Goal: Task Accomplishment & Management: Manage account settings

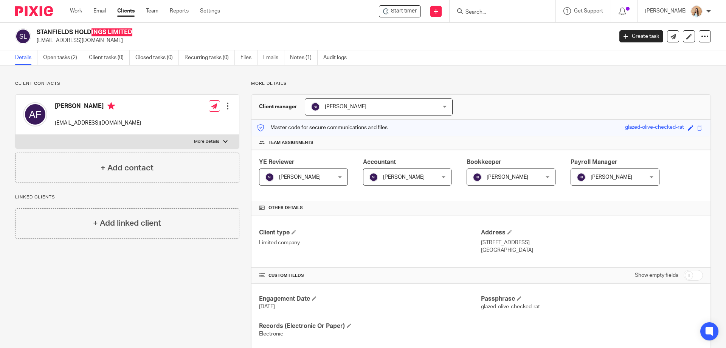
scroll to position [124, 0]
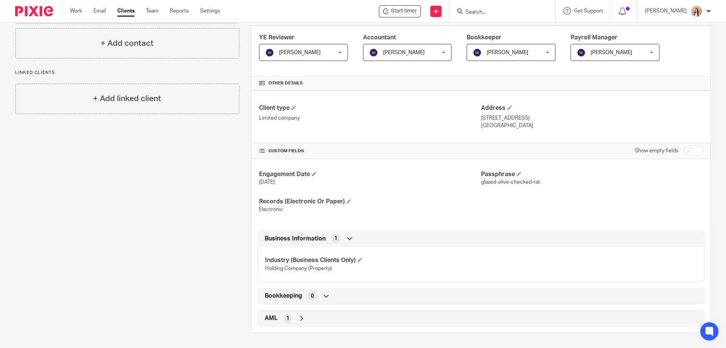
click at [190, 186] on div "Client contacts Ahmed Fulat ahmedfulat@hotmail.com Edit contact Create client f…" at bounding box center [121, 144] width 236 height 376
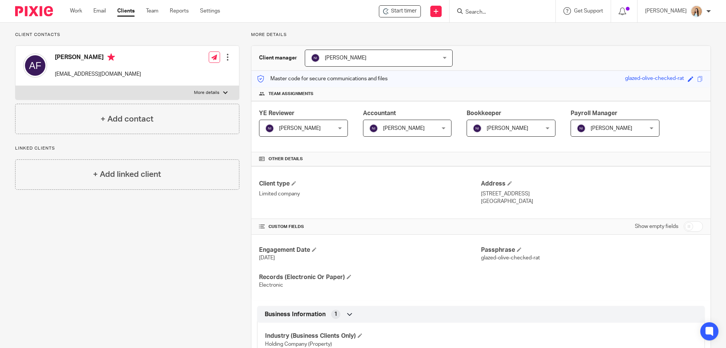
click at [227, 56] on div at bounding box center [228, 57] width 8 height 8
click at [180, 74] on link "Edit contact" at bounding box center [192, 73] width 72 height 11
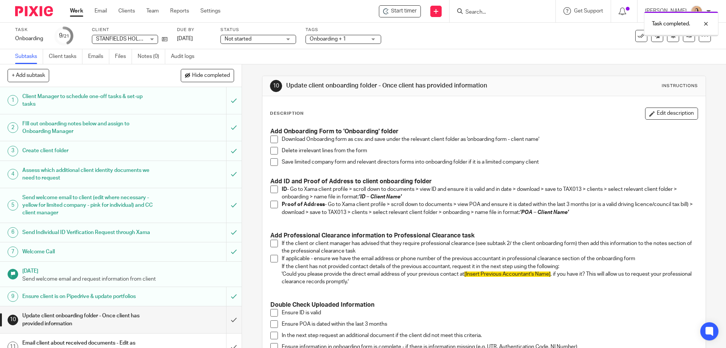
scroll to position [38, 0]
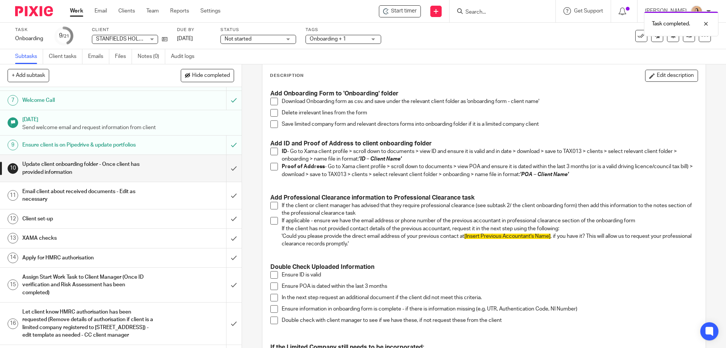
click at [250, 160] on div "10 Update client onboarding folder - Once client has provided information Instr…" at bounding box center [484, 205] width 484 height 283
click at [270, 101] on span at bounding box center [274, 102] width 8 height 8
click at [270, 112] on span at bounding box center [274, 113] width 8 height 8
click at [272, 124] on span at bounding box center [274, 124] width 8 height 8
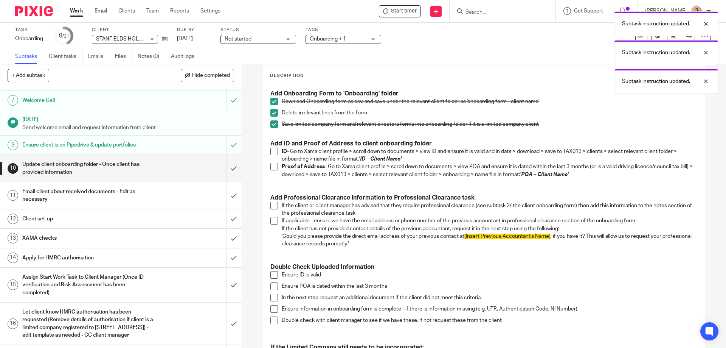
click at [270, 149] on span at bounding box center [274, 152] width 8 height 8
click at [270, 164] on span at bounding box center [274, 167] width 8 height 8
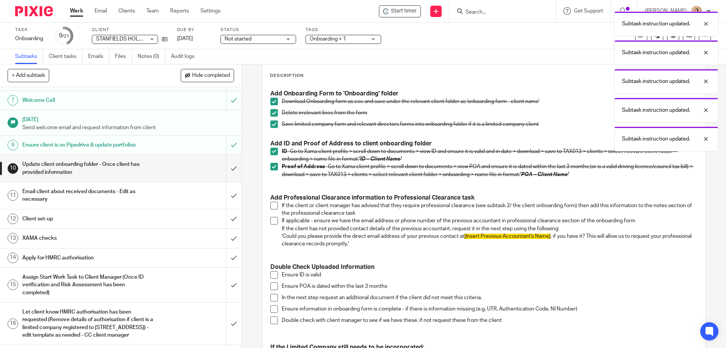
scroll to position [113, 0]
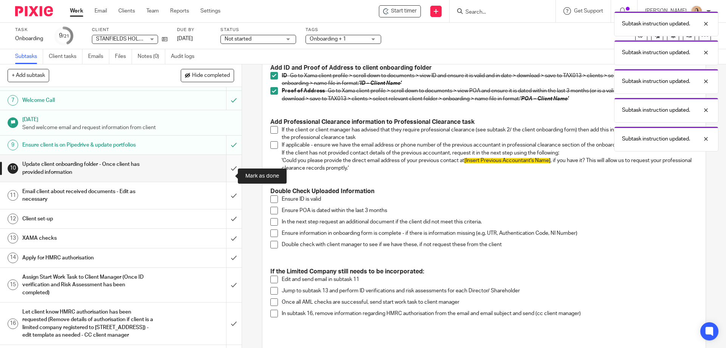
click at [228, 175] on input "submit" at bounding box center [121, 168] width 242 height 27
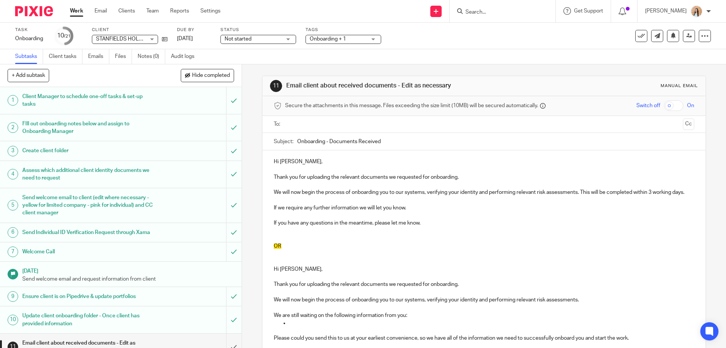
scroll to position [151, 0]
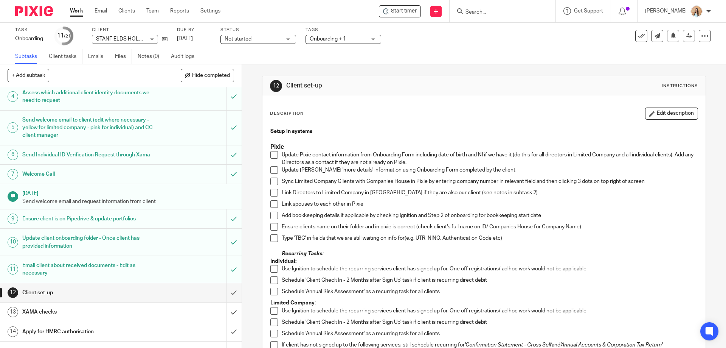
scroll to position [38, 0]
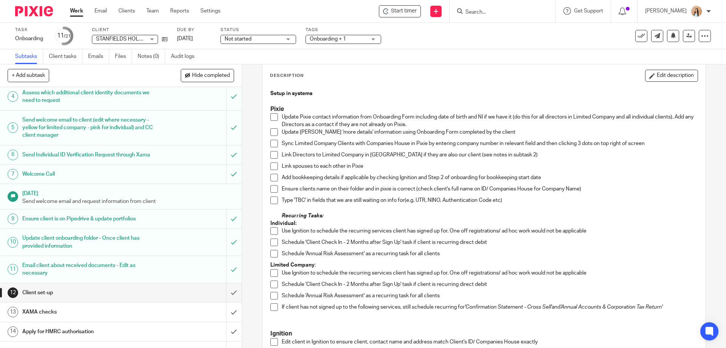
click at [249, 148] on div "12 Client set-up Instructions Description Edit description Setup in systems Pix…" at bounding box center [484, 205] width 484 height 283
click at [251, 149] on div "12 Client set-up Instructions Description Edit description Setup in systems Pix…" at bounding box center [484, 205] width 484 height 283
click at [250, 126] on div "12 Client set-up Instructions Description Edit description Setup in systems Pix…" at bounding box center [484, 205] width 484 height 283
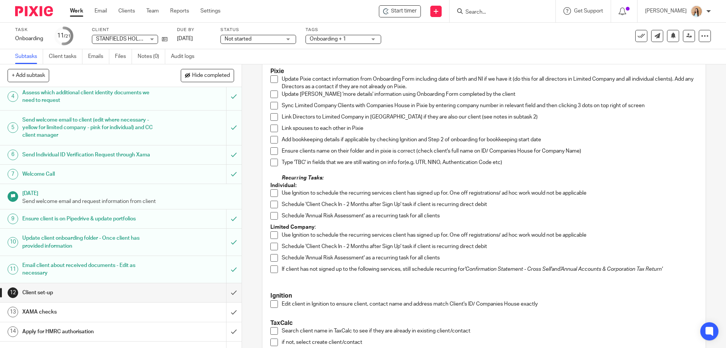
click at [250, 167] on div "12 Client set-up Instructions Description Edit description Setup in systems Pix…" at bounding box center [484, 205] width 484 height 283
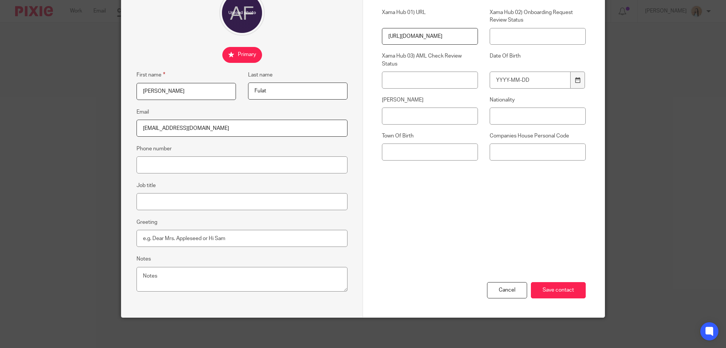
scroll to position [43, 0]
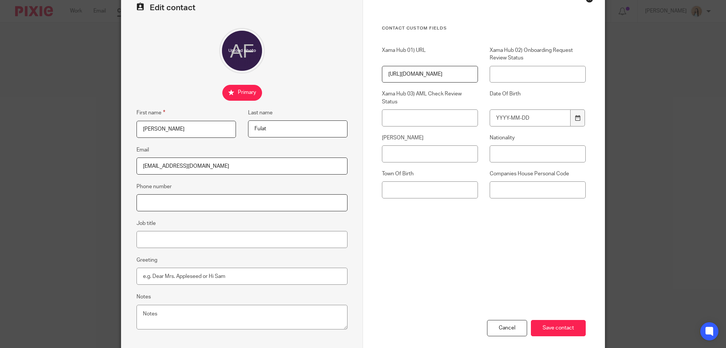
click at [291, 198] on input "Phone number" at bounding box center [242, 202] width 211 height 17
paste input "07746341111"
type input "07746341111"
click at [198, 235] on input "Job title" at bounding box center [242, 239] width 211 height 17
click at [174, 249] on div "Edit contact First name [PERSON_NAME] Last name [GEOGRAPHIC_DATA] Email [EMAIL_…" at bounding box center [242, 171] width 242 height 367
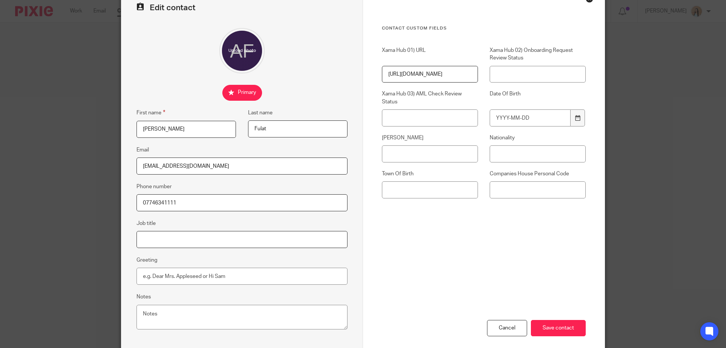
click at [184, 238] on input "Job title" at bounding box center [242, 239] width 211 height 17
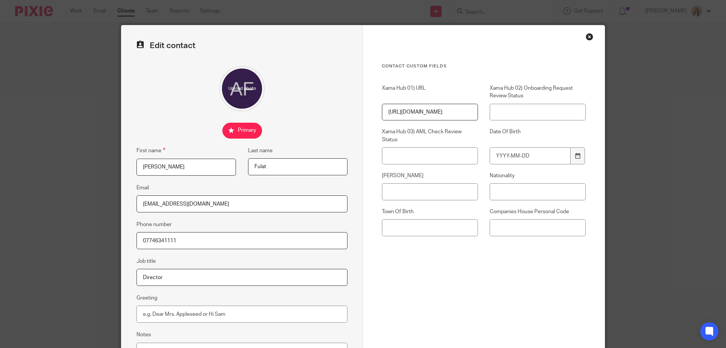
type input "Director"
click at [391, 268] on div "Contact Custom fields Xama Hub 01) URL https://platform.xamatech.com/portal/crm…" at bounding box center [484, 182] width 204 height 238
click at [419, 179] on label "NINO" at bounding box center [430, 176] width 96 height 8
click at [419, 183] on input "NINO" at bounding box center [430, 191] width 96 height 17
click at [525, 158] on input "Date Of Birth" at bounding box center [530, 155] width 81 height 17
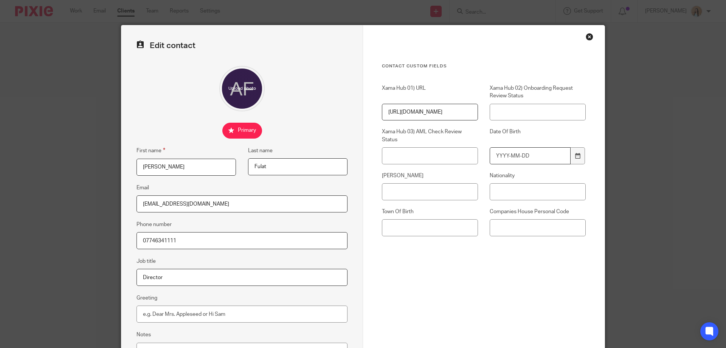
click at [524, 159] on input "Date Of Birth" at bounding box center [530, 155] width 81 height 17
type input "1985-08-06"
click at [458, 183] on div "NINO" at bounding box center [424, 186] width 108 height 28
click at [452, 188] on input "NINO" at bounding box center [430, 191] width 96 height 17
paste input "JL313251D"
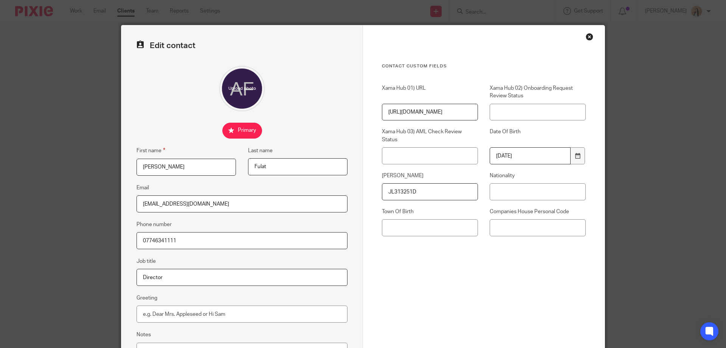
scroll to position [81, 0]
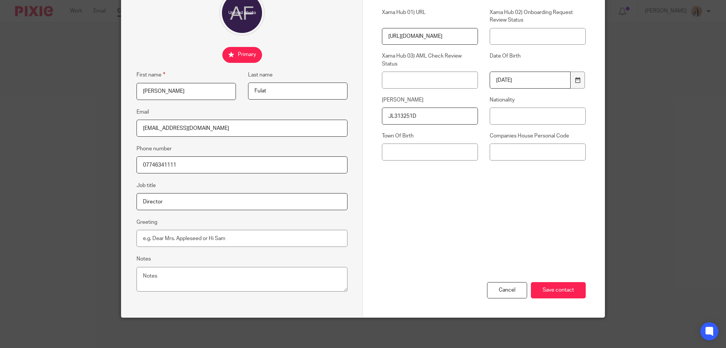
type input "JL313251D"
click at [517, 114] on input "Nationality" at bounding box center [538, 115] width 96 height 17
click at [422, 150] on input "Town Of Birth" at bounding box center [430, 151] width 96 height 17
click at [502, 107] on input "Nationality" at bounding box center [538, 115] width 96 height 17
type input "British"
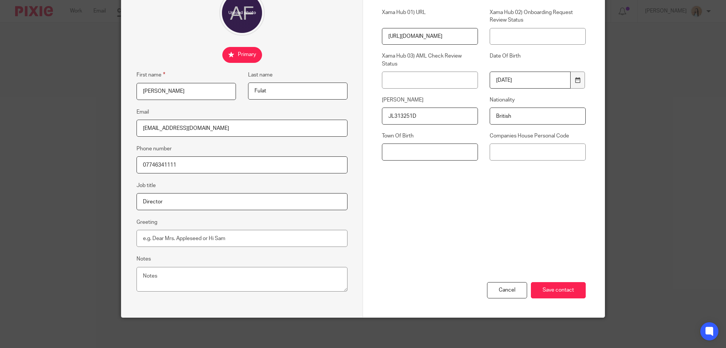
click at [449, 147] on input "Town Of Birth" at bounding box center [430, 151] width 96 height 17
click at [396, 166] on div "Xama Hub 01) URL https://platform.xamatech.com/portal/crm/clients/9fc731f0-78de…" at bounding box center [478, 88] width 216 height 159
click at [562, 291] on input "Save contact" at bounding box center [558, 290] width 55 height 16
click at [419, 158] on input "Town Of Birth" at bounding box center [430, 151] width 96 height 17
click at [561, 287] on input "Save contact" at bounding box center [558, 290] width 55 height 16
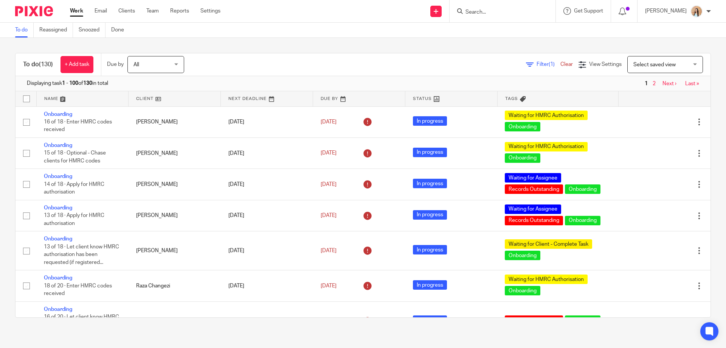
click at [515, 13] on input "Search" at bounding box center [499, 12] width 68 height 7
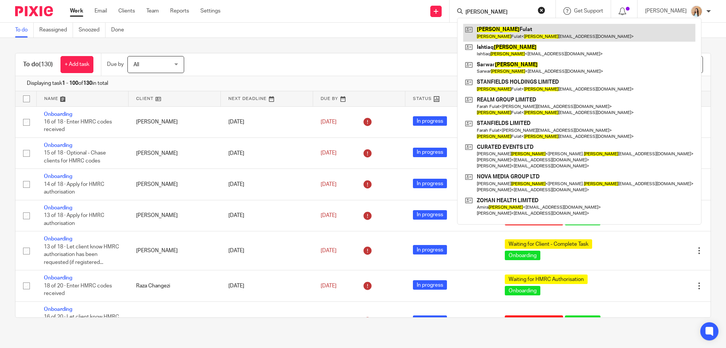
type input "[PERSON_NAME]"
click at [529, 27] on link at bounding box center [579, 32] width 232 height 17
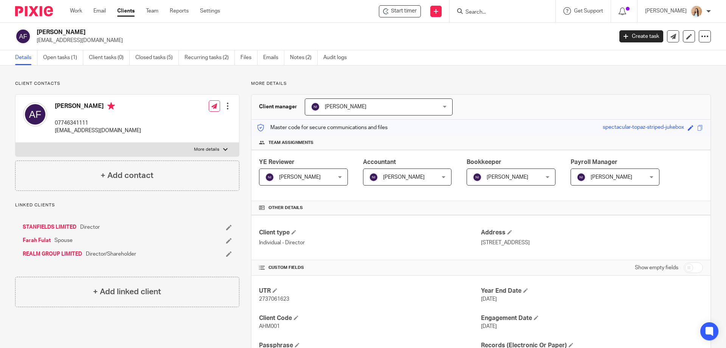
click at [61, 122] on p "07746341111" at bounding box center [98, 123] width 86 height 8
copy p "07746341111"
click at [155, 149] on label "More details" at bounding box center [128, 150] width 224 height 14
click at [16, 143] on input "More details" at bounding box center [15, 142] width 0 height 0
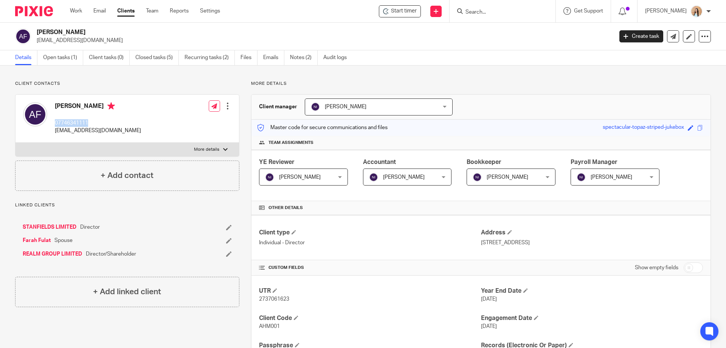
checkbox input "true"
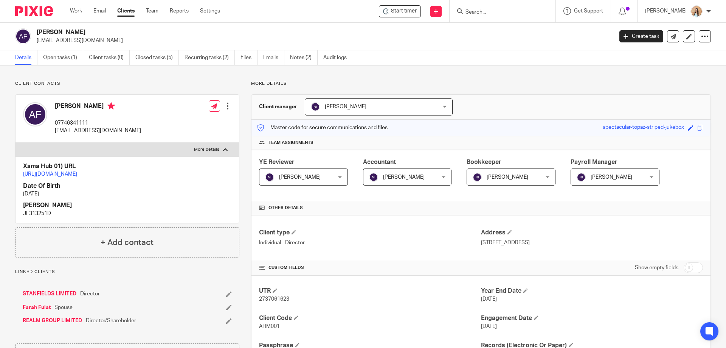
click at [27, 209] on h4 "[PERSON_NAME]" at bounding box center [127, 205] width 208 height 8
click at [27, 217] on p "JL313251D" at bounding box center [127, 214] width 208 height 8
copy p "JL313251D"
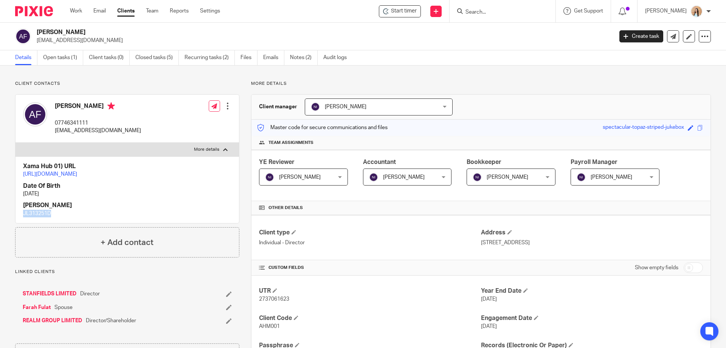
click at [527, 12] on input "Search" at bounding box center [499, 12] width 68 height 7
click at [44, 311] on link "Farah Fulat" at bounding box center [37, 307] width 28 height 8
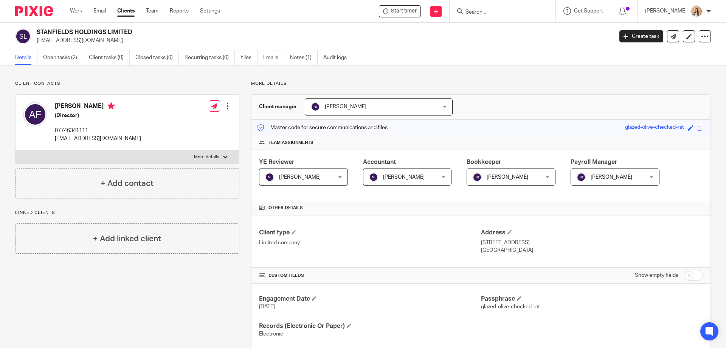
click at [139, 189] on div "+ Add contact" at bounding box center [127, 183] width 224 height 30
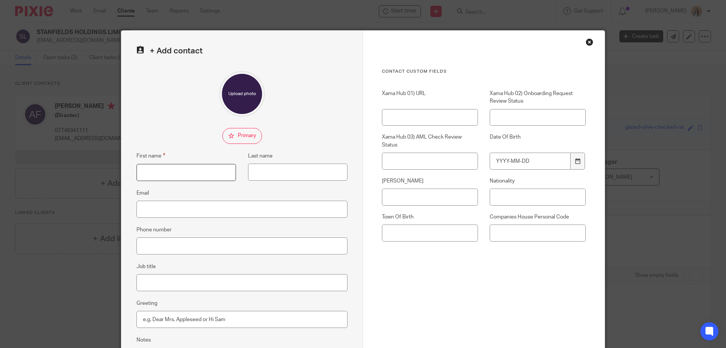
click at [202, 180] on input "First name" at bounding box center [186, 172] width 99 height 17
type input "Farah"
click at [260, 167] on input "Last name" at bounding box center [297, 171] width 99 height 17
type input "Fulat"
click at [233, 210] on input "Email" at bounding box center [242, 208] width 211 height 17
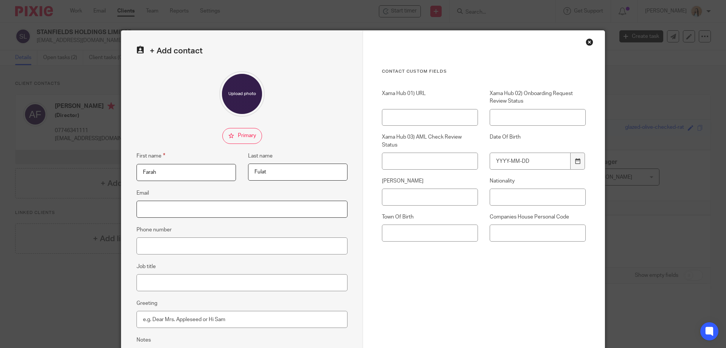
click at [197, 211] on input "Email" at bounding box center [242, 208] width 211 height 17
paste input "[PERSON_NAME][EMAIL_ADDRESS][DOMAIN_NAME]"
type input "[PERSON_NAME][EMAIL_ADDRESS][DOMAIN_NAME]"
click at [212, 255] on div "+ Add contact First name Farah Last name Fulat Email f.abbu@hotmail.com Phone n…" at bounding box center [242, 214] width 242 height 367
click at [214, 252] on input "Phone number" at bounding box center [242, 245] width 211 height 17
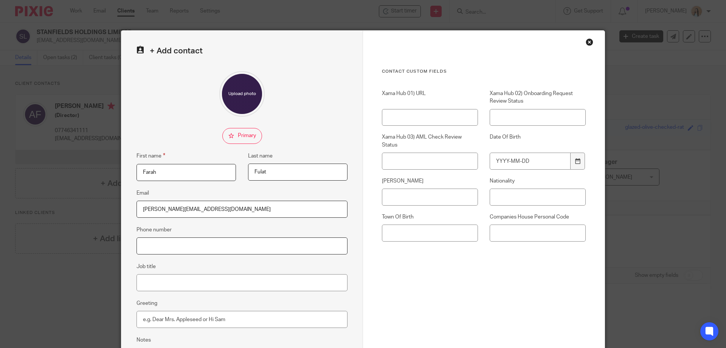
paste input "07885254888"
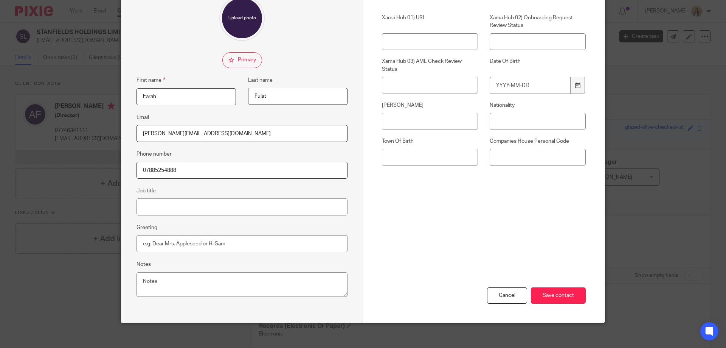
type input "07885254888"
click at [169, 212] on input "Job title" at bounding box center [242, 206] width 211 height 17
click at [236, 207] on input "Job title" at bounding box center [242, 206] width 211 height 17
type input "Director"
click at [440, 126] on input "NINO" at bounding box center [430, 121] width 96 height 17
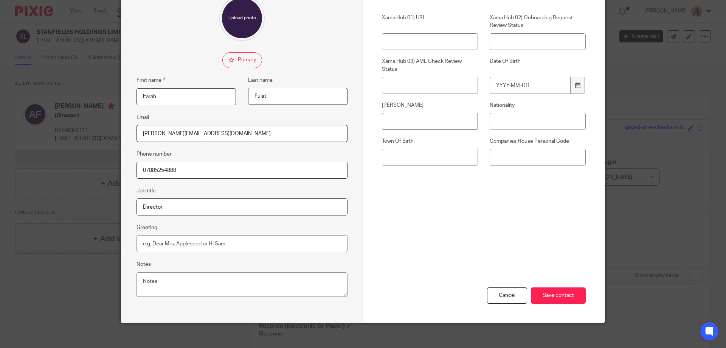
click at [405, 121] on input "NINO" at bounding box center [430, 121] width 96 height 17
paste input "SL079073B"
type input "SL079073B"
click at [519, 113] on input "Nationality" at bounding box center [538, 121] width 96 height 17
click at [525, 87] on input "Date Of Birth" at bounding box center [530, 85] width 81 height 17
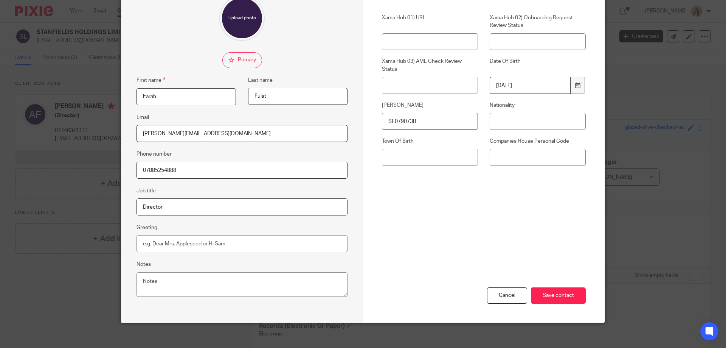
type input "1997-10-29"
click at [451, 157] on input "Town Of Birth" at bounding box center [430, 157] width 96 height 17
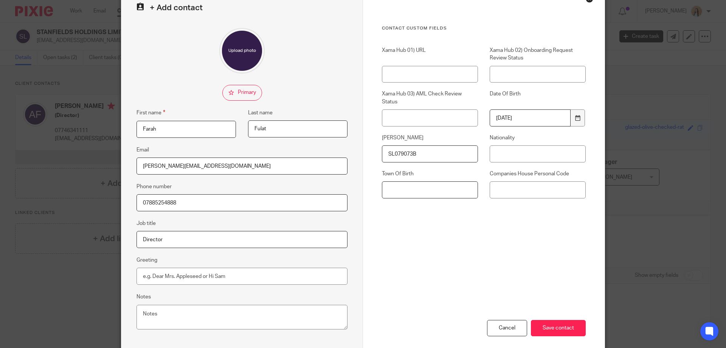
scroll to position [81, 0]
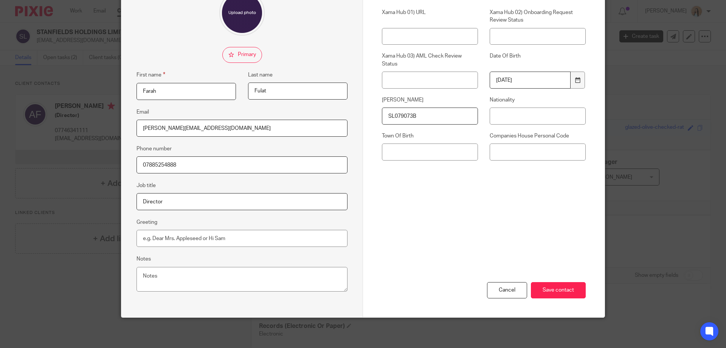
click at [435, 240] on div "Cancel Save contact" at bounding box center [484, 271] width 204 height 92
click at [439, 211] on div "Contact Custom fields Xama Hub 01) URL Xama Hub 02) Onboarding Request Review S…" at bounding box center [484, 107] width 204 height 238
click at [553, 283] on input "Save contact" at bounding box center [558, 290] width 55 height 16
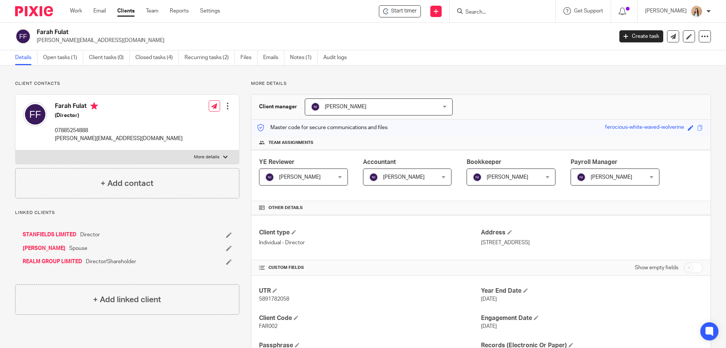
click at [76, 141] on p "[PERSON_NAME][EMAIL_ADDRESS][DOMAIN_NAME]" at bounding box center [119, 139] width 128 height 8
drag, startPoint x: 76, startPoint y: 141, endPoint x: 79, endPoint y: 137, distance: 5.1
click at [79, 137] on p "[PERSON_NAME][EMAIL_ADDRESS][DOMAIN_NAME]" at bounding box center [119, 139] width 128 height 8
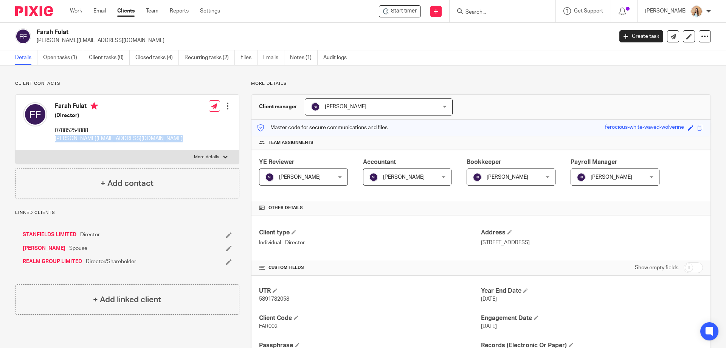
click at [79, 137] on p "f.abbu@hotmail.com" at bounding box center [119, 139] width 128 height 8
copy div "f.abbu@hotmail.com"
click at [76, 133] on p "07885254888" at bounding box center [119, 131] width 128 height 8
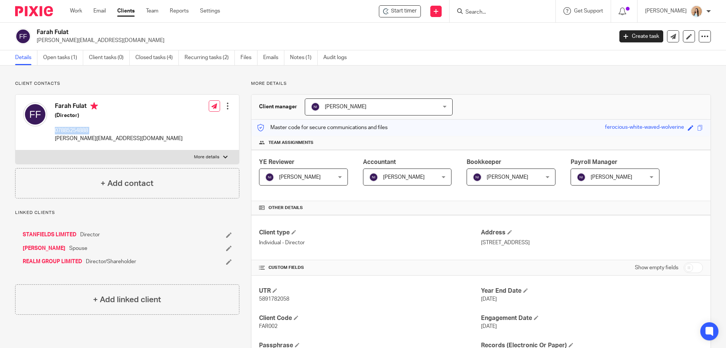
copy div "07885254888"
click at [223, 155] on div at bounding box center [225, 157] width 5 height 5
click at [16, 150] on input "More details" at bounding box center [15, 150] width 0 height 0
checkbox input "true"
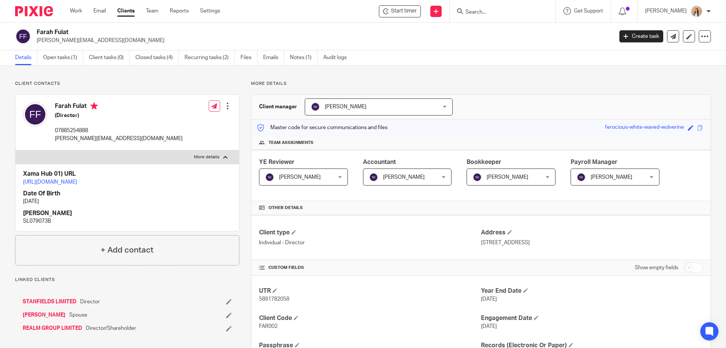
click at [39, 225] on p "SL079073B" at bounding box center [127, 221] width 208 height 8
copy p "SL079073B"
click at [457, 79] on div "Client contacts Farah Fulat (Director) 07885254888 f.abbu@hotmail.com Edit cont…" at bounding box center [363, 289] width 726 height 449
click at [476, 77] on div "Client contacts Farah Fulat (Director) 07885254888 f.abbu@hotmail.com Edit cont…" at bounding box center [363, 289] width 726 height 449
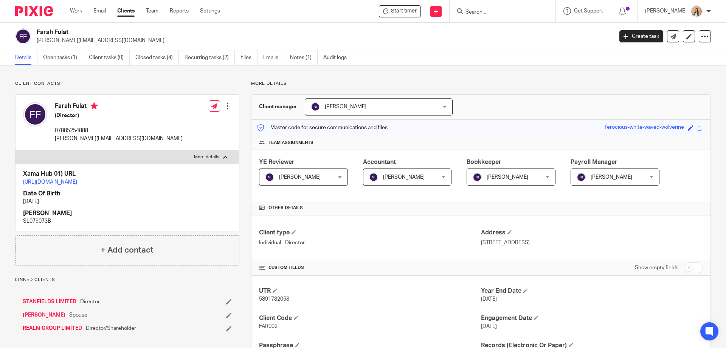
click at [242, 172] on div "More details Client manager Naeem Ibrahim Naeem Ibrahim Fatema Topia Jaz Grewal…" at bounding box center [475, 290] width 472 height 418
click at [516, 17] on div at bounding box center [503, 11] width 106 height 22
click at [512, 11] on input "Search" at bounding box center [499, 12] width 68 height 7
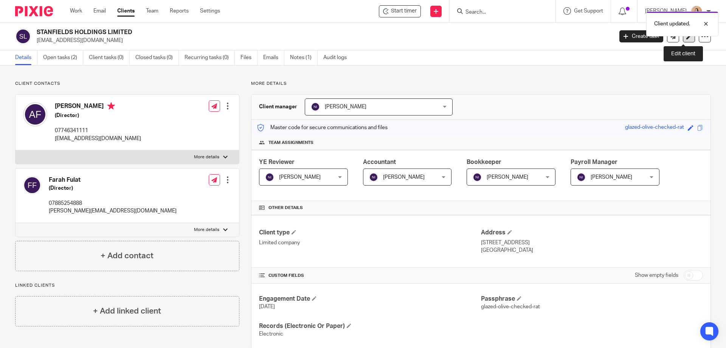
click at [687, 39] on link at bounding box center [689, 36] width 12 height 12
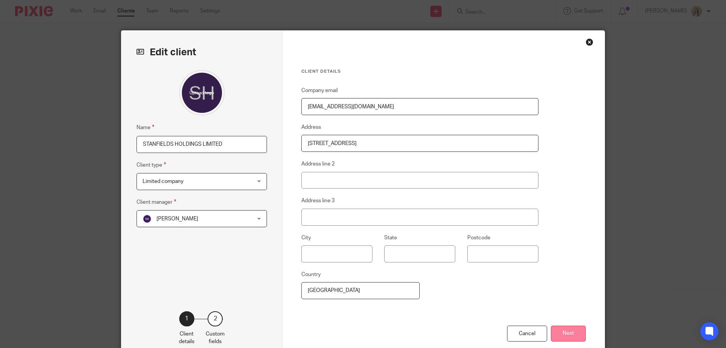
click at [570, 331] on button "Next" at bounding box center [568, 333] width 35 height 16
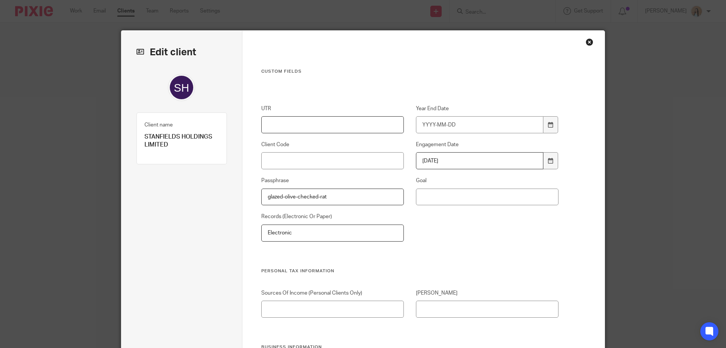
click at [342, 126] on input "UTR" at bounding box center [332, 124] width 143 height 17
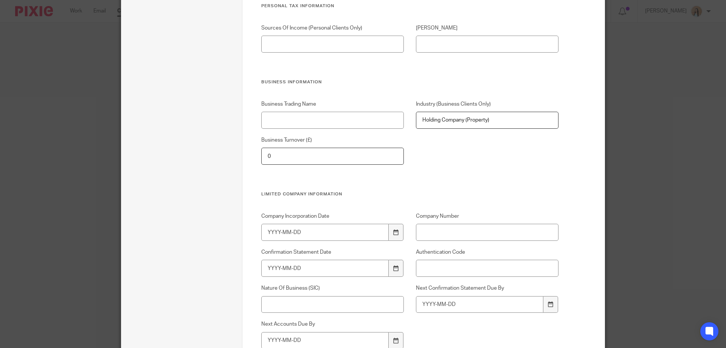
scroll to position [416, 0]
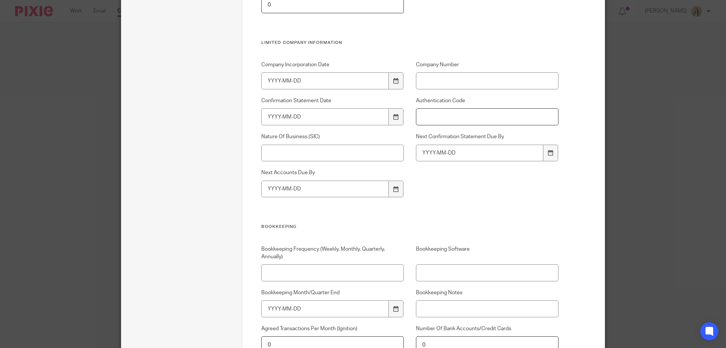
click at [465, 117] on input "Authentication Code" at bounding box center [487, 116] width 143 height 17
paste input "7HR33W"
type input "7HR33W"
paste input "16647785"
type input "16647785"
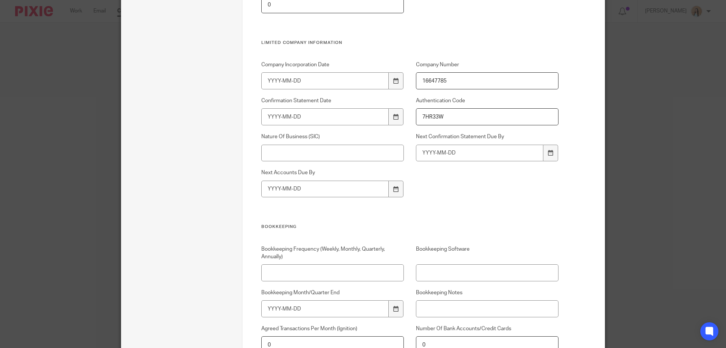
scroll to position [189, 0]
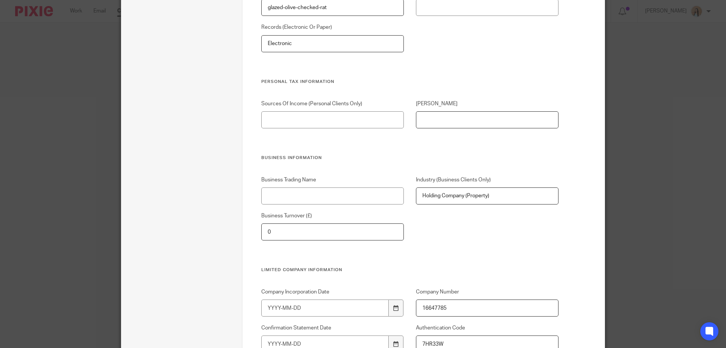
click at [446, 126] on input "[PERSON_NAME]" at bounding box center [487, 119] width 143 height 17
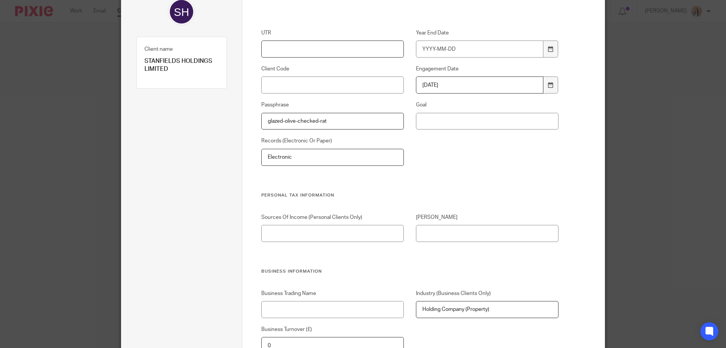
click at [310, 43] on input "UTR" at bounding box center [332, 48] width 143 height 17
type input "TBC"
click at [312, 89] on input "Client Code" at bounding box center [332, 84] width 143 height 17
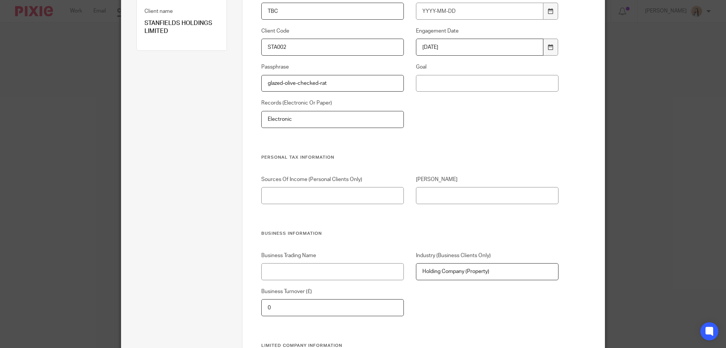
type input "STA002"
click at [419, 193] on input "[PERSON_NAME]" at bounding box center [487, 195] width 143 height 17
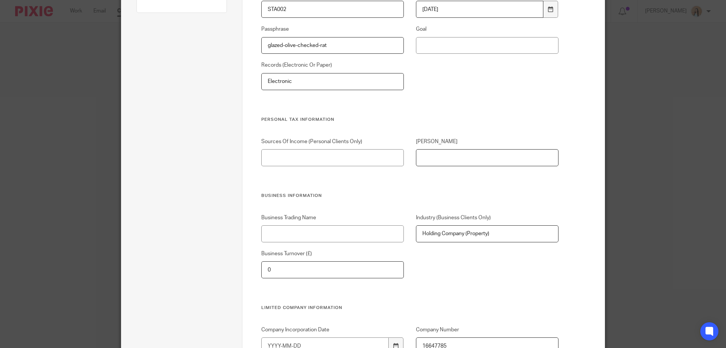
click at [465, 159] on input "[PERSON_NAME]" at bounding box center [487, 157] width 143 height 17
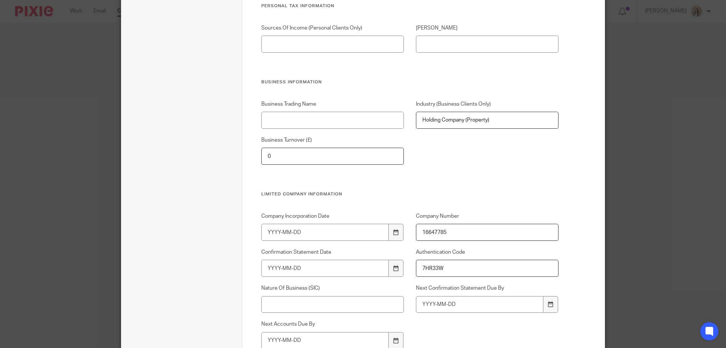
scroll to position [378, 0]
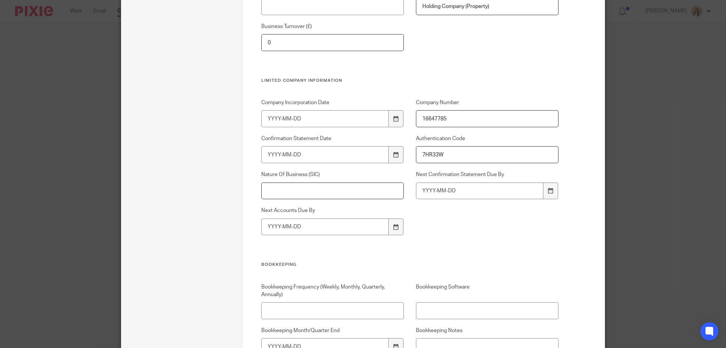
paste input "64209 - Activities of other holding companies not elsewhere classified"
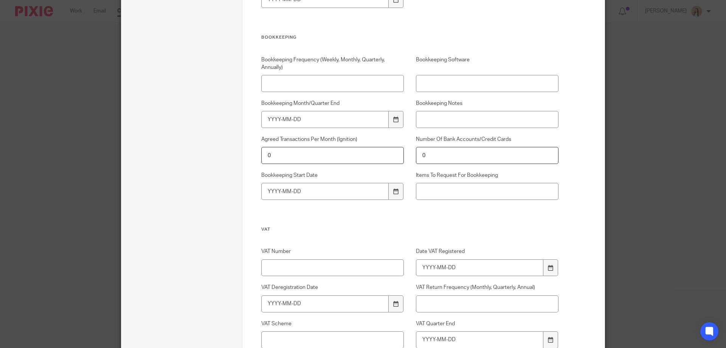
type input "64209 - Activities of other holding companies not elsewhere classified"
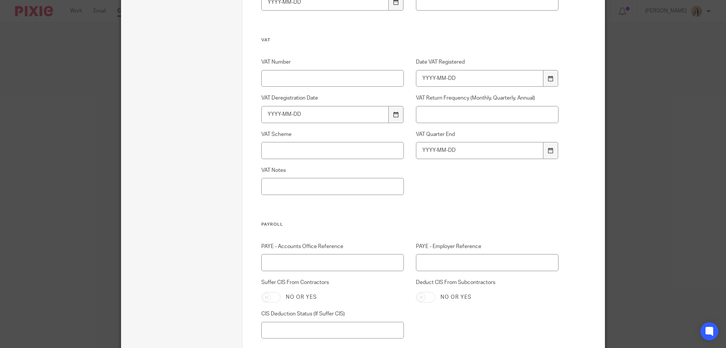
scroll to position [908, 0]
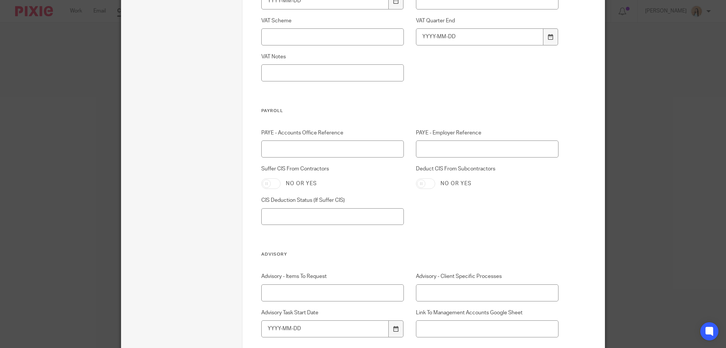
click at [407, 146] on div "PAYE - Employer Reference" at bounding box center [481, 143] width 155 height 28
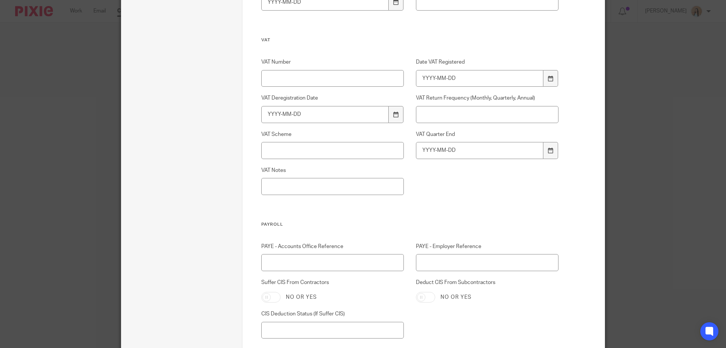
scroll to position [870, 0]
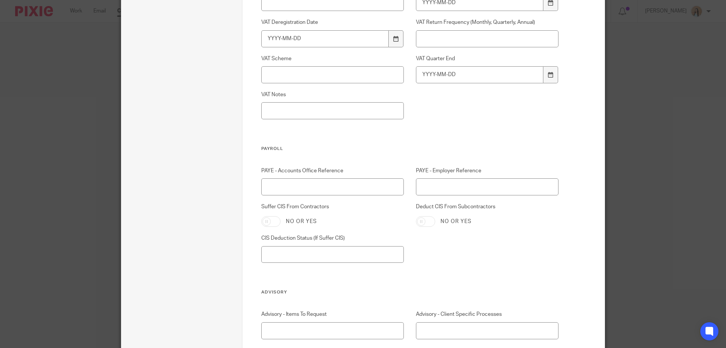
click at [407, 184] on div "PAYE - Employer Reference" at bounding box center [481, 181] width 155 height 28
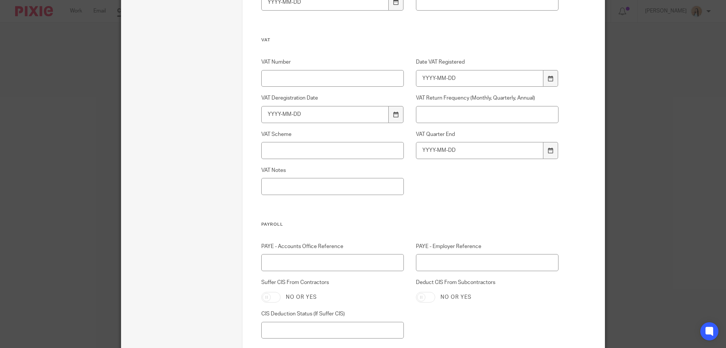
scroll to position [908, 0]
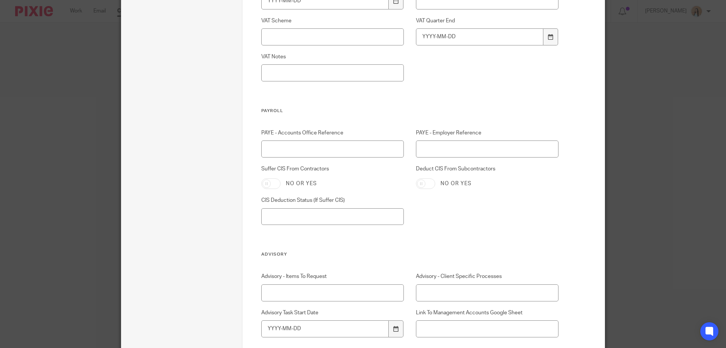
click at [406, 147] on div "PAYE - Employer Reference" at bounding box center [481, 143] width 155 height 28
click at [407, 148] on div "PAYE - Employer Reference" at bounding box center [481, 143] width 155 height 28
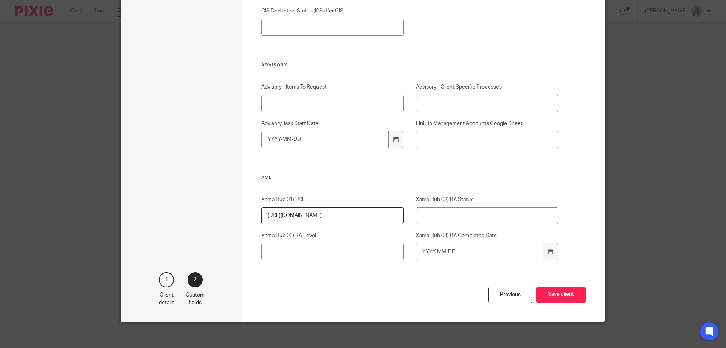
scroll to position [1102, 0]
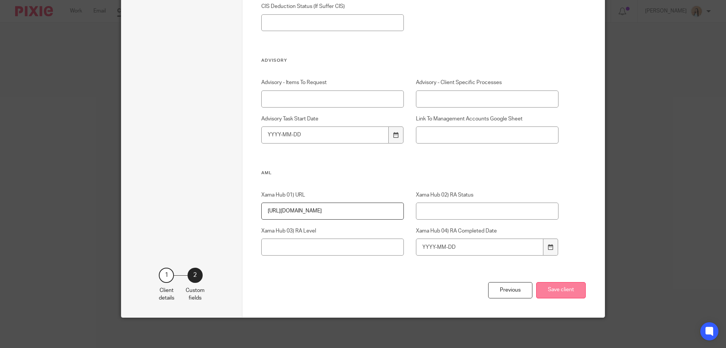
click at [569, 287] on button "Save client" at bounding box center [561, 290] width 50 height 16
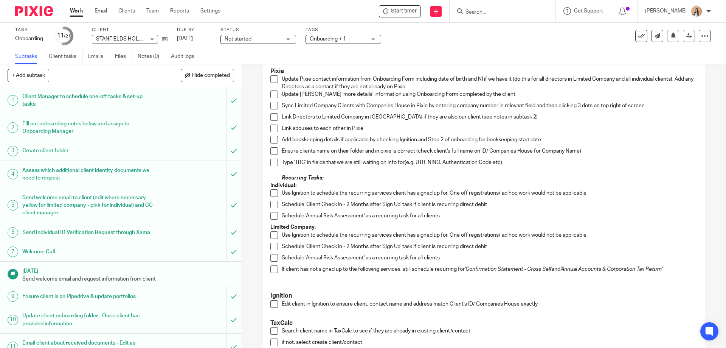
click at [128, 123] on h1 "FIll out onboarding notes below and assign to Onboarding Manager" at bounding box center [87, 127] width 131 height 19
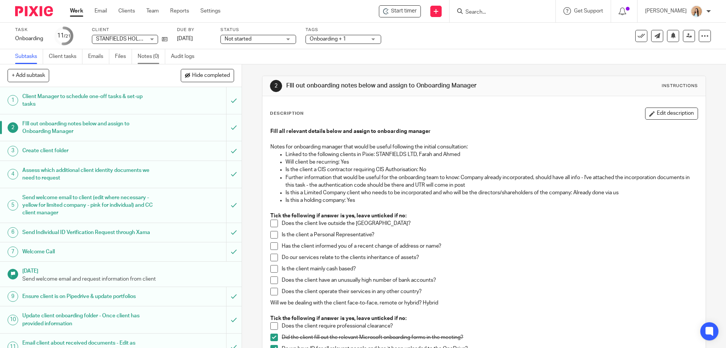
click at [148, 53] on link "Notes (0)" at bounding box center [152, 56] width 28 height 15
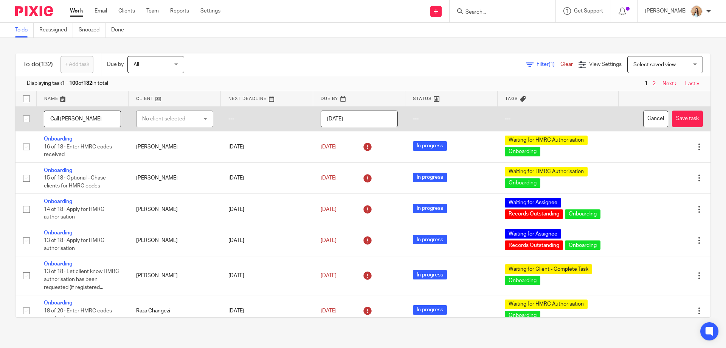
type input "Call [PERSON_NAME]"
click at [189, 120] on div "No client selected" at bounding box center [170, 119] width 57 height 16
type input "jaspreet"
click at [174, 154] on li "[PERSON_NAME]" at bounding box center [171, 157] width 74 height 16
click at [672, 117] on button "Save task" at bounding box center [687, 118] width 31 height 17
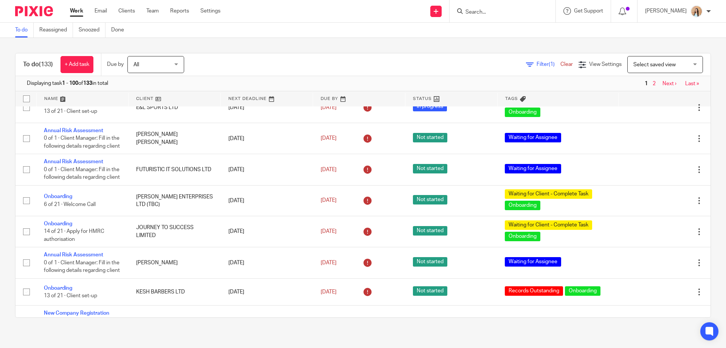
scroll to position [3194, 0]
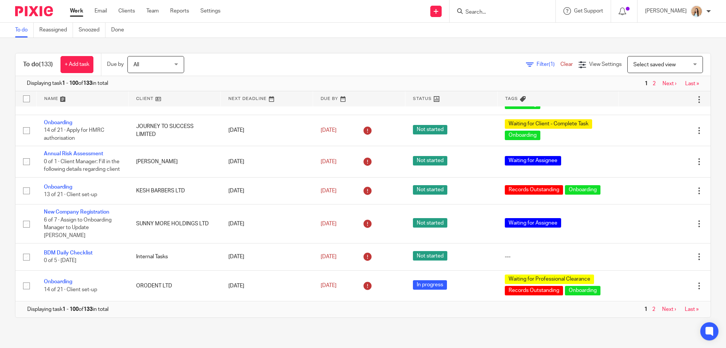
click at [662, 308] on link "Next ›" at bounding box center [669, 308] width 14 height 5
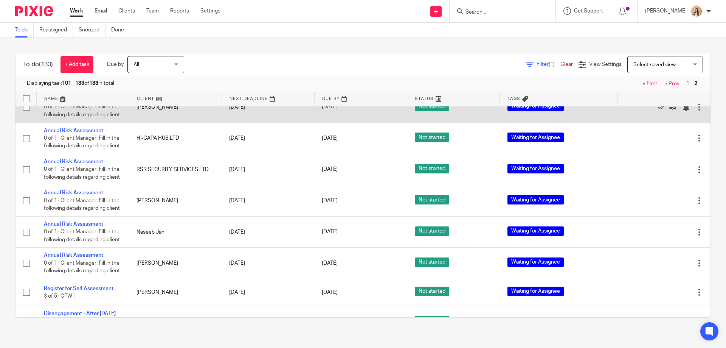
scroll to position [621, 0]
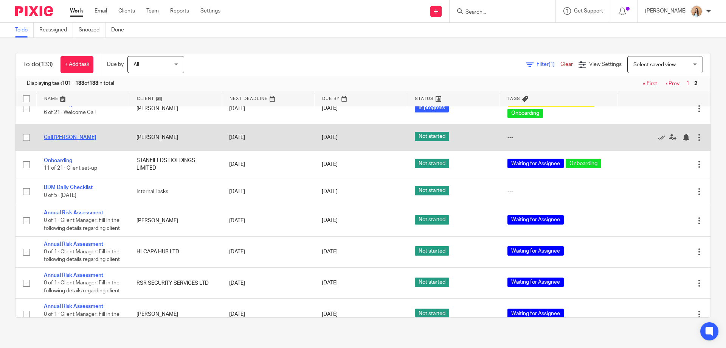
click at [61, 140] on link "Call [PERSON_NAME]" at bounding box center [70, 137] width 52 height 5
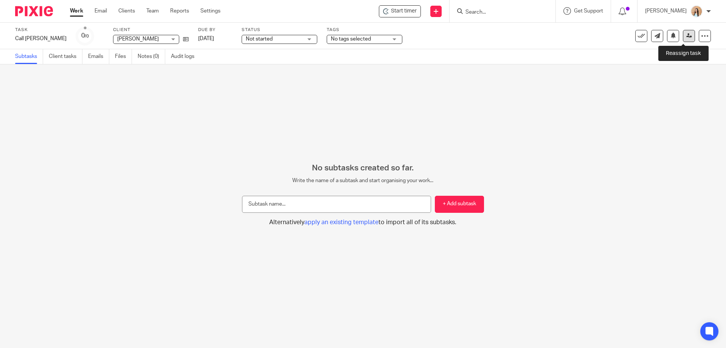
click at [685, 40] on link at bounding box center [689, 36] width 12 height 12
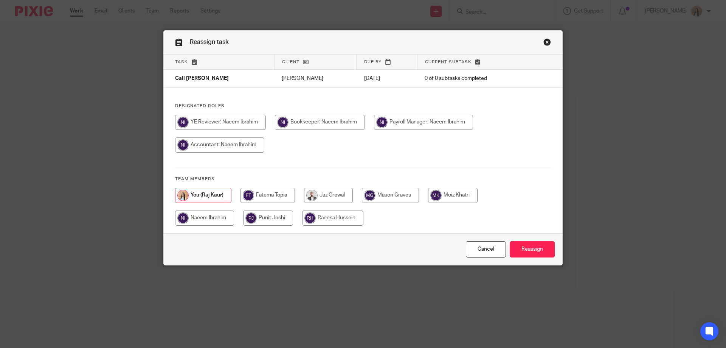
click at [317, 199] on input "radio" at bounding box center [328, 195] width 49 height 15
radio input "true"
click at [533, 246] on input "Reassign" at bounding box center [532, 249] width 45 height 16
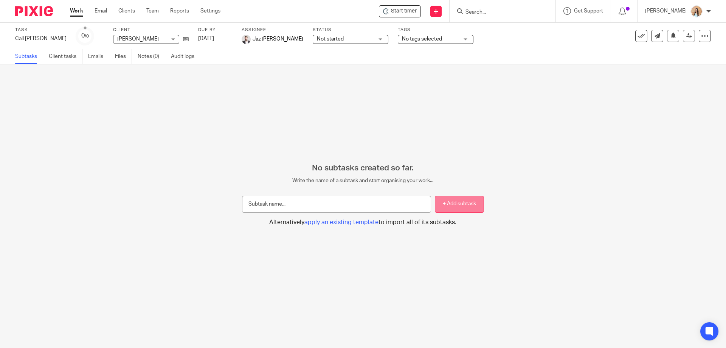
click at [445, 204] on button "+ Add subtask" at bounding box center [459, 204] width 49 height 17
click at [444, 194] on form "+ Add subtask Alternatively apply an existing template to import all of its sub…" at bounding box center [363, 205] width 242 height 42
click at [442, 208] on button "+ Add subtask" at bounding box center [459, 204] width 49 height 17
click at [282, 201] on input "text" at bounding box center [336, 204] width 189 height 17
type input "call"
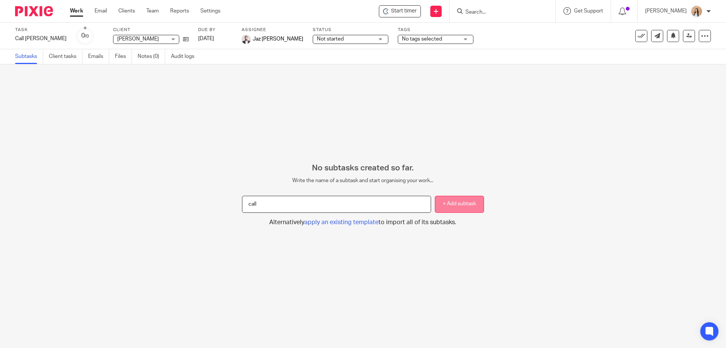
click at [463, 207] on button "+ Add subtask" at bounding box center [459, 204] width 49 height 17
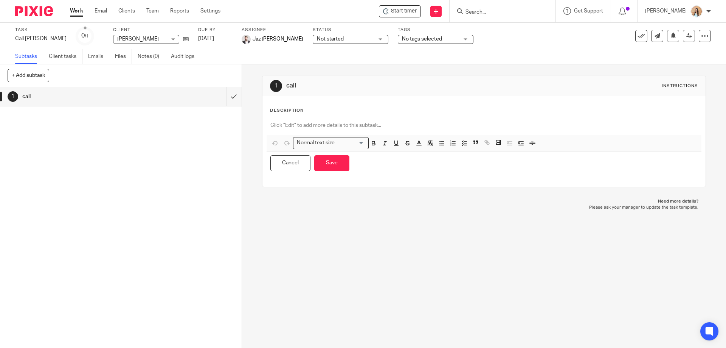
click at [308, 126] on p at bounding box center [483, 125] width 427 height 8
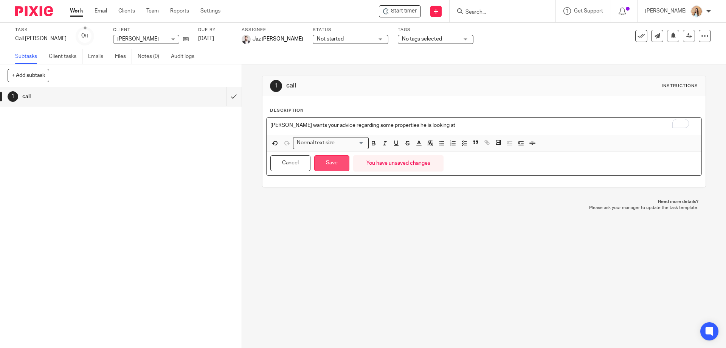
click at [338, 162] on button "Save" at bounding box center [331, 163] width 35 height 16
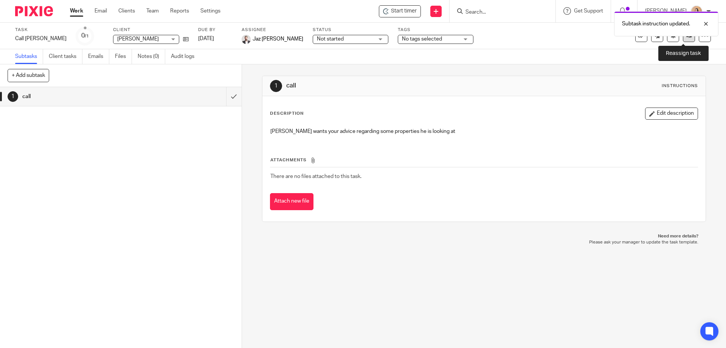
click at [687, 37] on icon at bounding box center [690, 36] width 6 height 6
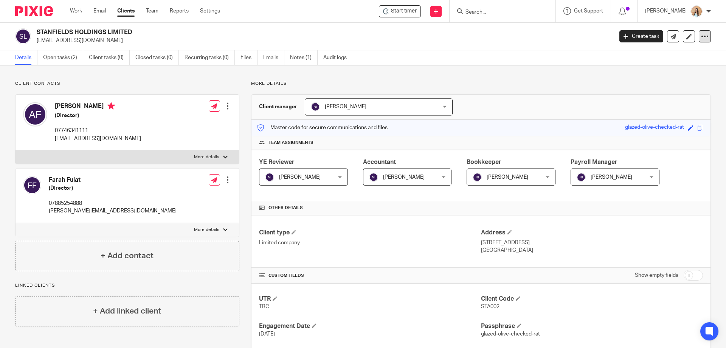
click at [699, 37] on div at bounding box center [705, 36] width 12 height 12
click at [669, 56] on link "Update from Companies House" at bounding box center [658, 55] width 84 height 11
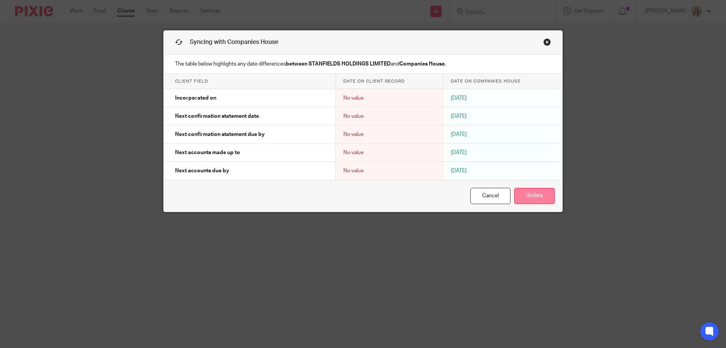
click at [533, 196] on button "Update" at bounding box center [534, 196] width 40 height 16
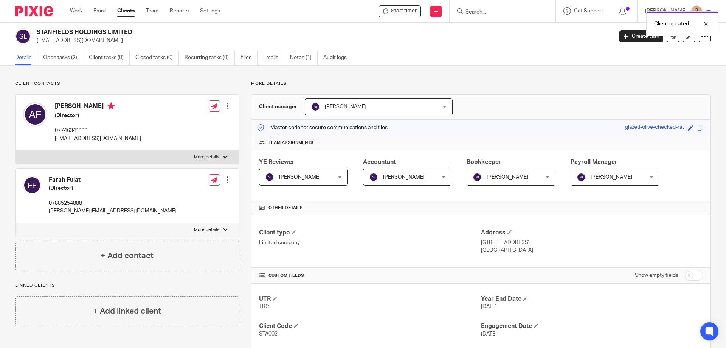
click at [243, 112] on div "More details Client manager [PERSON_NAME] [PERSON_NAME] [PERSON_NAME] Topia Jaz…" at bounding box center [475, 352] width 472 height 542
click at [200, 56] on link "Recurring tasks (0)" at bounding box center [210, 57] width 50 height 15
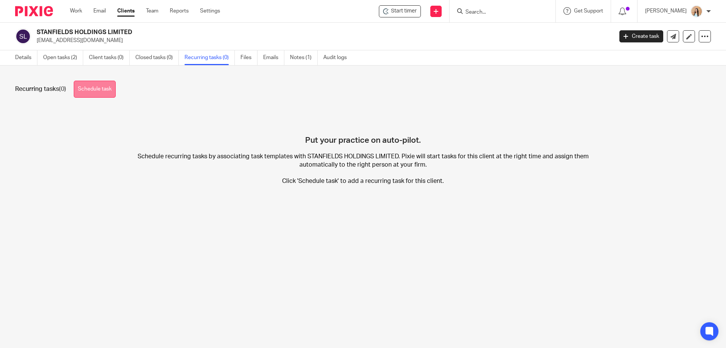
click at [116, 86] on link "Schedule task" at bounding box center [95, 89] width 42 height 17
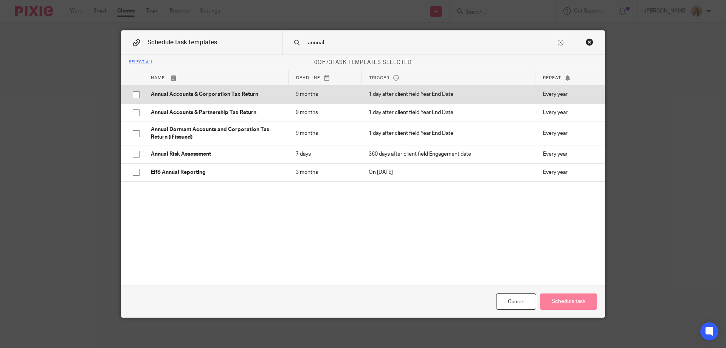
type input "annual"
click at [214, 91] on p "Annual Accounts & Corporation Tax Return" at bounding box center [216, 94] width 130 height 8
checkbox input "true"
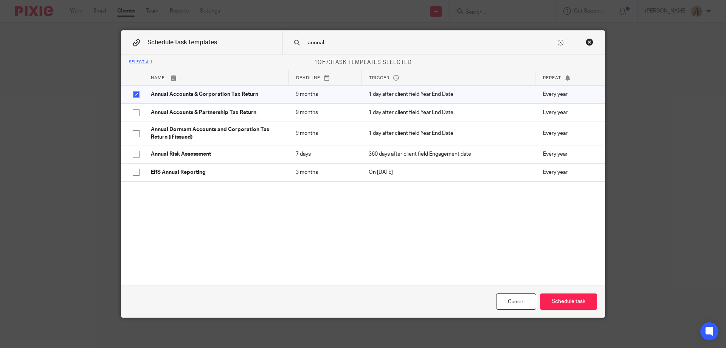
click at [367, 48] on div "annual" at bounding box center [444, 43] width 322 height 24
drag, startPoint x: 370, startPoint y: 42, endPoint x: 284, endPoint y: 47, distance: 85.7
click at [284, 47] on div "annual" at bounding box center [444, 43] width 322 height 24
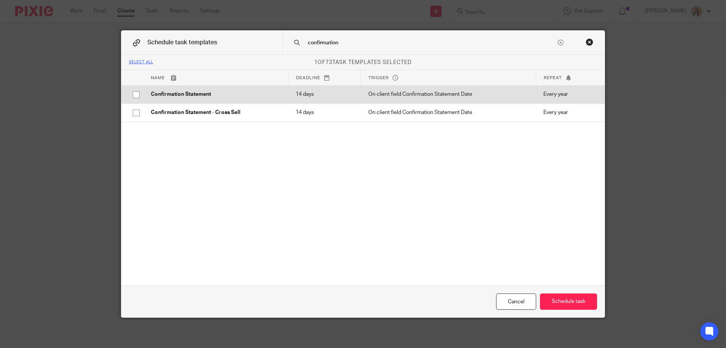
type input "confirmation"
click at [263, 97] on p "Confirmation Statement" at bounding box center [216, 94] width 130 height 8
checkbox input "true"
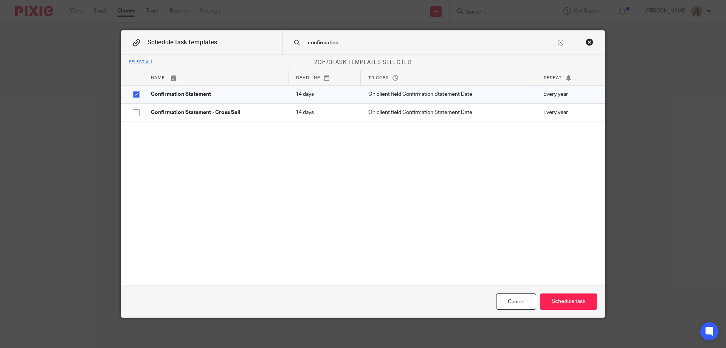
click at [329, 42] on input "confirmation" at bounding box center [431, 43] width 249 height 8
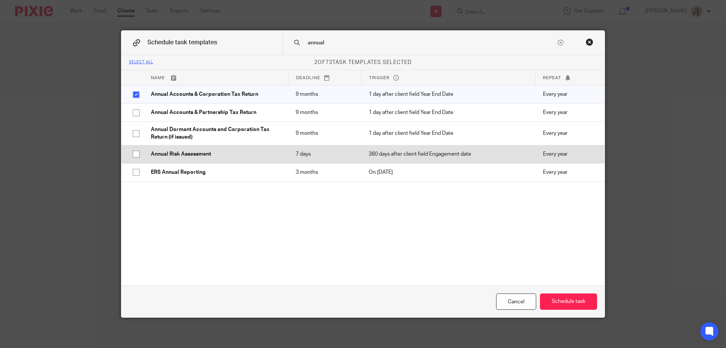
type input "annual"
click at [254, 151] on p "Annual Risk Assessment" at bounding box center [216, 154] width 130 height 8
checkbox input "true"
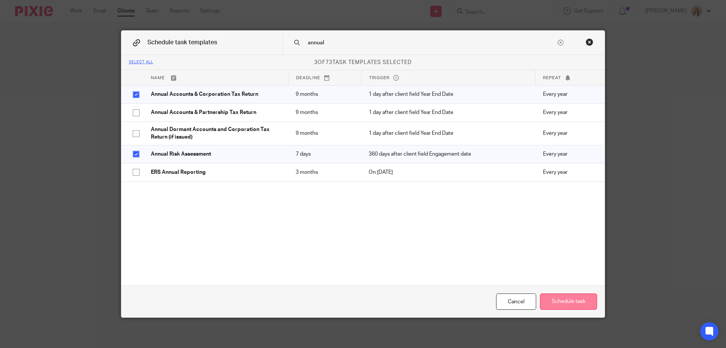
click at [583, 301] on button "Schedule task" at bounding box center [568, 301] width 57 height 16
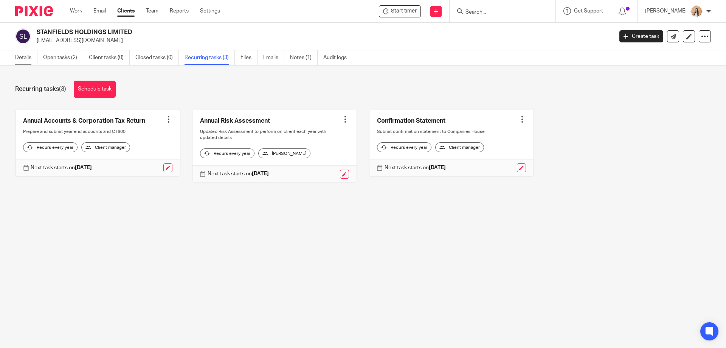
click at [25, 62] on link "Details" at bounding box center [26, 57] width 22 height 15
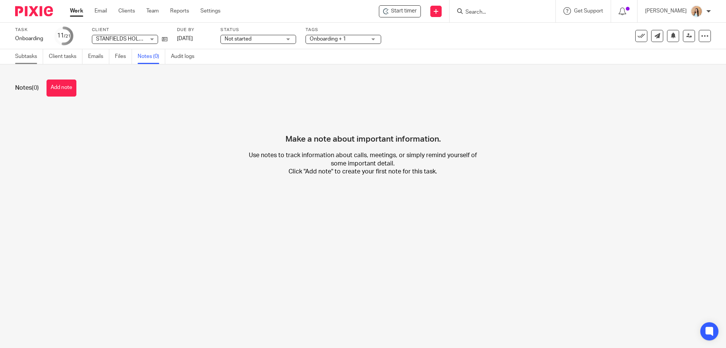
click at [39, 61] on link "Subtasks" at bounding box center [29, 56] width 28 height 15
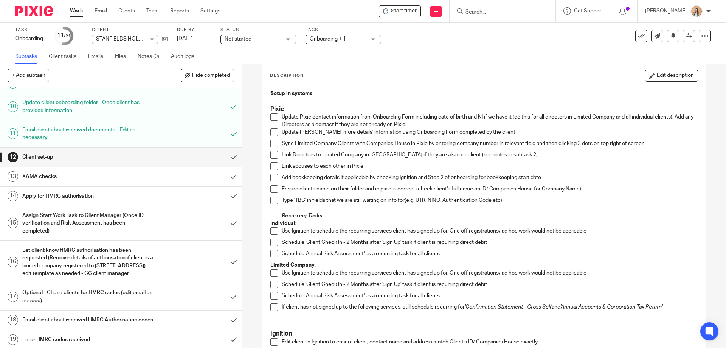
scroll to position [215, 0]
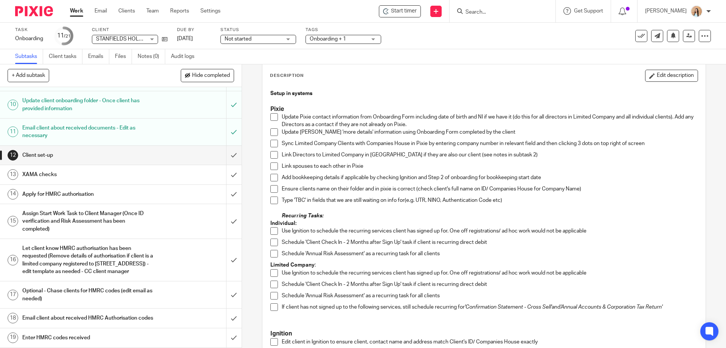
click at [275, 114] on span at bounding box center [274, 117] width 8 height 8
click at [270, 132] on span at bounding box center [274, 132] width 8 height 8
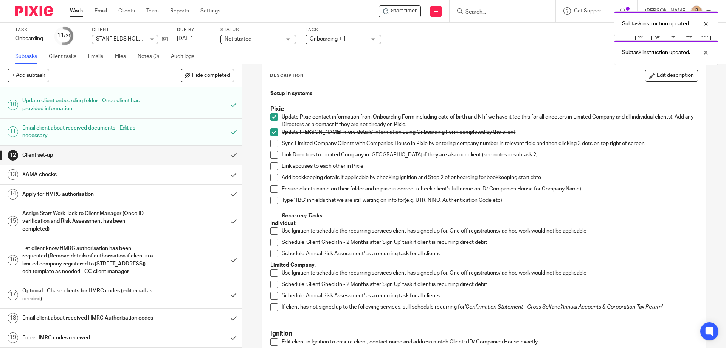
drag, startPoint x: 271, startPoint y: 143, endPoint x: 273, endPoint y: 156, distance: 13.1
click at [271, 143] on span at bounding box center [274, 144] width 8 height 8
click at [273, 155] on span at bounding box center [274, 155] width 8 height 8
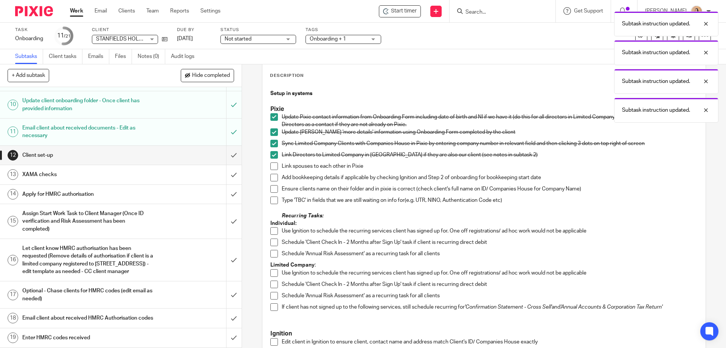
click at [271, 164] on span at bounding box center [274, 166] width 8 height 8
click at [272, 177] on span at bounding box center [274, 178] width 8 height 8
click at [273, 191] on span at bounding box center [274, 189] width 8 height 8
click at [270, 199] on span at bounding box center [274, 200] width 8 height 8
click at [273, 269] on span at bounding box center [274, 273] width 8 height 8
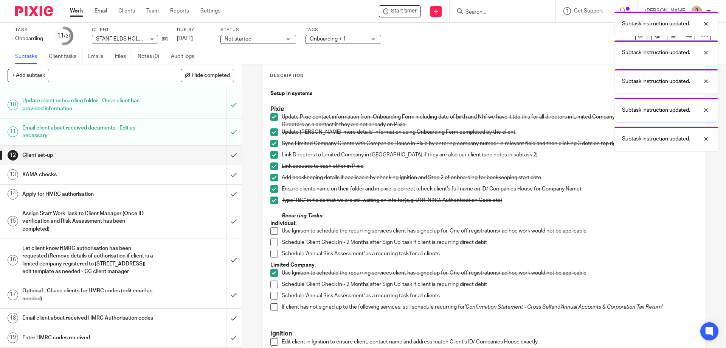
click at [275, 286] on span at bounding box center [274, 284] width 8 height 8
click at [272, 294] on span at bounding box center [274, 296] width 8 height 8
click at [274, 305] on span at bounding box center [274, 307] width 8 height 8
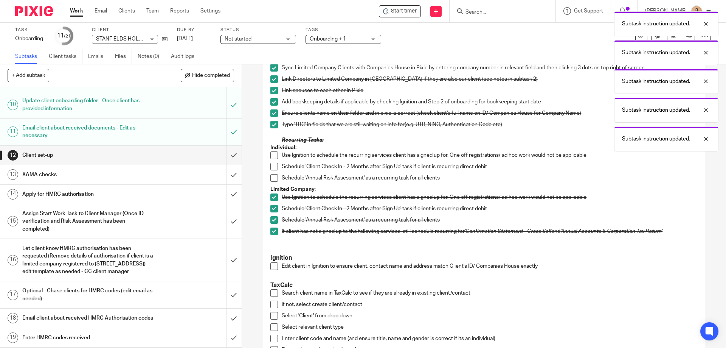
scroll to position [227, 0]
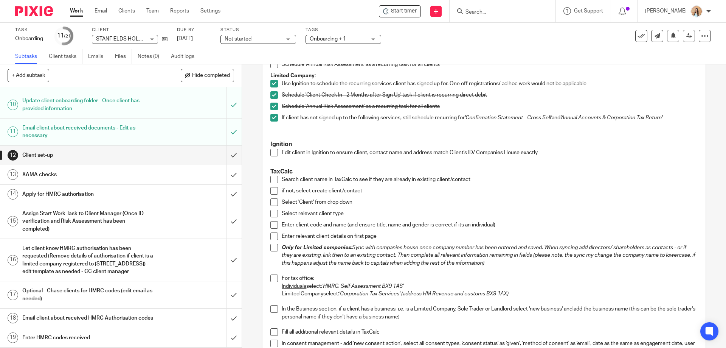
click at [273, 154] on span at bounding box center [274, 153] width 8 height 8
drag, startPoint x: 271, startPoint y: 180, endPoint x: 260, endPoint y: 203, distance: 25.0
click at [271, 180] on span at bounding box center [274, 180] width 8 height 8
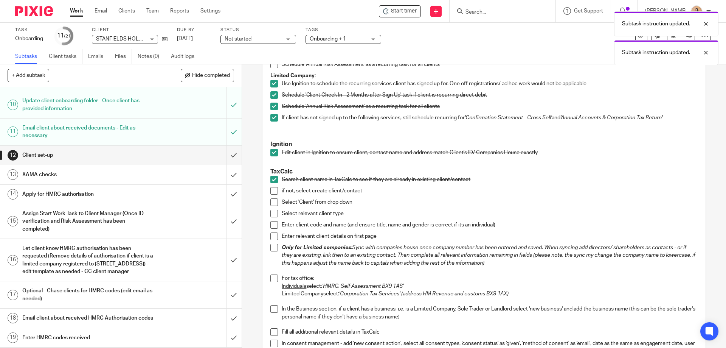
click at [273, 192] on span at bounding box center [274, 191] width 8 height 8
click at [273, 200] on span at bounding box center [274, 202] width 8 height 8
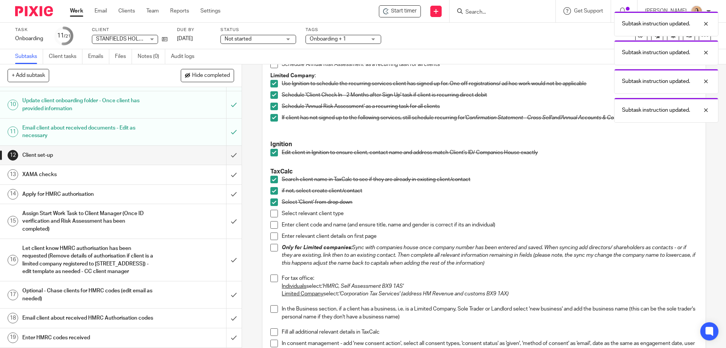
click at [274, 213] on span at bounding box center [274, 214] width 8 height 8
click at [273, 227] on span at bounding box center [274, 225] width 8 height 8
click at [270, 235] on span at bounding box center [274, 236] width 8 height 8
click at [271, 246] on span at bounding box center [274, 248] width 8 height 8
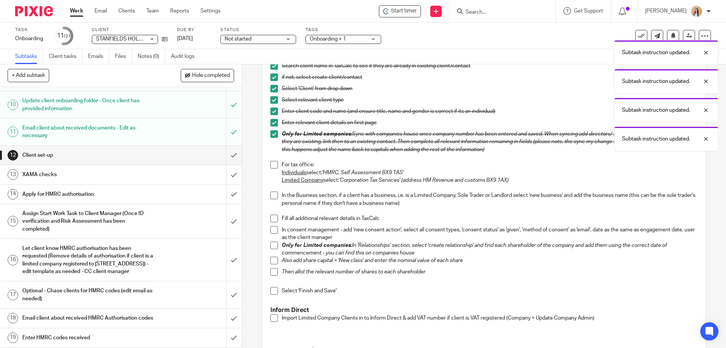
click at [272, 162] on span at bounding box center [274, 165] width 8 height 8
click at [272, 194] on span at bounding box center [274, 195] width 8 height 8
click at [271, 218] on span at bounding box center [274, 218] width 8 height 8
click at [273, 230] on span at bounding box center [274, 230] width 8 height 8
click at [273, 247] on span at bounding box center [274, 245] width 8 height 8
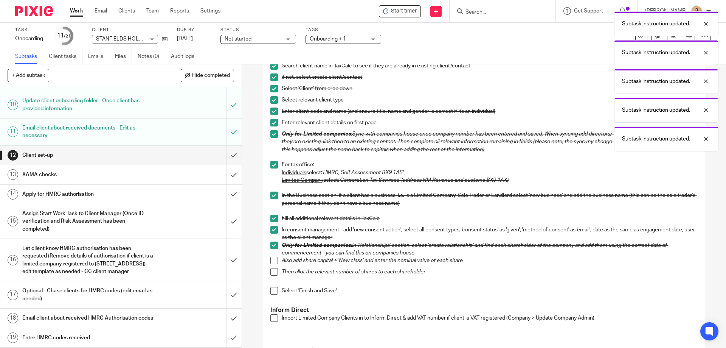
click at [273, 259] on span at bounding box center [274, 260] width 8 height 8
click at [273, 273] on span at bounding box center [274, 272] width 8 height 8
click at [273, 289] on span at bounding box center [274, 291] width 8 height 8
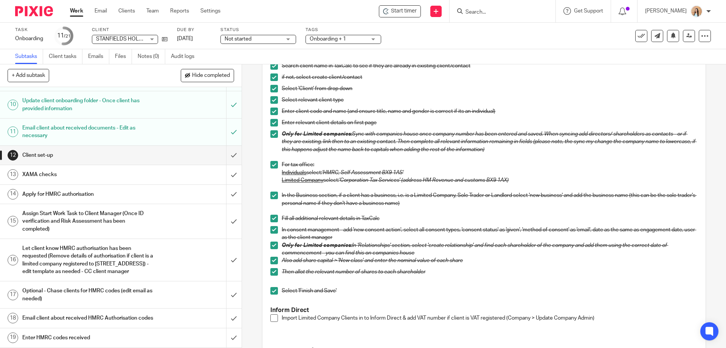
scroll to position [416, 0]
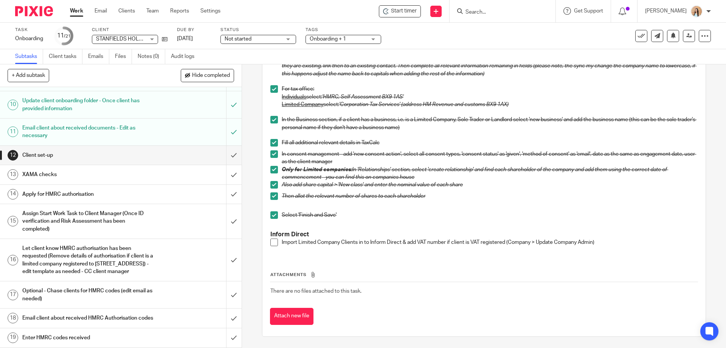
click at [275, 242] on span at bounding box center [274, 242] width 8 height 8
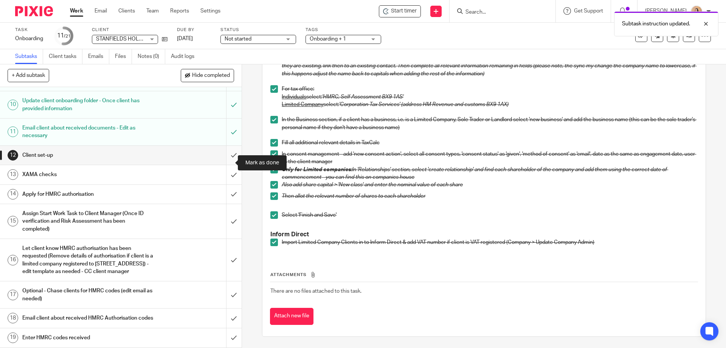
click at [225, 162] on input "submit" at bounding box center [121, 155] width 242 height 19
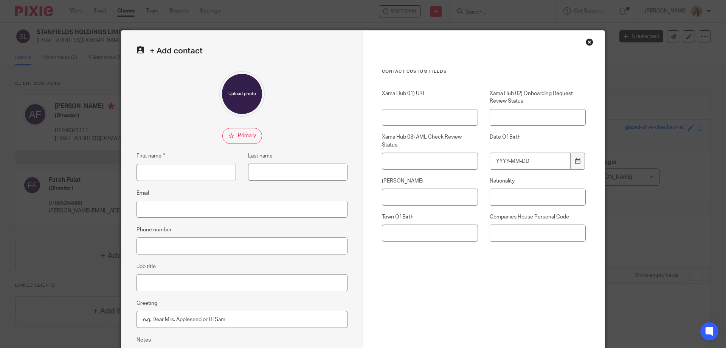
click at [586, 42] on div "Close this dialog window" at bounding box center [590, 42] width 8 height 8
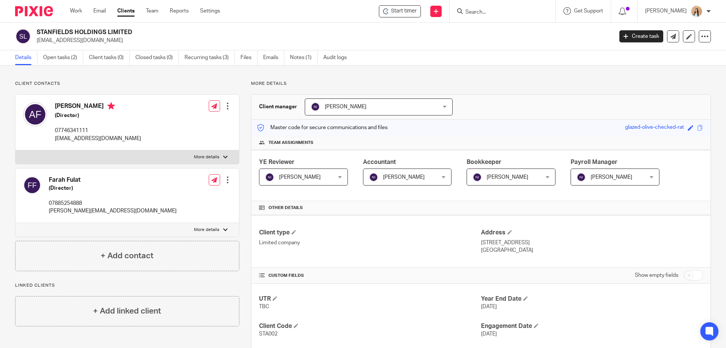
click at [76, 327] on div "Client contacts [PERSON_NAME] (Director) 07746341111 [EMAIL_ADDRESS][DOMAIN_NAM…" at bounding box center [121, 352] width 236 height 542
click at [86, 322] on div "+ Add linked client" at bounding box center [127, 311] width 224 height 30
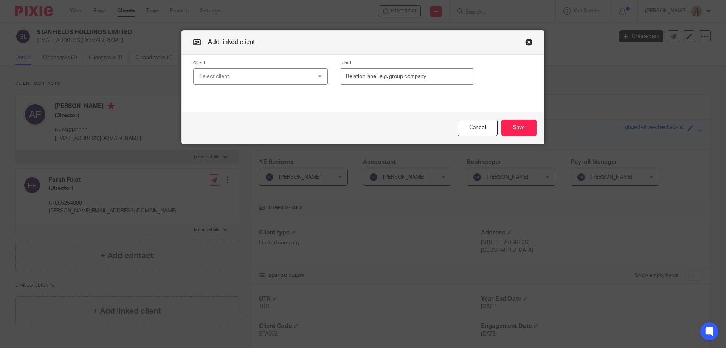
click at [287, 75] on div "Select client" at bounding box center [250, 76] width 103 height 16
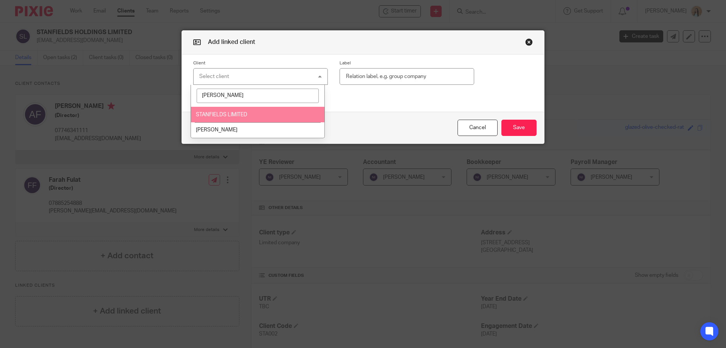
type input "[PERSON_NAME]"
click at [288, 111] on li "STANFIELDS LIMITED" at bounding box center [258, 115] width 134 height 16
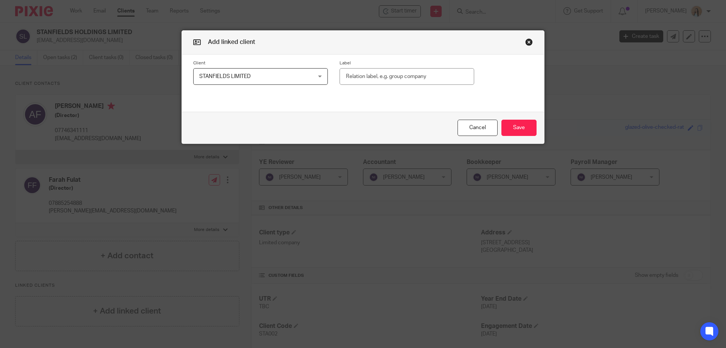
click at [392, 57] on div "Client STANFIELDS LIMITED STANFIELDS LIMITED AA PRINT LTD AARI INVESTMENTS LTD …" at bounding box center [363, 72] width 362 height 36
click at [374, 75] on input "text" at bounding box center [407, 76] width 135 height 17
type input "Holding Company"
click at [526, 137] on div "Cancel Save" at bounding box center [363, 128] width 362 height 32
click at [525, 129] on button "Save" at bounding box center [519, 128] width 35 height 16
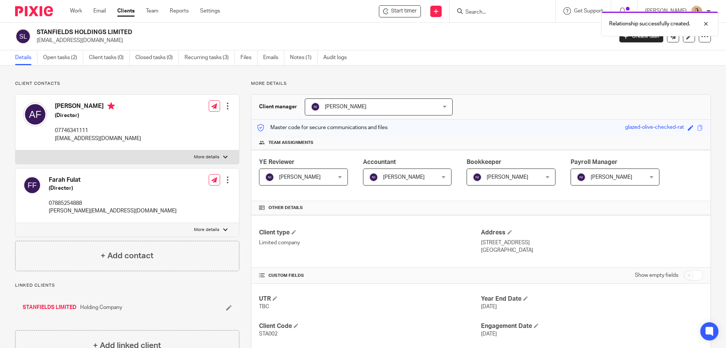
scroll to position [76, 0]
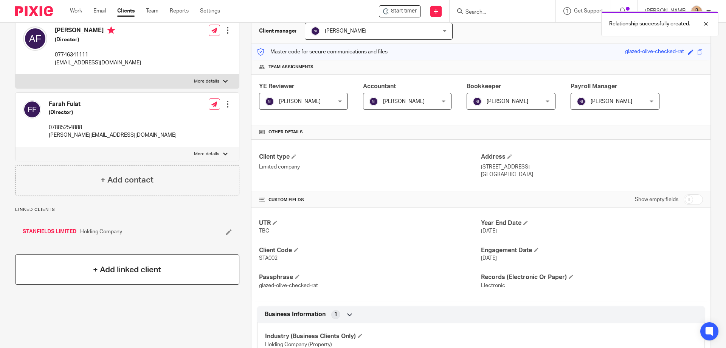
click at [152, 275] on h4 "+ Add linked client" at bounding box center [127, 270] width 68 height 12
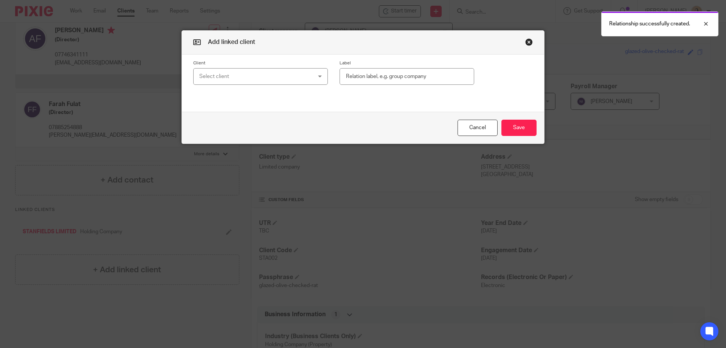
click at [295, 81] on div "Select client" at bounding box center [250, 76] width 103 height 16
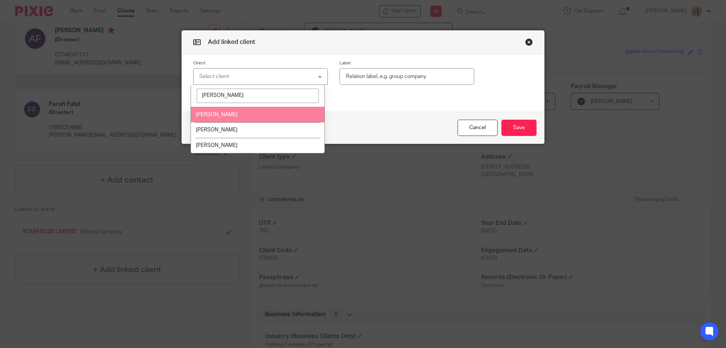
type input "[PERSON_NAME]"
click at [277, 119] on li "[PERSON_NAME]" at bounding box center [258, 115] width 134 height 16
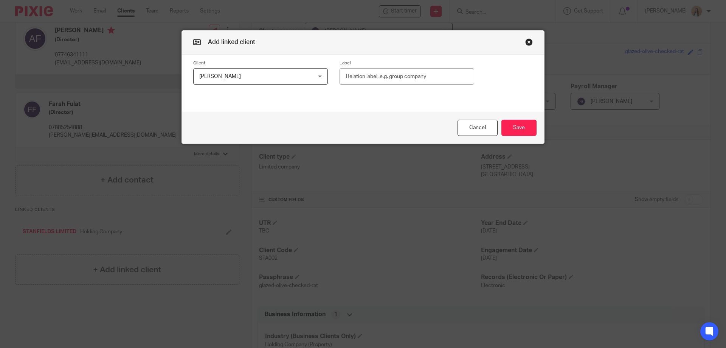
click at [365, 79] on input "text" at bounding box center [407, 76] width 135 height 17
type input "Director"
click at [519, 124] on button "Save" at bounding box center [519, 128] width 35 height 16
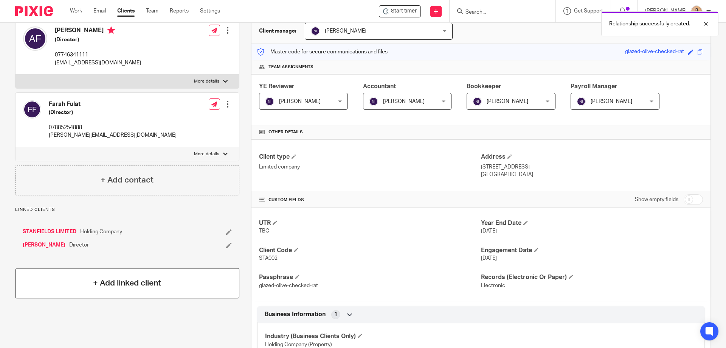
click at [183, 290] on div "+ Add linked client" at bounding box center [127, 283] width 224 height 30
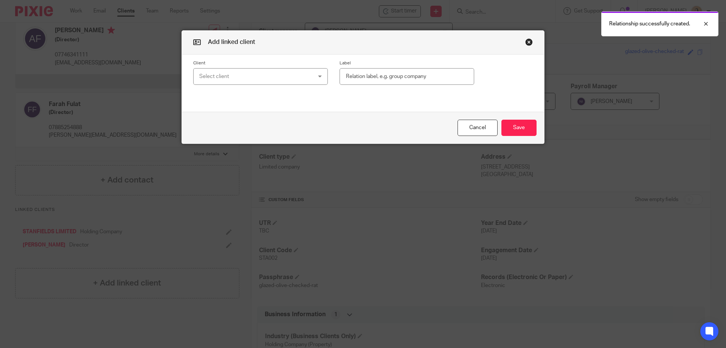
click at [267, 79] on div "Select client" at bounding box center [250, 76] width 103 height 16
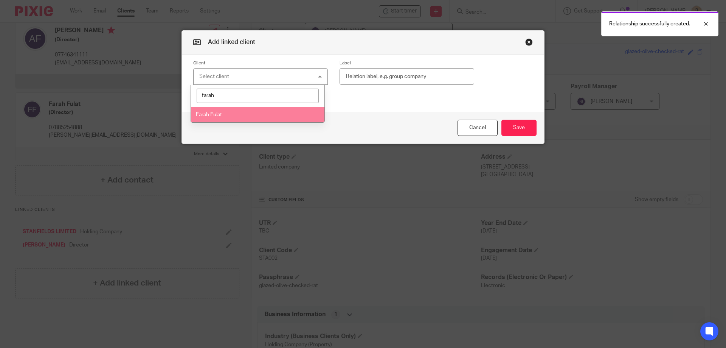
type input "farah"
click at [275, 116] on li "Farah Fulat" at bounding box center [258, 115] width 134 height 16
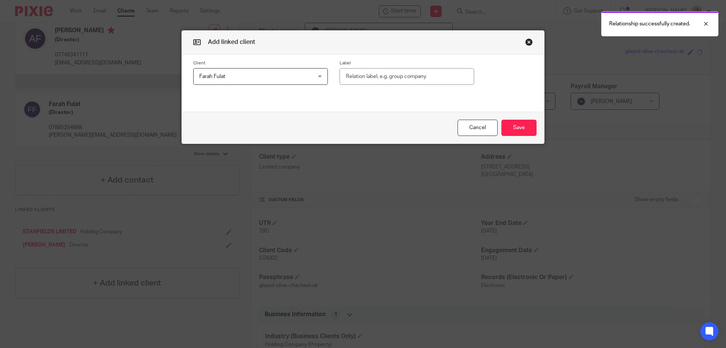
click at [376, 78] on input "text" at bounding box center [407, 76] width 135 height 17
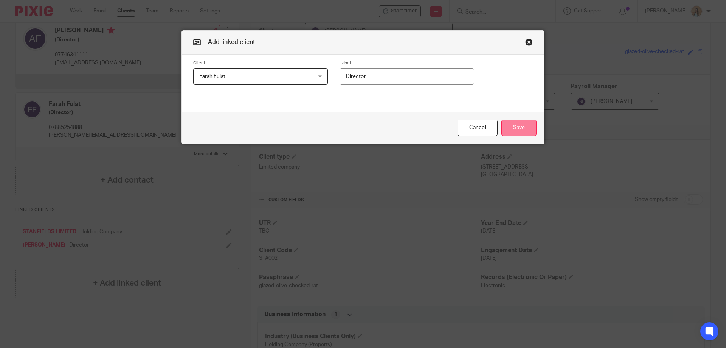
type input "Director"
click at [518, 124] on button "Save" at bounding box center [519, 128] width 35 height 16
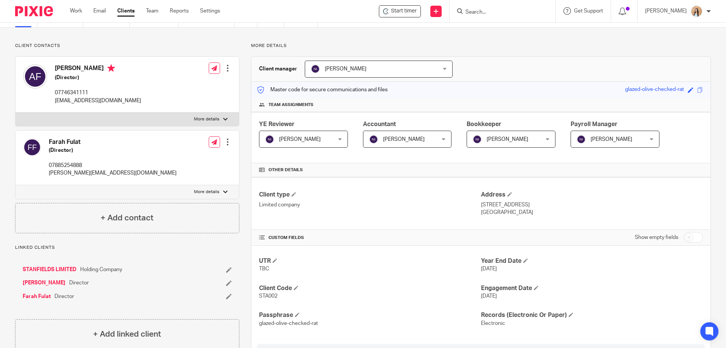
scroll to position [189, 0]
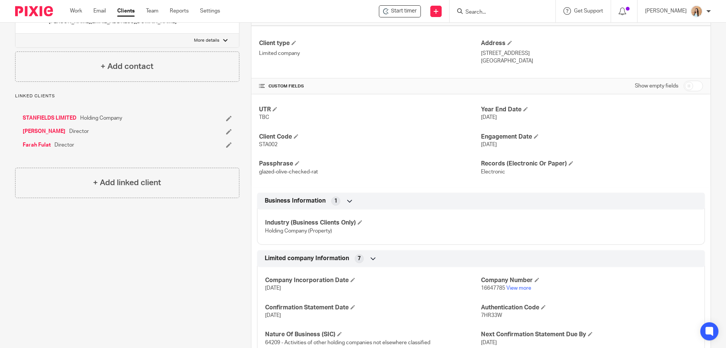
click at [272, 147] on p "STA002" at bounding box center [370, 145] width 222 height 8
drag, startPoint x: 272, startPoint y: 147, endPoint x: 186, endPoint y: 253, distance: 136.2
click at [186, 253] on div "Client contacts Ahmed Fulat (Director) 07746341111 ahmedfulat@hotmail.com Edit …" at bounding box center [121, 162] width 236 height 542
click at [270, 142] on span "STA002" at bounding box center [268, 144] width 19 height 5
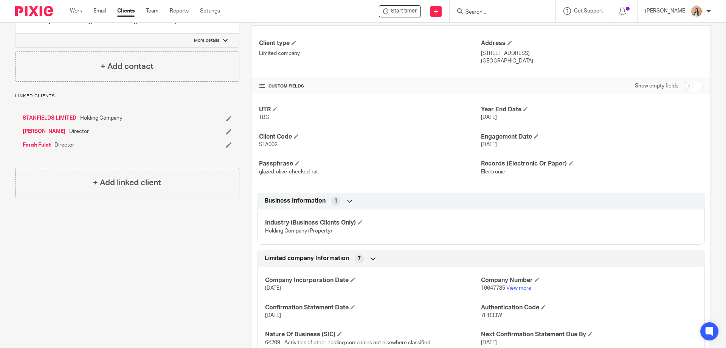
click at [270, 142] on span "STA002" at bounding box center [268, 144] width 19 height 5
copy span "STA002"
click at [186, 311] on div "Client contacts Ahmed Fulat (Director) 07746341111 ahmedfulat@hotmail.com Edit …" at bounding box center [121, 162] width 236 height 542
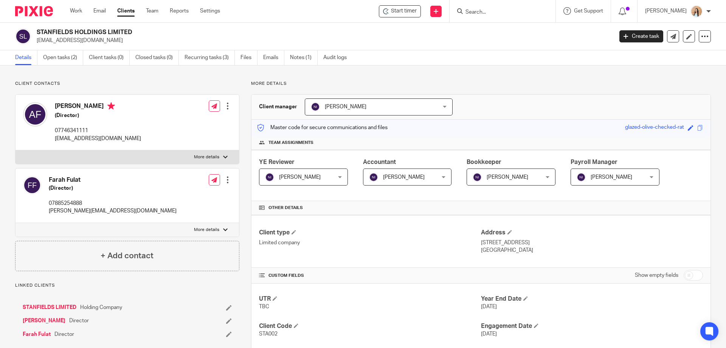
click at [76, 37] on p "ahmedfulat@hotmail.com" at bounding box center [323, 41] width 572 height 8
click at [80, 30] on h2 "STANFIELDS HOLDINGS LIMITED" at bounding box center [265, 32] width 457 height 8
copy div "STANFIELDS HOLDINGS LIMITED"
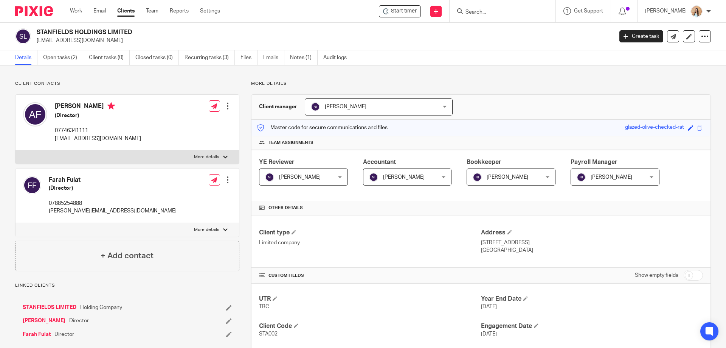
click at [244, 288] on div "More details Client manager Naeem Ibrahim Naeem Ibrahim Fatema Topia Jaz Grewal…" at bounding box center [475, 352] width 472 height 542
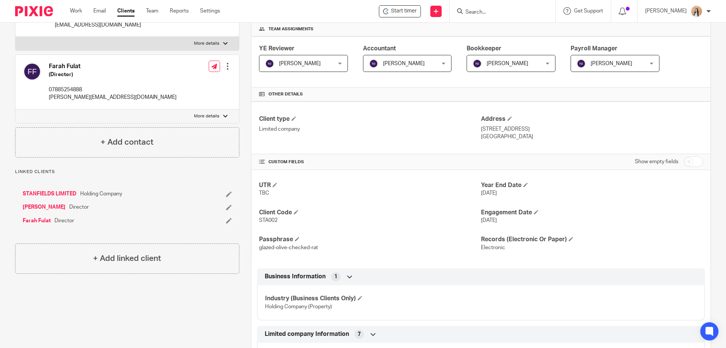
scroll to position [227, 0]
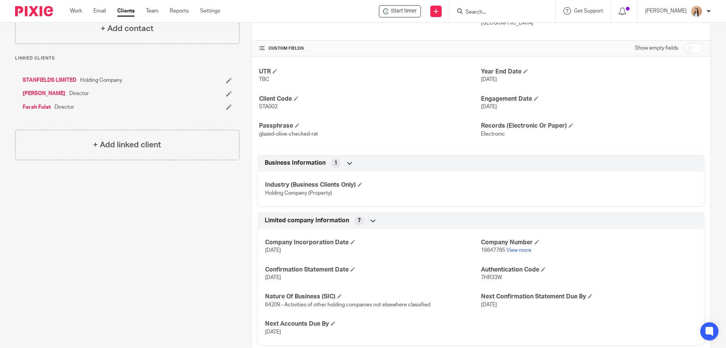
click at [146, 225] on div "Client contacts Ahmed Fulat (Director) 07746341111 ahmedfulat@hotmail.com Edit …" at bounding box center [121, 125] width 236 height 542
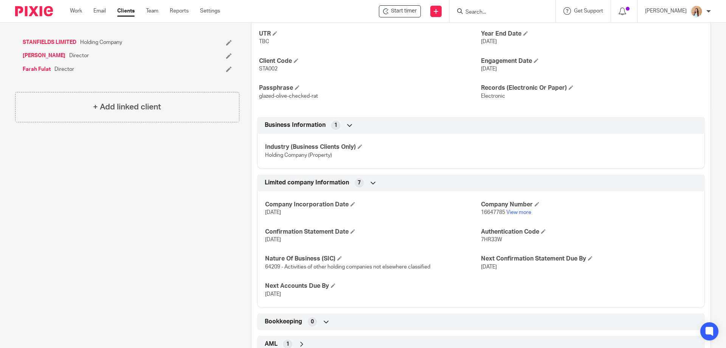
click at [146, 225] on div "Client contacts Ahmed Fulat (Director) 07746341111 ahmedfulat@hotmail.com Edit …" at bounding box center [121, 87] width 236 height 542
click at [488, 210] on span "16647785" at bounding box center [493, 212] width 24 height 5
drag, startPoint x: 488, startPoint y: 210, endPoint x: 489, endPoint y: 215, distance: 5.0
click at [489, 215] on p "16647785 View more" at bounding box center [589, 212] width 216 height 8
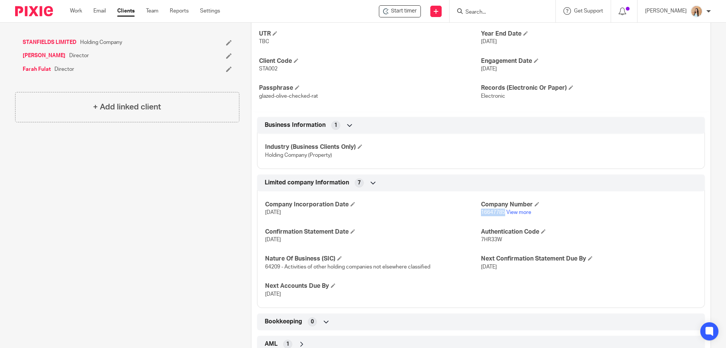
click at [489, 215] on p "16647785 View more" at bounding box center [589, 212] width 216 height 8
copy span "16647785"
click at [211, 214] on div "Client contacts Ahmed Fulat (Director) 07746341111 ahmedfulat@hotmail.com Edit …" at bounding box center [121, 87] width 236 height 542
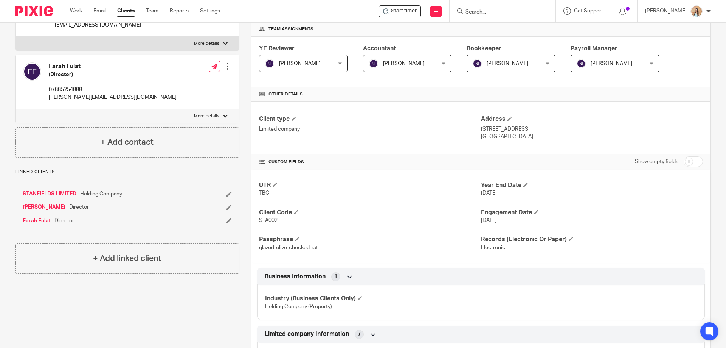
click at [149, 296] on div "Client contacts Ahmed Fulat (Director) 07746341111 ahmedfulat@hotmail.com Edit …" at bounding box center [121, 238] width 236 height 542
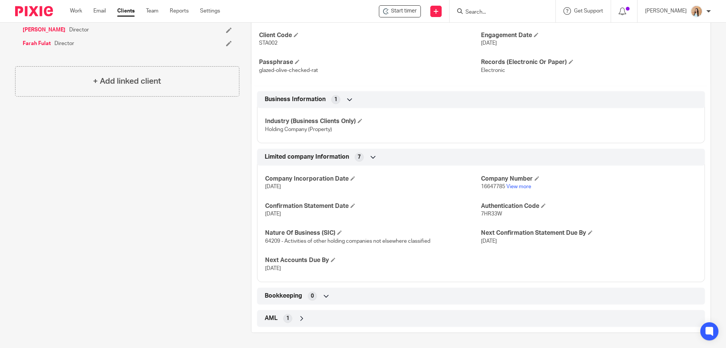
click at [482, 213] on span "7HR33W" at bounding box center [491, 213] width 21 height 5
copy span "7HR33W"
click at [126, 210] on div "Client contacts Ahmed Fulat (Director) 07746341111 ahmedfulat@hotmail.com Edit …" at bounding box center [121, 61] width 236 height 542
click at [99, 213] on div "Client contacts Ahmed Fulat (Director) 07746341111 ahmedfulat@hotmail.com Edit …" at bounding box center [121, 61] width 236 height 542
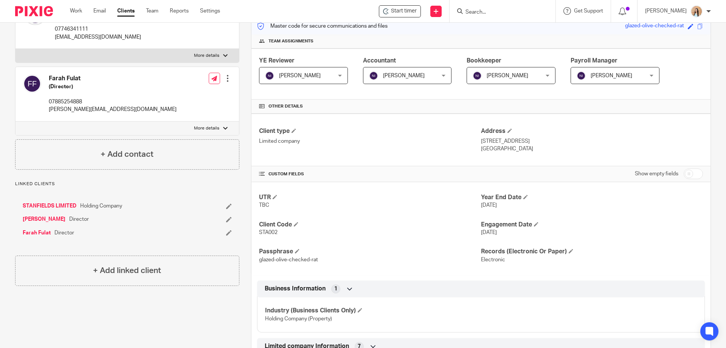
scroll to position [0, 0]
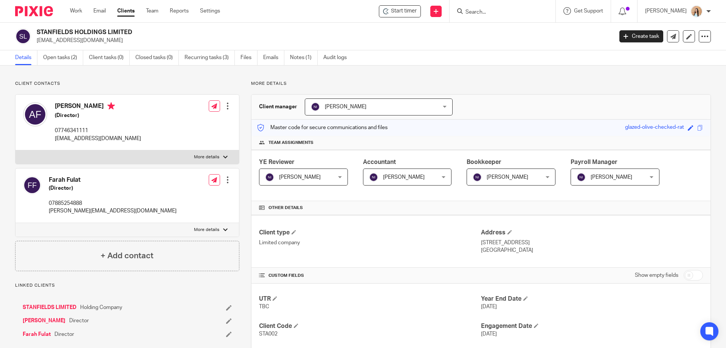
click at [61, 132] on p "07746341111" at bounding box center [98, 131] width 86 height 8
click at [60, 132] on p "07746341111" at bounding box center [98, 131] width 86 height 8
copy p "07746341111"
click at [99, 135] on p "ahmedfulat@hotmail.com" at bounding box center [98, 139] width 86 height 8
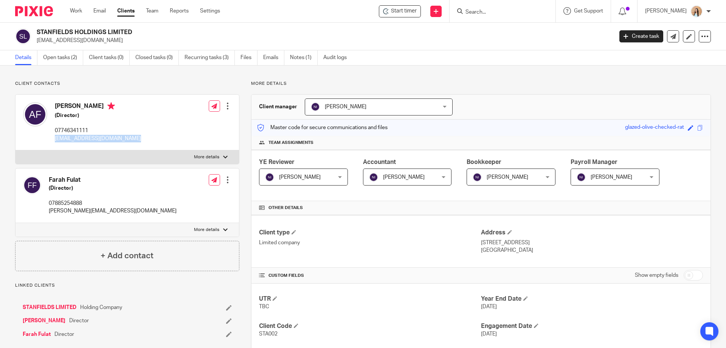
click at [99, 135] on p "ahmedfulat@hotmail.com" at bounding box center [98, 139] width 86 height 8
copy div "ahmedfulat@hotmail.com"
click at [241, 243] on div "More details Client manager Naeem Ibrahim Naeem Ibrahim Fatema Topia Jaz Grewal…" at bounding box center [475, 352] width 472 height 542
click at [244, 224] on div "More details Client manager Naeem Ibrahim Naeem Ibrahim Fatema Topia Jaz Grewal…" at bounding box center [475, 352] width 472 height 542
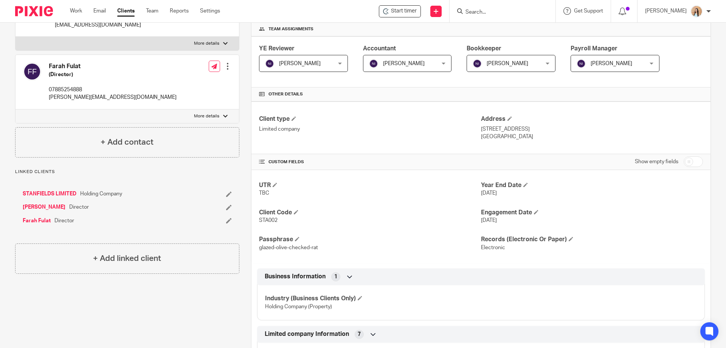
click at [161, 306] on div "Client contacts Ahmed Fulat (Director) 07746341111 ahmedfulat@hotmail.com Edit …" at bounding box center [121, 238] width 236 height 542
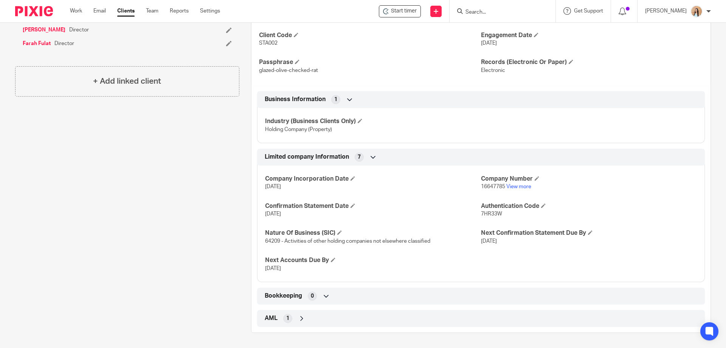
click at [489, 187] on span "16647785" at bounding box center [493, 186] width 24 height 5
copy p "16647785"
click at [489, 213] on span "7HR33W" at bounding box center [491, 213] width 21 height 5
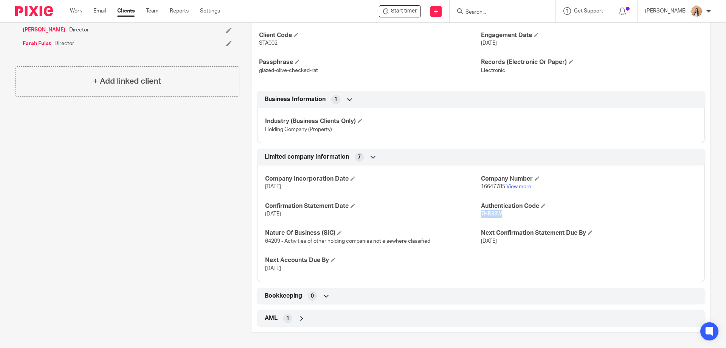
copy span "7HR33W"
click at [298, 316] on icon at bounding box center [302, 318] width 8 height 8
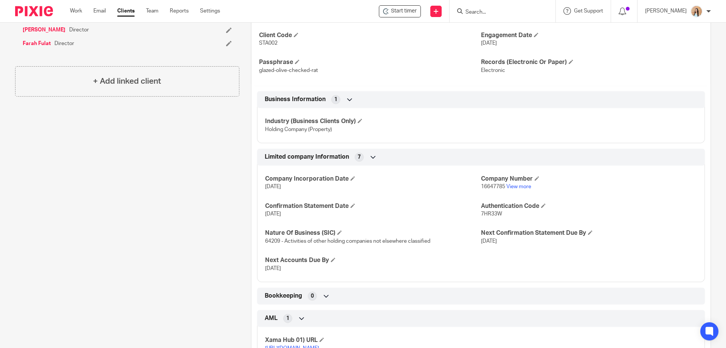
scroll to position [333, 0]
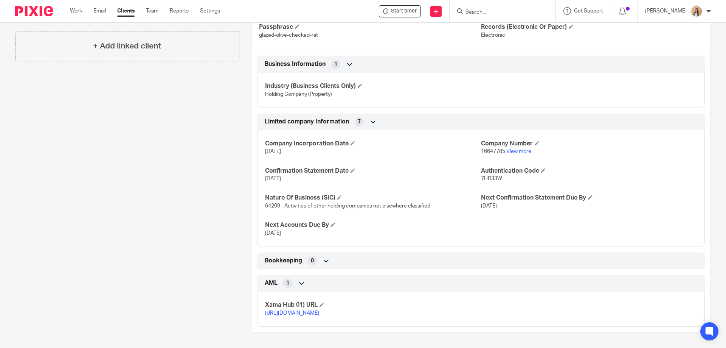
click at [284, 310] on link "https://platform.xamatech.com/portal/crm/clients/9fc731f0-78de-11f0-a01c-174cac…" at bounding box center [292, 312] width 54 height 5
click at [121, 174] on div "Client contacts Ahmed Fulat (Director) 07746341111 ahmedfulat@hotmail.com Edit …" at bounding box center [121, 44] width 236 height 578
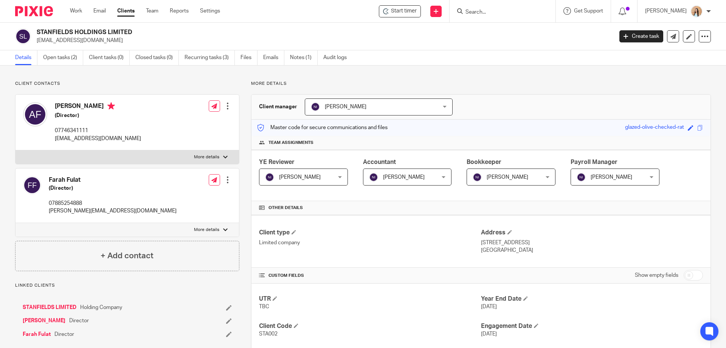
scroll to position [189, 0]
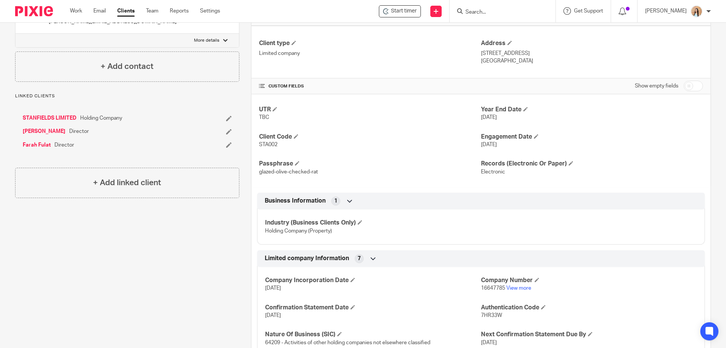
click at [483, 286] on span "16647785" at bounding box center [493, 287] width 24 height 5
copy p "16647785"
click at [267, 145] on span "STA002" at bounding box center [268, 144] width 19 height 5
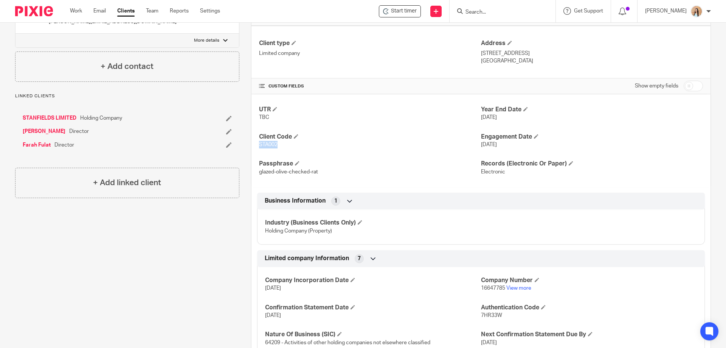
copy span "STA002"
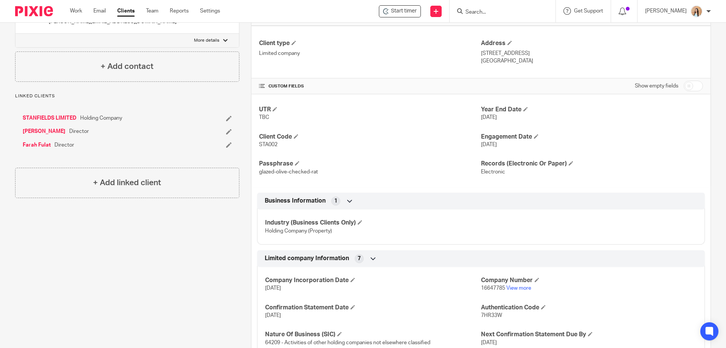
scroll to position [227, 0]
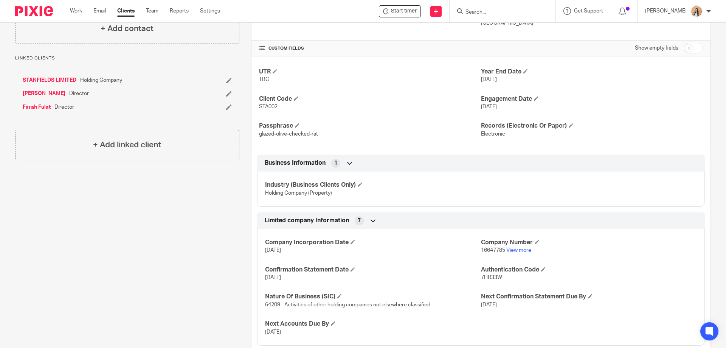
click at [125, 224] on div "Client contacts Ahmed Fulat (Director) 07746341111 ahmedfulat@hotmail.com Edit …" at bounding box center [121, 143] width 236 height 578
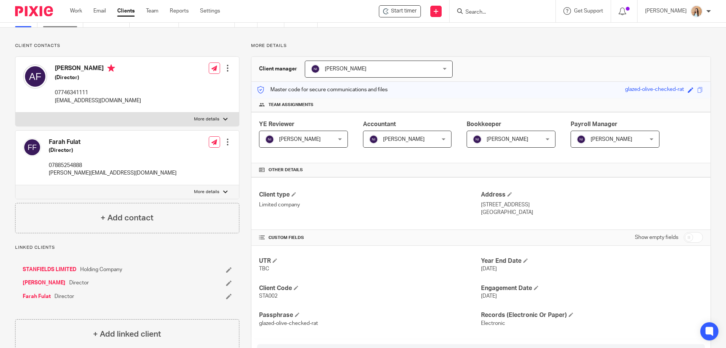
scroll to position [0, 0]
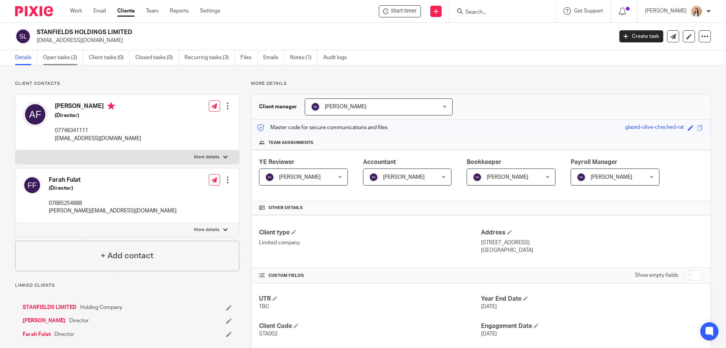
click at [72, 57] on link "Open tasks (2)" at bounding box center [63, 57] width 40 height 15
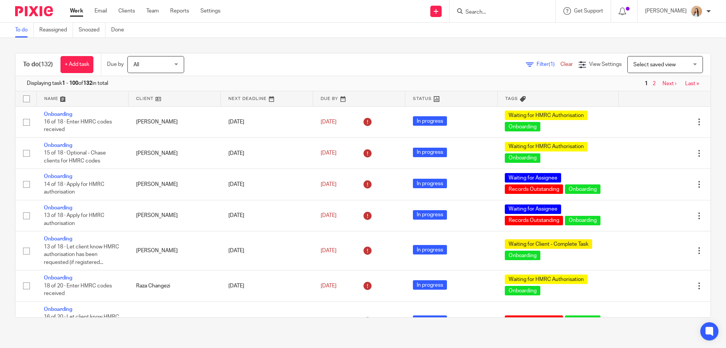
click at [505, 7] on form at bounding box center [505, 10] width 81 height 9
click at [502, 11] on input "Search" at bounding box center [499, 12] width 68 height 7
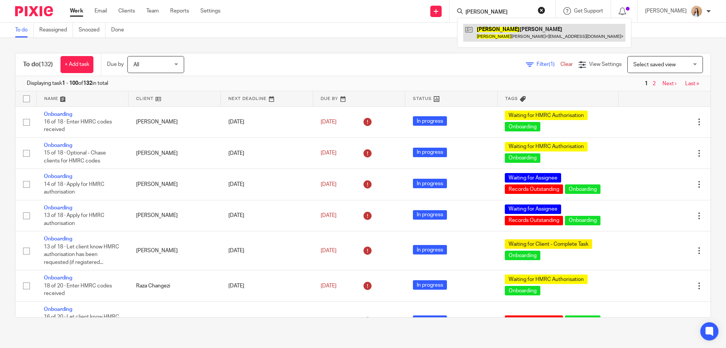
type input "[PERSON_NAME]"
click at [523, 33] on link at bounding box center [544, 32] width 162 height 17
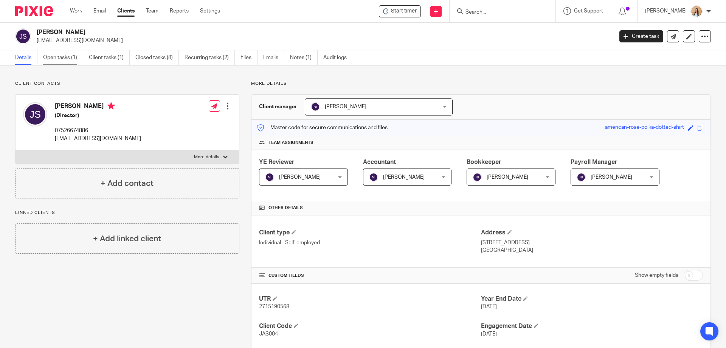
click at [61, 61] on link "Open tasks (1)" at bounding box center [63, 57] width 40 height 15
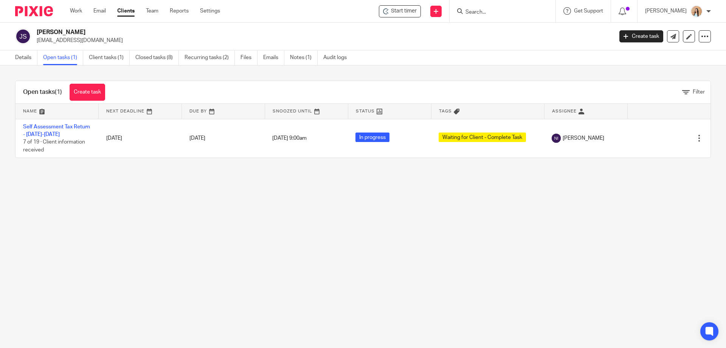
click at [99, 91] on link "Create task" at bounding box center [88, 92] width 36 height 17
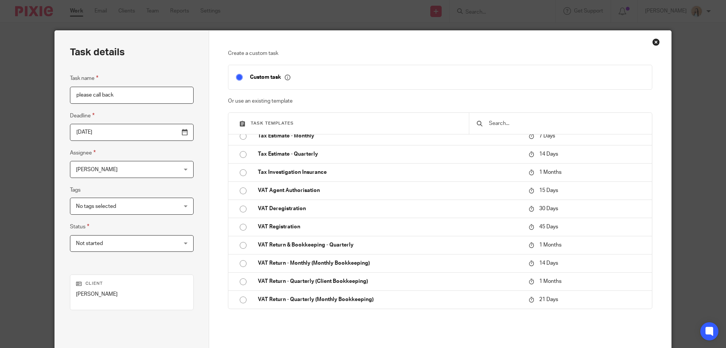
scroll to position [74, 0]
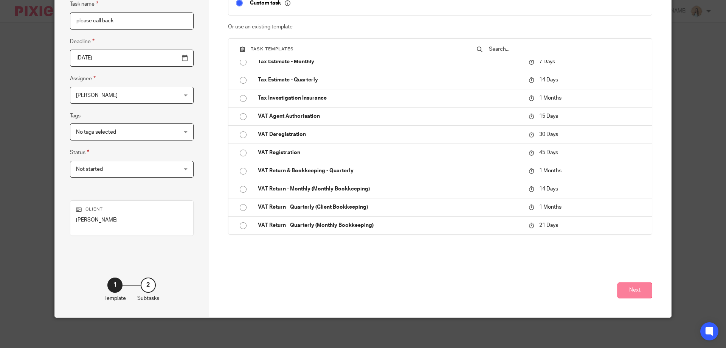
type input "please call back"
click at [625, 289] on button "Next" at bounding box center [635, 290] width 35 height 16
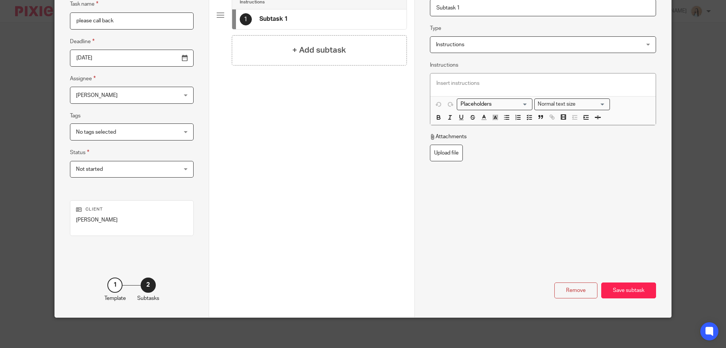
scroll to position [0, 0]
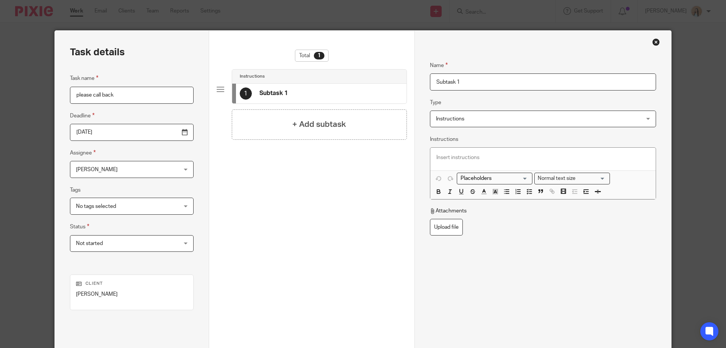
click at [462, 158] on p at bounding box center [543, 158] width 213 height 8
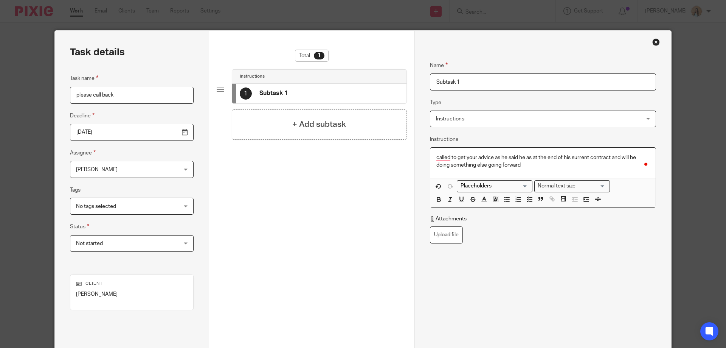
scroll to position [74, 0]
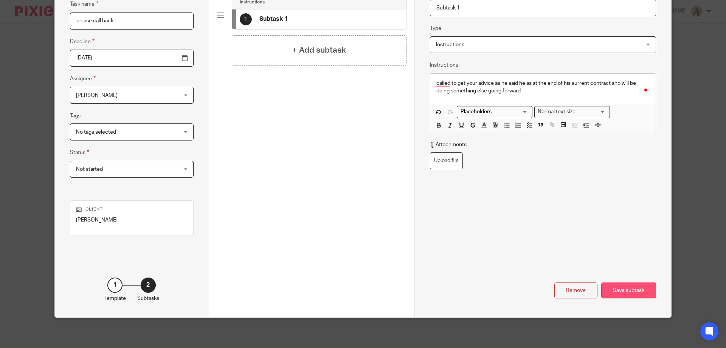
click at [633, 290] on div "Save subtask" at bounding box center [628, 290] width 55 height 16
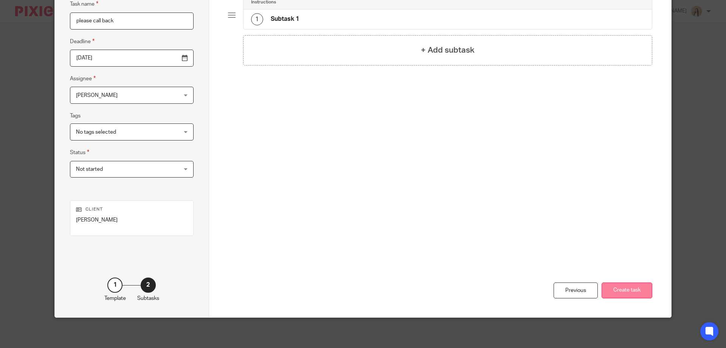
click at [630, 294] on button "Create task" at bounding box center [627, 290] width 51 height 16
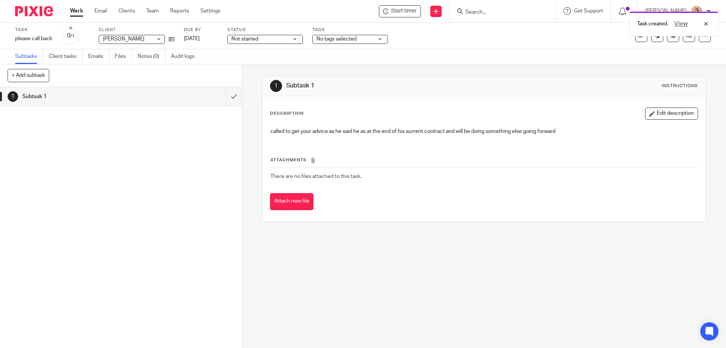
click at [370, 42] on span "No tags selected" at bounding box center [345, 39] width 57 height 8
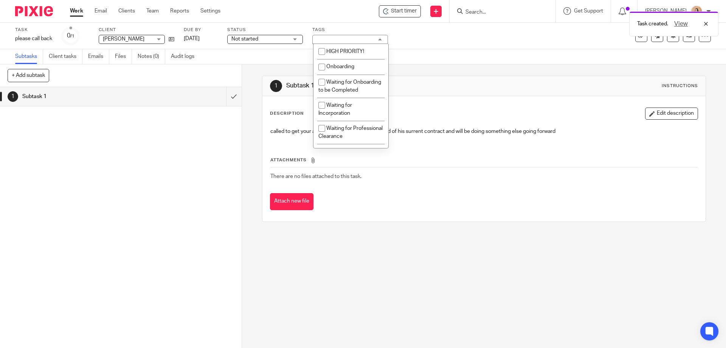
scroll to position [113, 0]
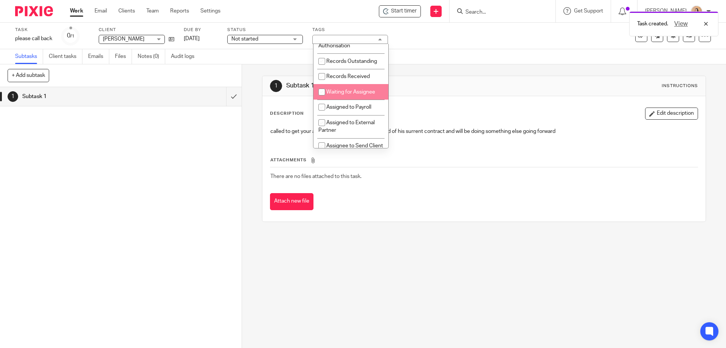
click at [356, 95] on span "Waiting for Assignee" at bounding box center [350, 91] width 49 height 5
checkbox input "true"
click at [416, 87] on h1 "Subtask 1" at bounding box center [393, 86] width 214 height 8
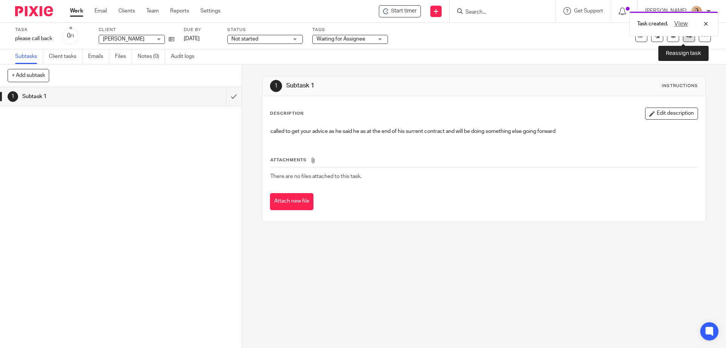
click at [687, 37] on icon at bounding box center [690, 36] width 6 height 6
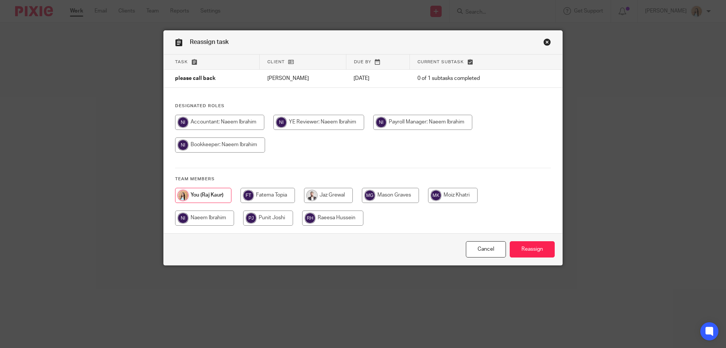
click at [336, 189] on input "radio" at bounding box center [328, 195] width 49 height 15
radio input "true"
click at [538, 246] on input "Reassign" at bounding box center [532, 249] width 45 height 16
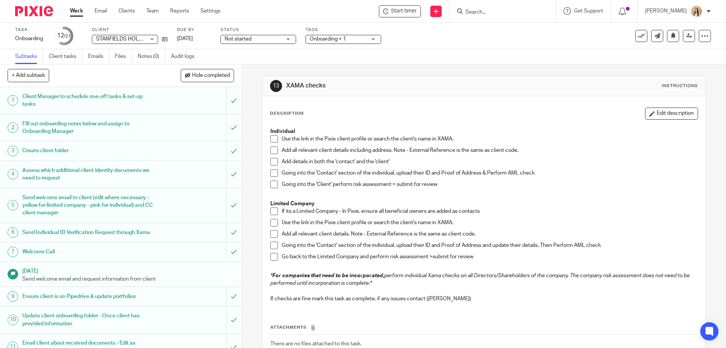
click at [273, 211] on span at bounding box center [274, 211] width 8 height 8
click at [273, 220] on span at bounding box center [274, 223] width 8 height 8
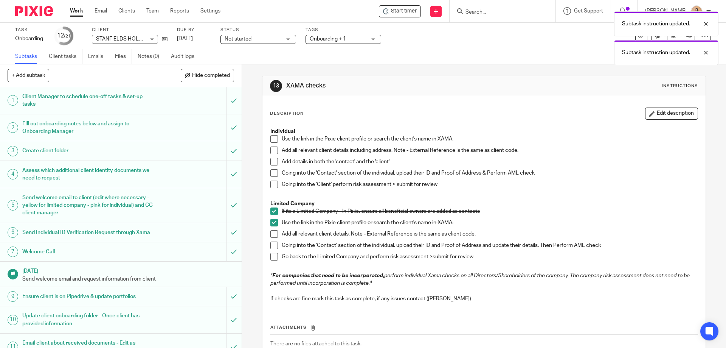
click at [270, 235] on span at bounding box center [274, 234] width 8 height 8
click at [271, 245] on span at bounding box center [274, 245] width 8 height 8
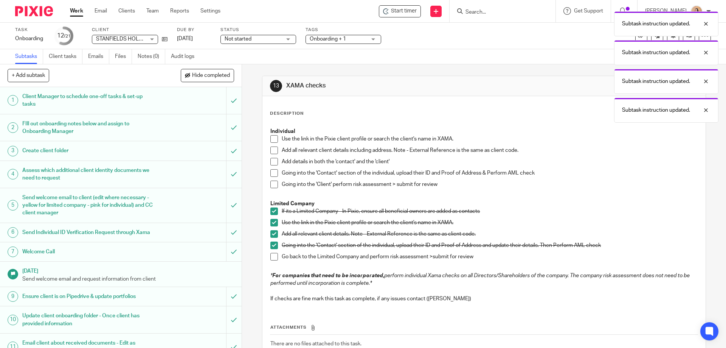
click at [270, 258] on span at bounding box center [274, 257] width 8 height 8
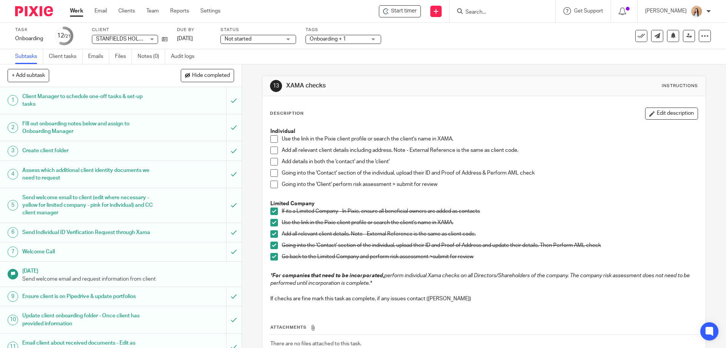
scroll to position [189, 0]
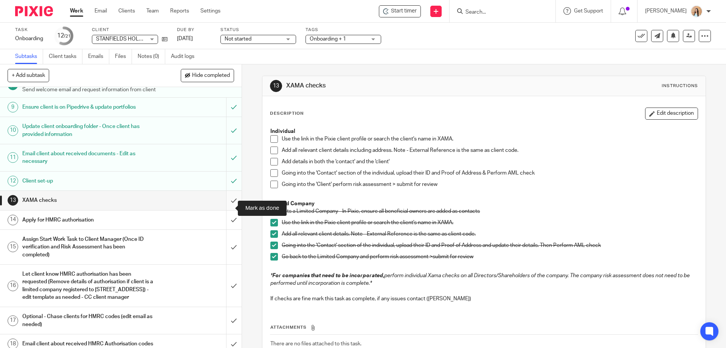
click at [223, 206] on input "submit" at bounding box center [121, 200] width 242 height 19
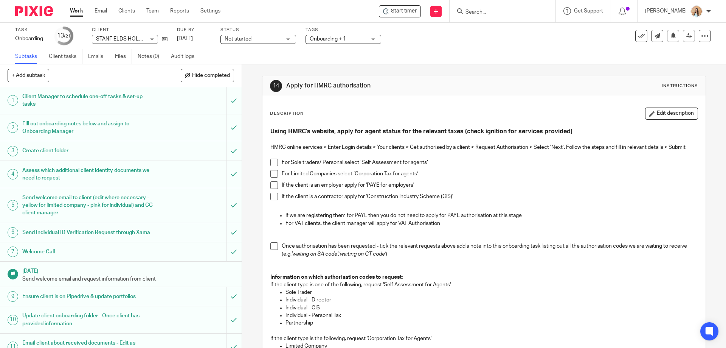
scroll to position [189, 0]
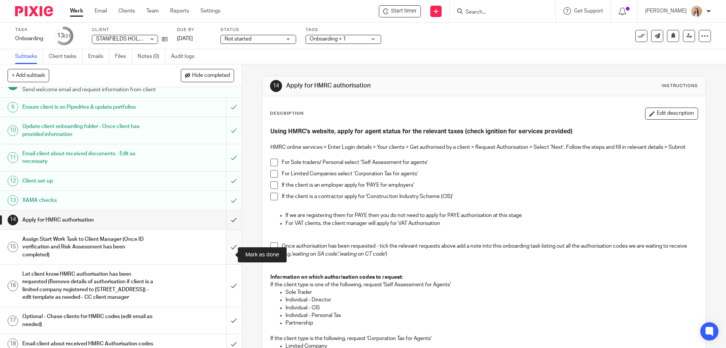
click at [224, 252] on input "submit" at bounding box center [121, 247] width 242 height 34
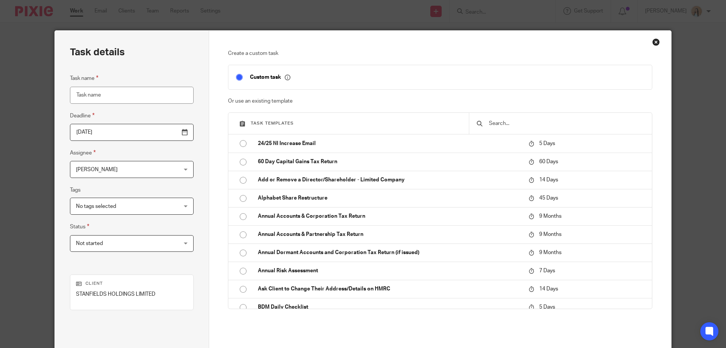
click at [498, 126] on input "text" at bounding box center [566, 123] width 156 height 8
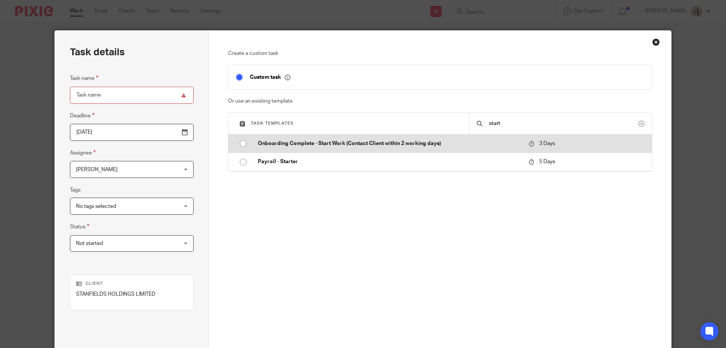
type input "start"
click at [448, 141] on p "Onboarding Complete - Start Work (Contact Client within 2 working days)" at bounding box center [389, 144] width 263 height 8
type input "[DATE]"
type input "Onboarding Complete - Start Work (Contact Client within 2 working days)"
checkbox input "false"
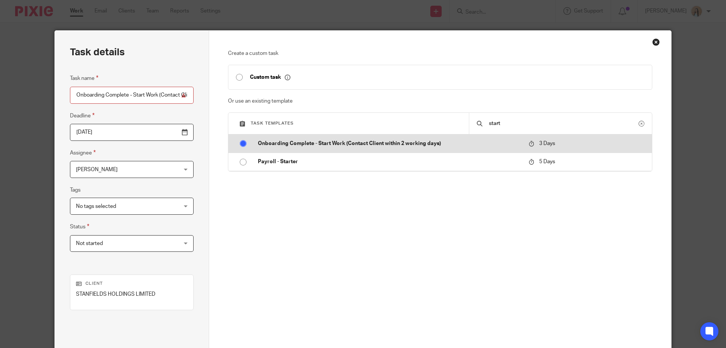
radio input "true"
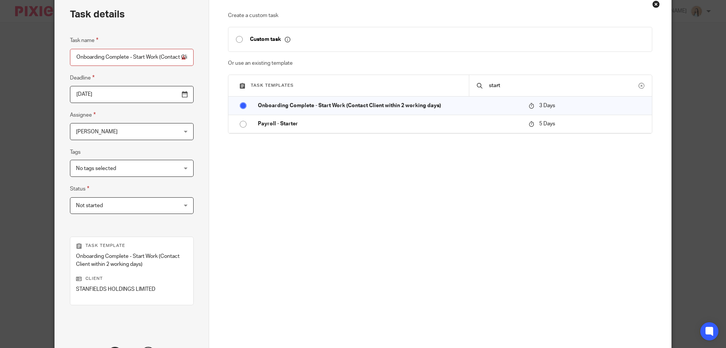
scroll to position [107, 0]
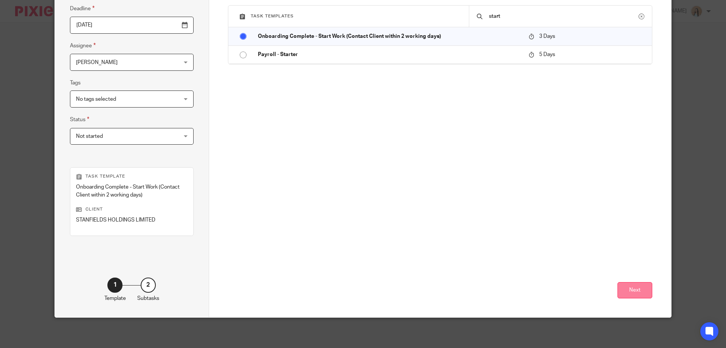
click at [634, 292] on button "Next" at bounding box center [635, 290] width 35 height 16
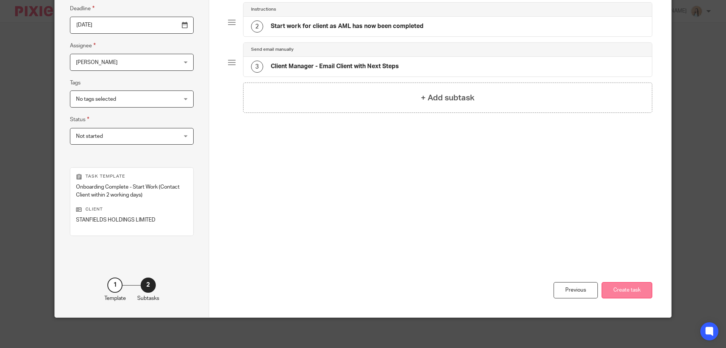
click at [623, 290] on button "Create task" at bounding box center [627, 290] width 51 height 16
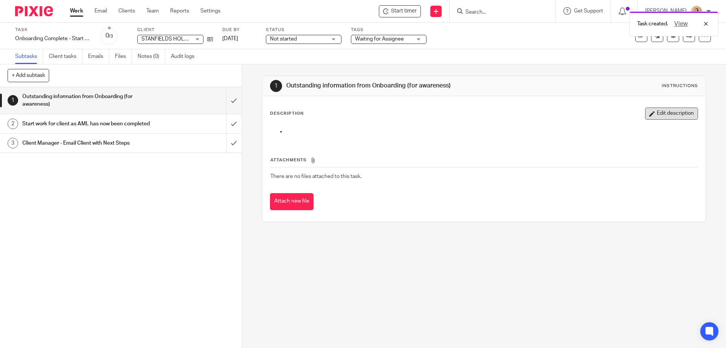
click at [665, 113] on button "Edit description" at bounding box center [671, 113] width 53 height 12
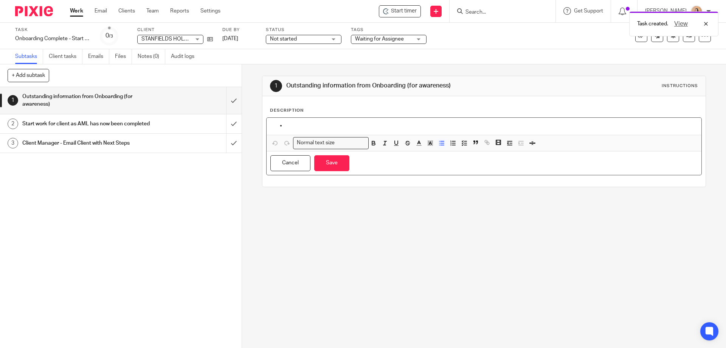
click at [316, 120] on div at bounding box center [484, 126] width 435 height 17
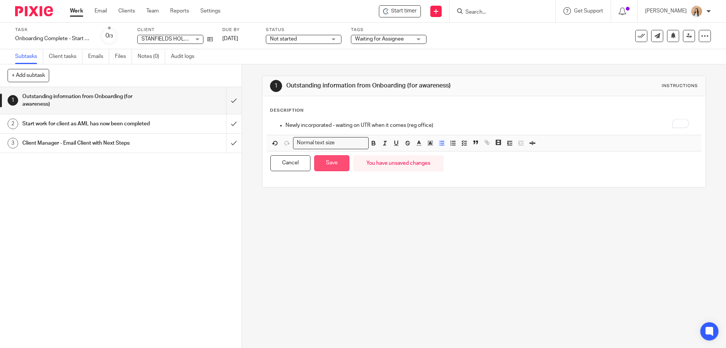
click at [325, 157] on button "Save" at bounding box center [331, 163] width 35 height 16
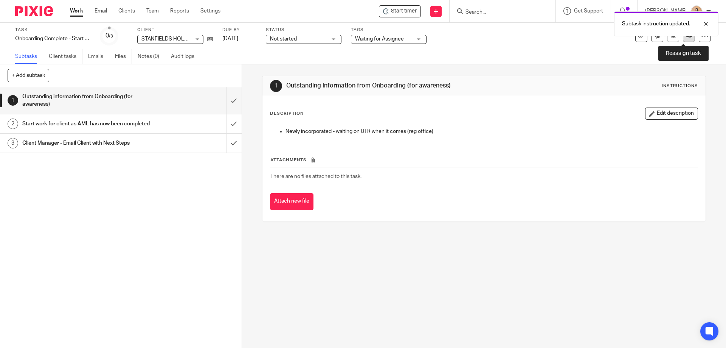
click at [683, 39] on link at bounding box center [689, 36] width 12 height 12
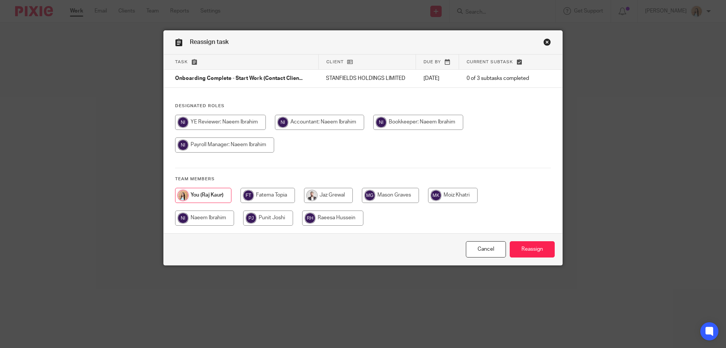
click at [224, 219] on input "radio" at bounding box center [204, 217] width 59 height 15
radio input "true"
click at [533, 250] on input "Reassign" at bounding box center [532, 249] width 45 height 16
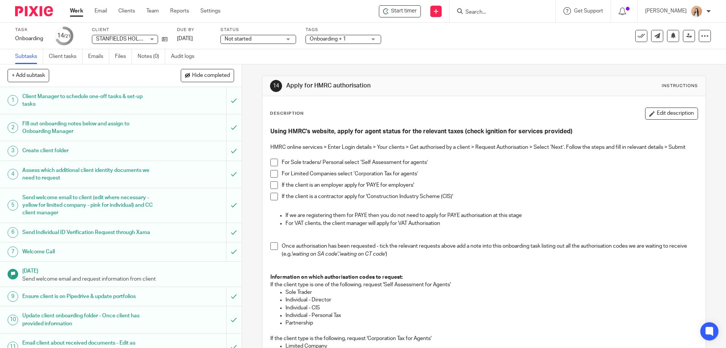
scroll to position [277, 0]
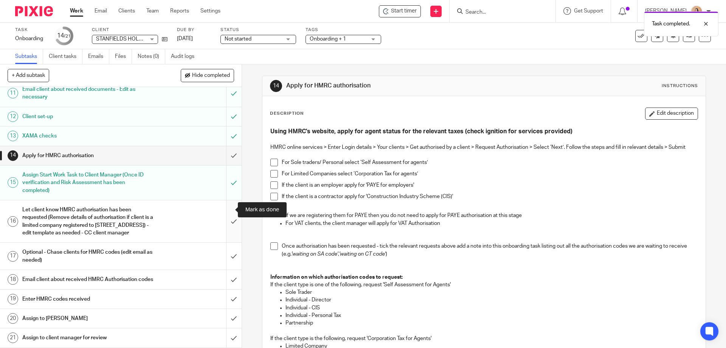
click at [224, 205] on input "submit" at bounding box center [121, 221] width 242 height 42
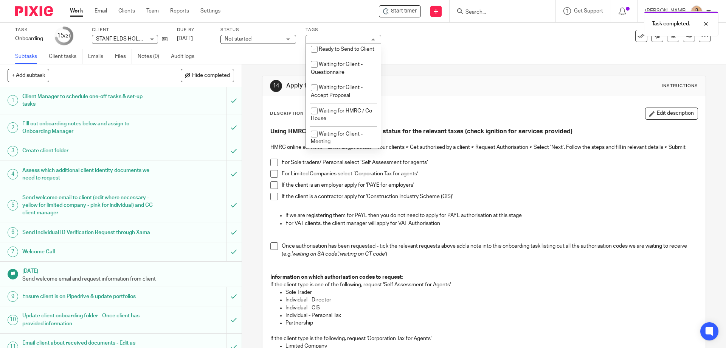
scroll to position [113, 0]
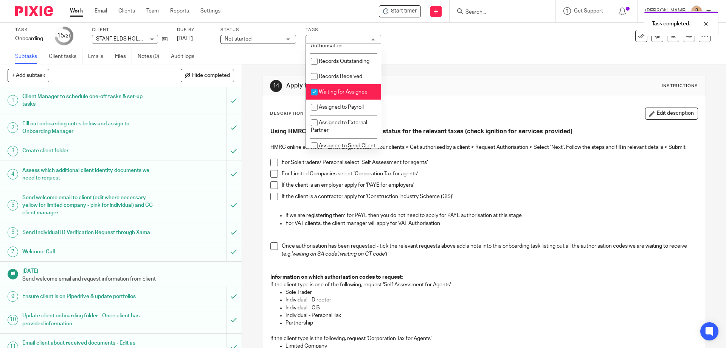
click at [348, 95] on span "Waiting for Assignee" at bounding box center [343, 91] width 49 height 5
checkbox input "false"
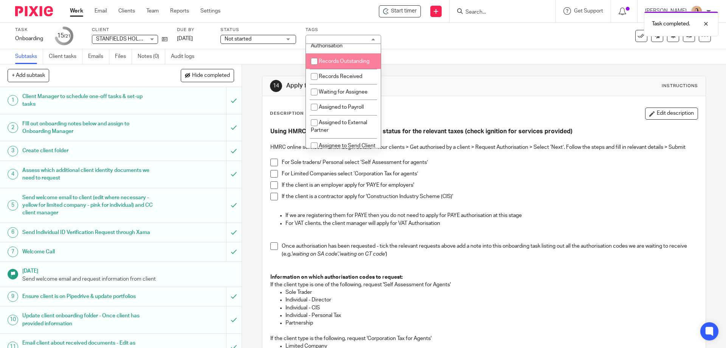
click at [341, 64] on span "Records Outstanding" at bounding box center [344, 61] width 51 height 5
checkbox input "true"
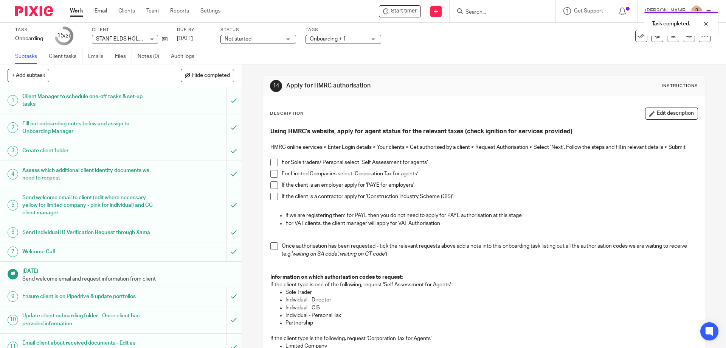
click at [249, 78] on div "14 Apply for HMRC authorisation Instructions Description Edit description Using…" at bounding box center [484, 205] width 484 height 283
click at [236, 35] on div "Not started Not started" at bounding box center [259, 39] width 76 height 9
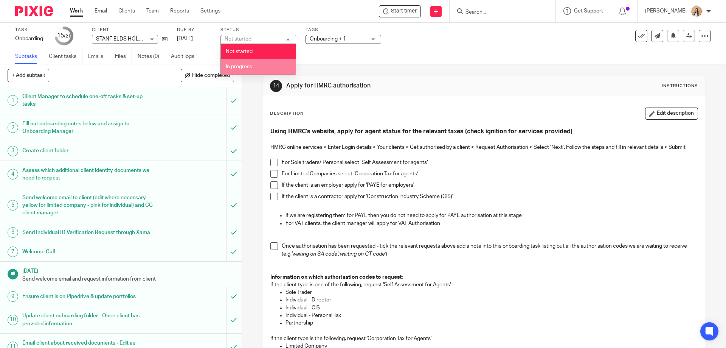
click at [247, 61] on li "In progress" at bounding box center [258, 67] width 75 height 16
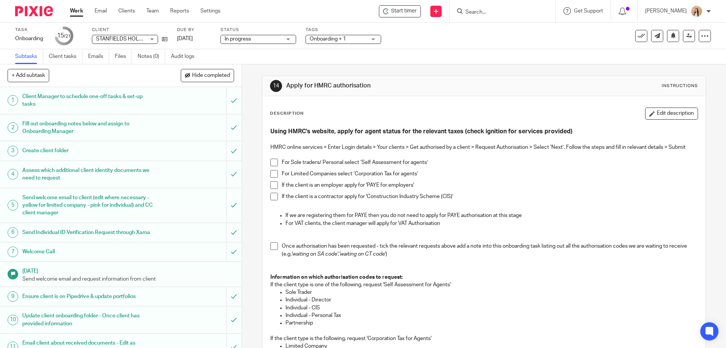
click at [255, 92] on div "14 Apply for HMRC authorisation Instructions Description Edit description Using…" at bounding box center [484, 205] width 484 height 283
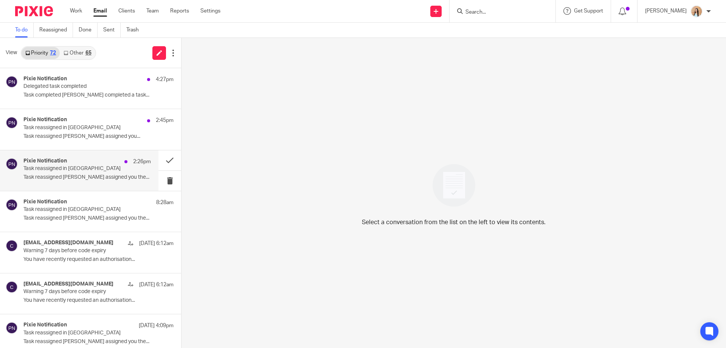
click at [59, 174] on p "Task reassigned Mason Graves assigned you the..." at bounding box center [86, 177] width 127 height 6
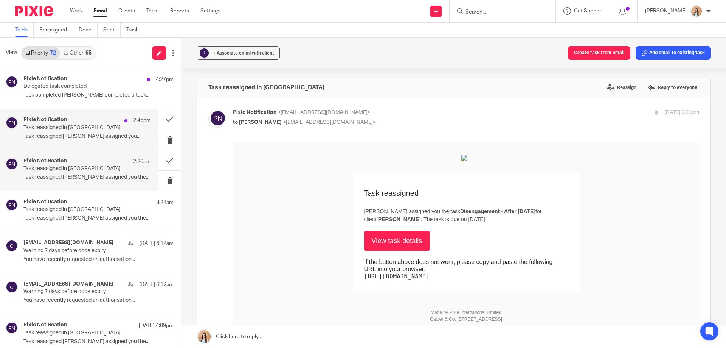
click at [104, 135] on p "Task reassigned Naeem Ibrahim assigned you..." at bounding box center [86, 136] width 127 height 6
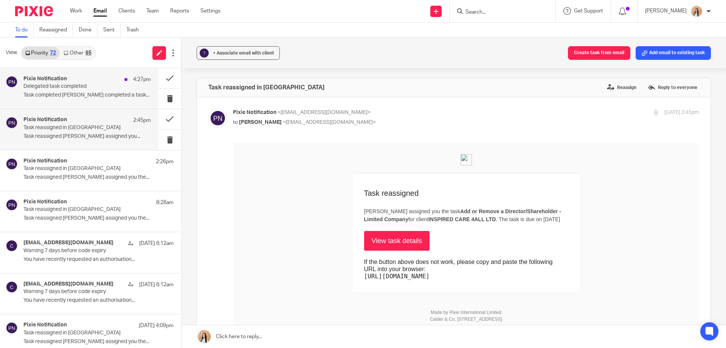
click at [87, 93] on p "Task completed Mason Graves completed a task..." at bounding box center [86, 95] width 127 height 6
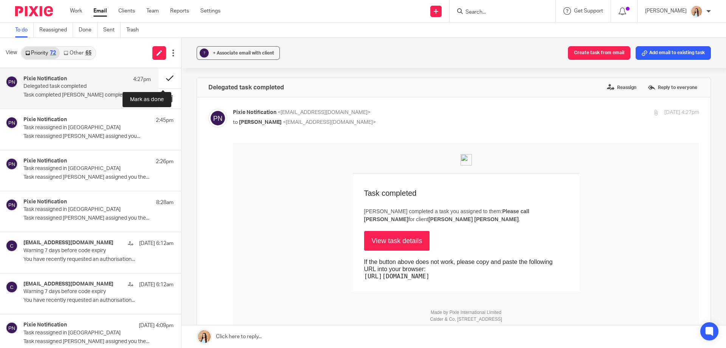
click at [162, 80] on button at bounding box center [170, 78] width 23 height 20
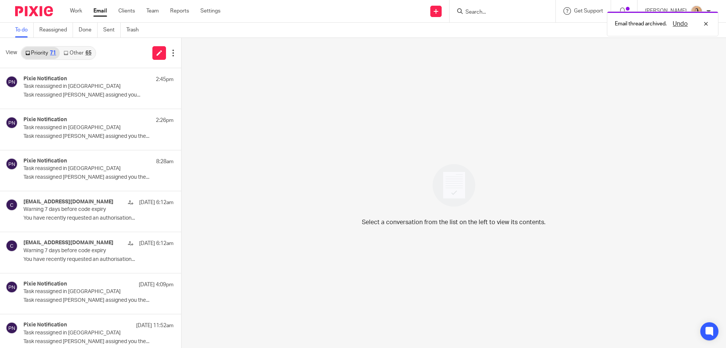
click at [70, 56] on link "Other 65" at bounding box center [77, 53] width 35 height 12
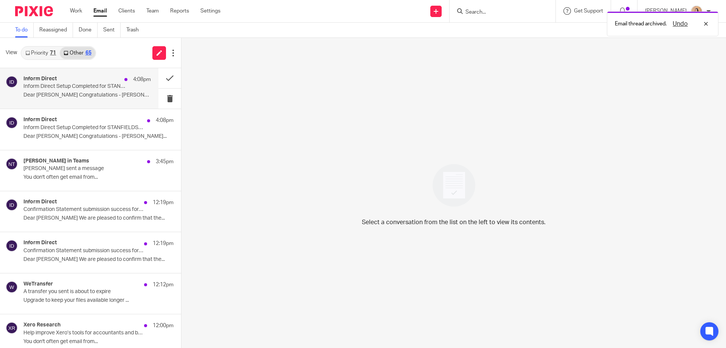
click at [66, 91] on div "Inform Direct 4:08pm Inform Direct Setup Completed for STANFIELDS HOLDINGS LIMI…" at bounding box center [86, 88] width 127 height 25
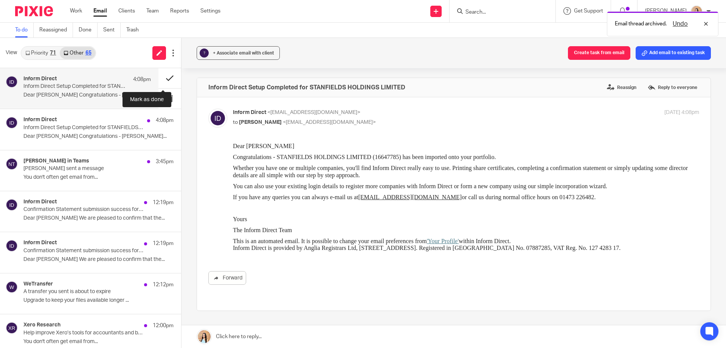
click at [167, 77] on button at bounding box center [170, 78] width 23 height 20
click at [74, 87] on p "Inform Direct Setup Completed for STANFIELDS HOLDINGS LIMITED" at bounding box center [74, 86] width 102 height 6
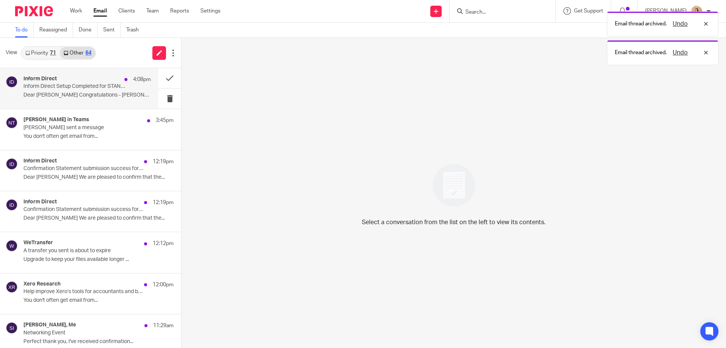
click at [96, 85] on p "Inform Direct Setup Completed for STANFIELDS HOLDINGS LIMITED" at bounding box center [74, 86] width 102 height 6
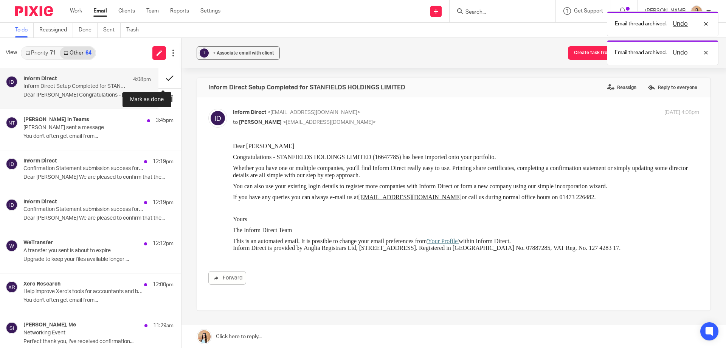
click at [163, 76] on button at bounding box center [170, 78] width 23 height 20
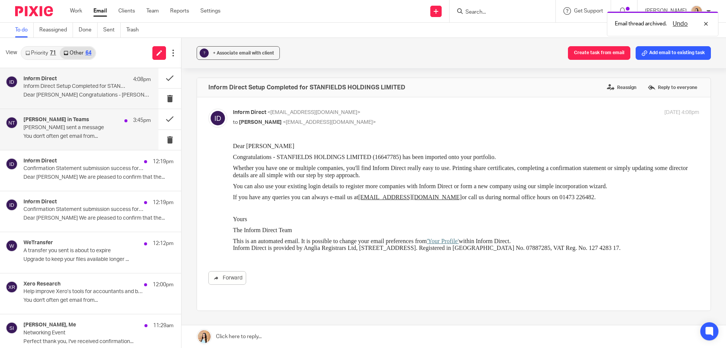
click at [78, 126] on p "Naeem sent a message" at bounding box center [74, 127] width 102 height 6
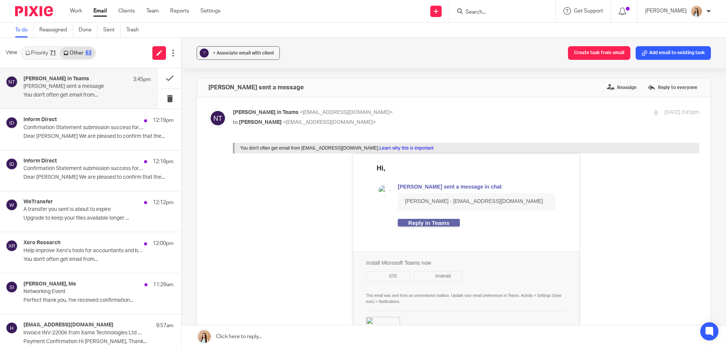
click at [51, 51] on div "71" at bounding box center [53, 52] width 6 height 5
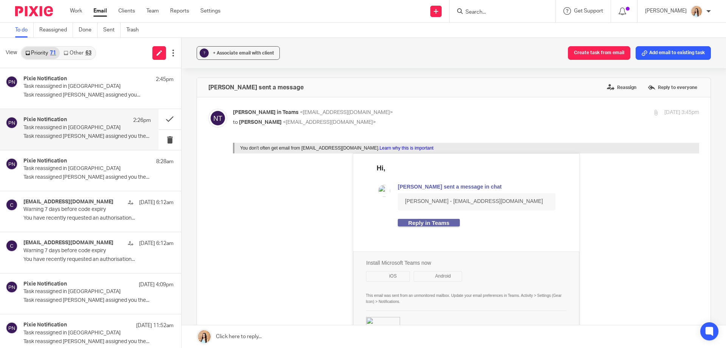
click at [67, 129] on p "Task reassigned in [GEOGRAPHIC_DATA]" at bounding box center [74, 127] width 102 height 6
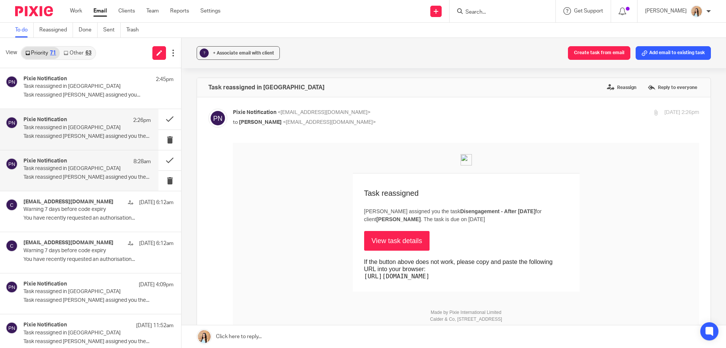
click at [57, 170] on p "Task reassigned in [GEOGRAPHIC_DATA]" at bounding box center [74, 168] width 102 height 6
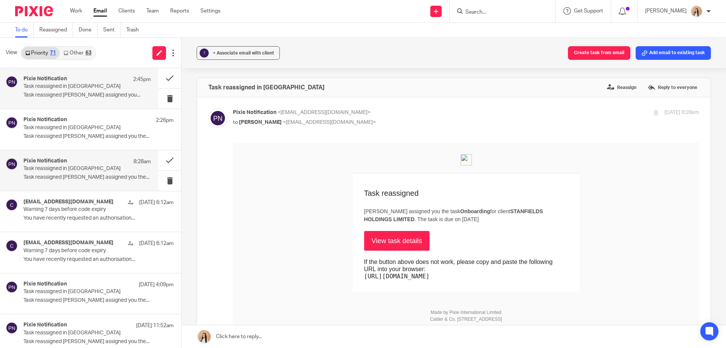
click at [78, 93] on p "Task reassigned [PERSON_NAME] assigned you..." at bounding box center [86, 95] width 127 height 6
click at [401, 245] on link "View task details" at bounding box center [397, 241] width 66 height 20
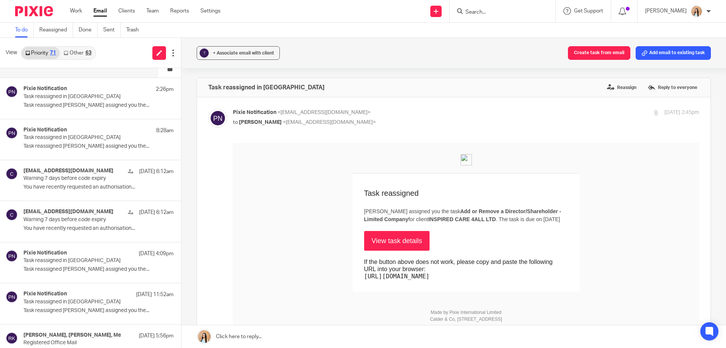
scroll to position [45, 0]
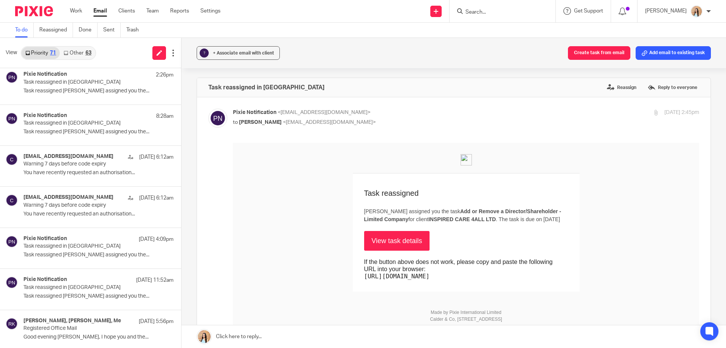
click at [185, 222] on div "? + Associate email with client Create task from email Add email to existing ta…" at bounding box center [454, 193] width 545 height 310
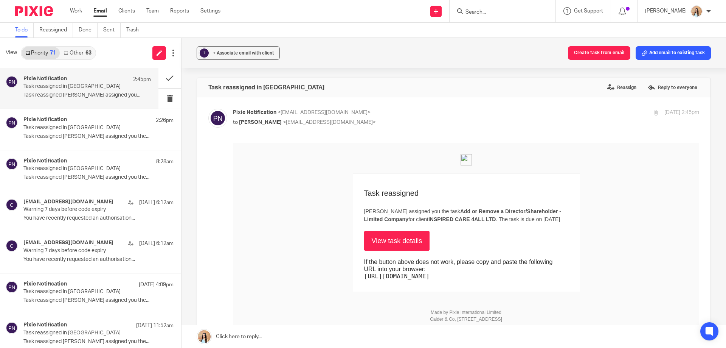
click at [85, 53] on link "Other 63" at bounding box center [77, 53] width 35 height 12
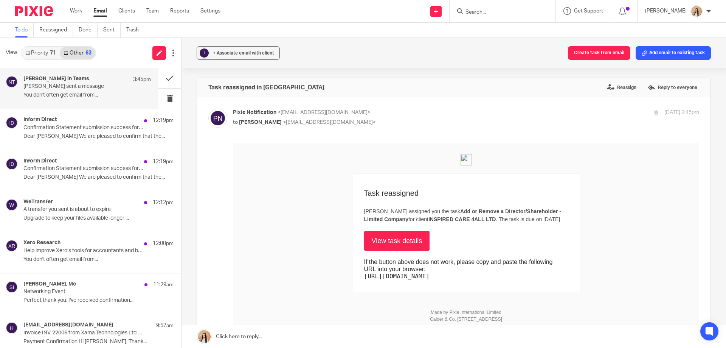
click at [70, 95] on p "You don't often get email from..." at bounding box center [86, 95] width 127 height 6
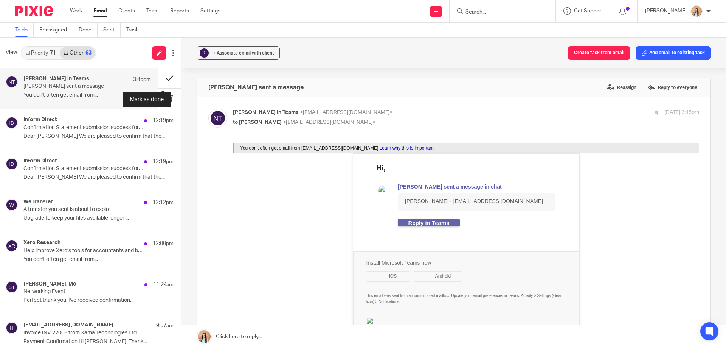
click at [165, 73] on button at bounding box center [170, 78] width 23 height 20
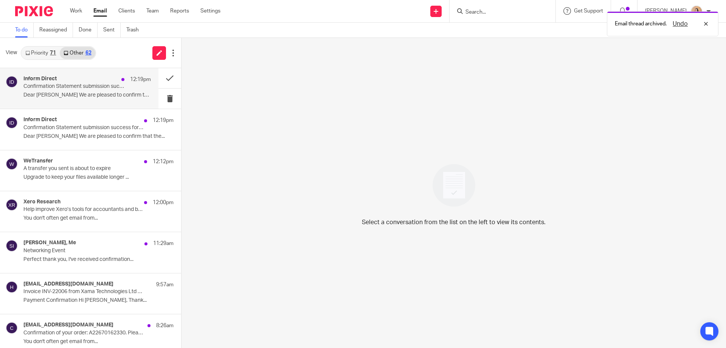
click at [106, 91] on div "Inform Direct 12:19pm Confirmation Statement submission success for PSYWORKS LI…" at bounding box center [86, 88] width 127 height 25
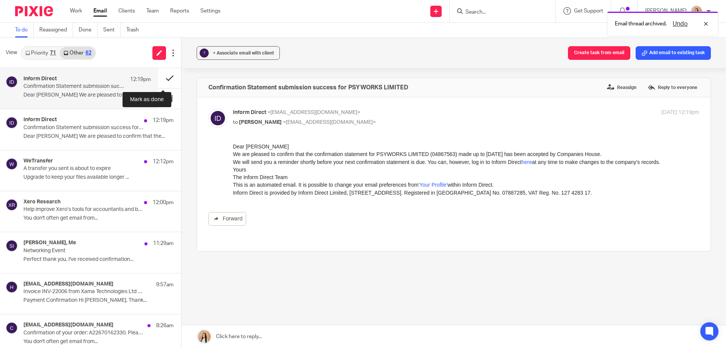
click at [161, 78] on button at bounding box center [170, 78] width 23 height 20
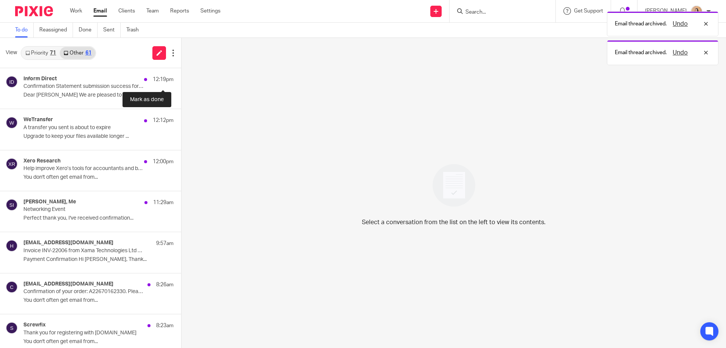
click at [181, 78] on button at bounding box center [184, 78] width 6 height 20
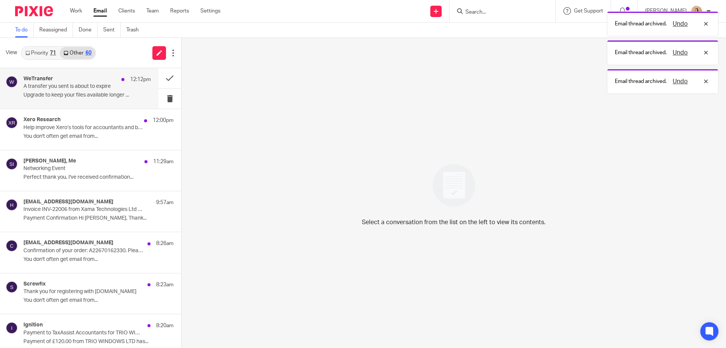
click at [92, 90] on p "A transfer you sent is about to expire" at bounding box center [74, 86] width 102 height 6
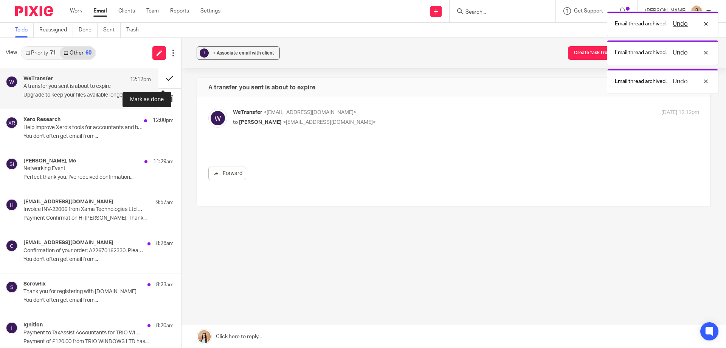
click at [159, 79] on button at bounding box center [170, 78] width 23 height 20
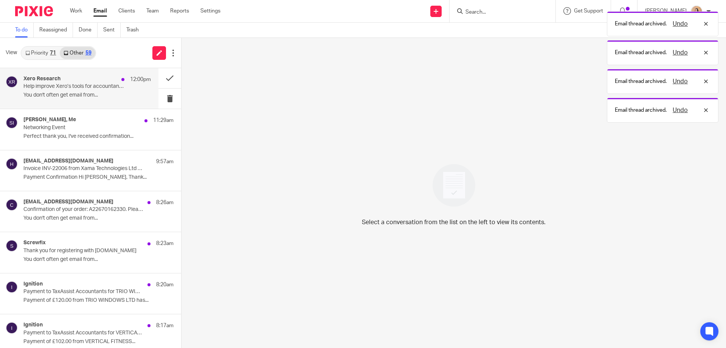
click at [60, 87] on p "Help improve Xero’s tools for accountants and bookkeepers" at bounding box center [74, 86] width 102 height 6
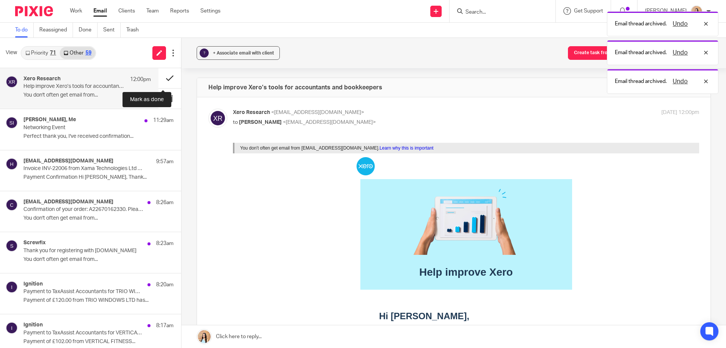
click at [165, 79] on button at bounding box center [170, 78] width 23 height 20
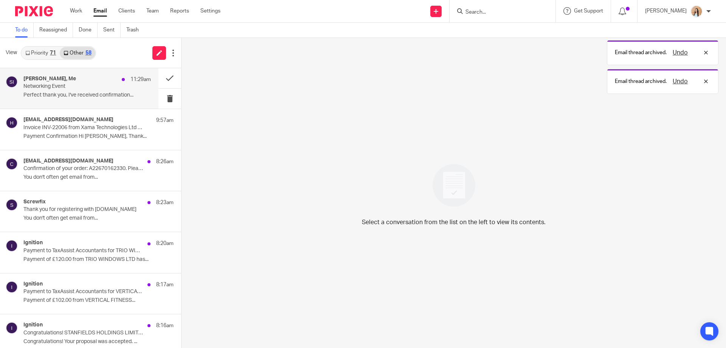
click at [69, 93] on p "Perfect thank you, I've received confirmation..." at bounding box center [86, 95] width 127 height 6
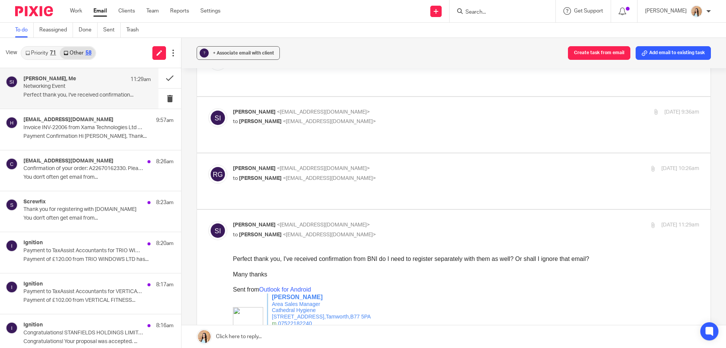
scroll to position [151, 0]
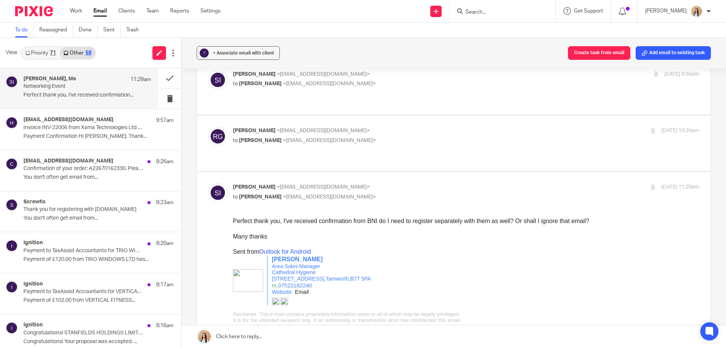
click at [244, 338] on link at bounding box center [454, 336] width 545 height 23
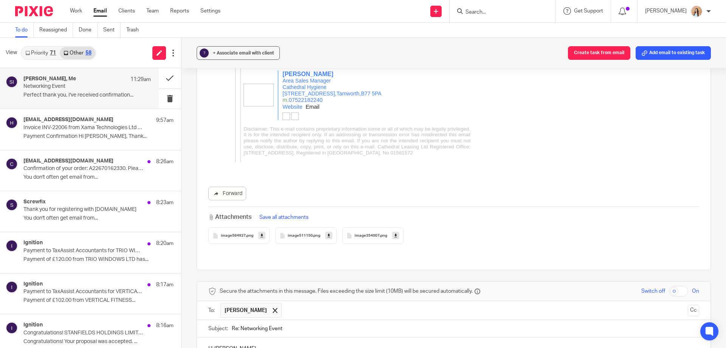
scroll to position [1434, 0]
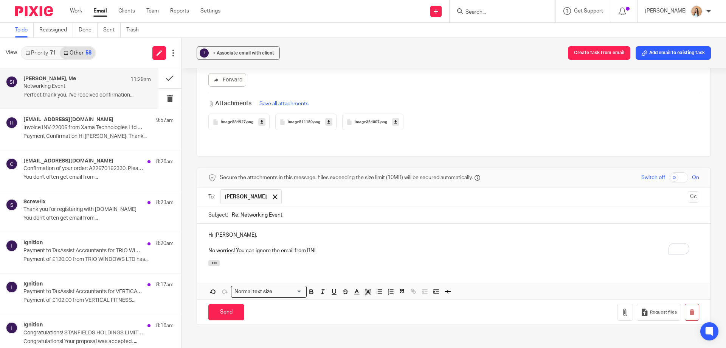
click at [326, 224] on div "Hi Stephanie, No worries! You can ignore the email from BNI" at bounding box center [454, 242] width 514 height 36
drag, startPoint x: 327, startPoint y: 214, endPoint x: 311, endPoint y: 214, distance: 16.3
click at [310, 247] on p "No worries! You can ignore the email from BNI" at bounding box center [453, 251] width 491 height 8
click at [316, 247] on p "No worries! You can ignore the email from BNI" at bounding box center [453, 251] width 491 height 8
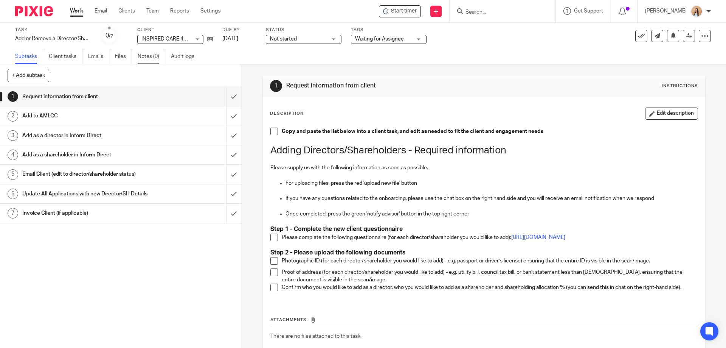
click at [149, 55] on link "Notes (0)" at bounding box center [152, 56] width 28 height 15
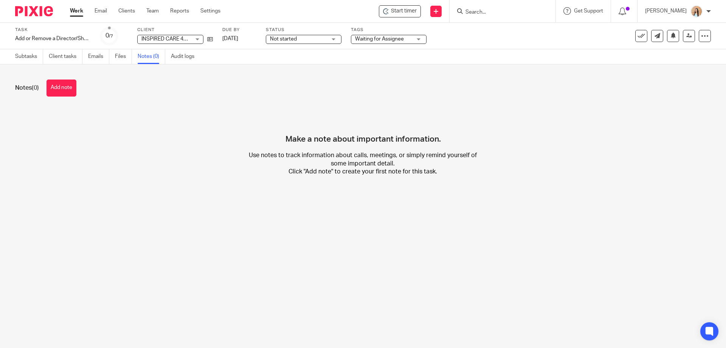
click at [65, 81] on button "Add note" at bounding box center [62, 87] width 30 height 17
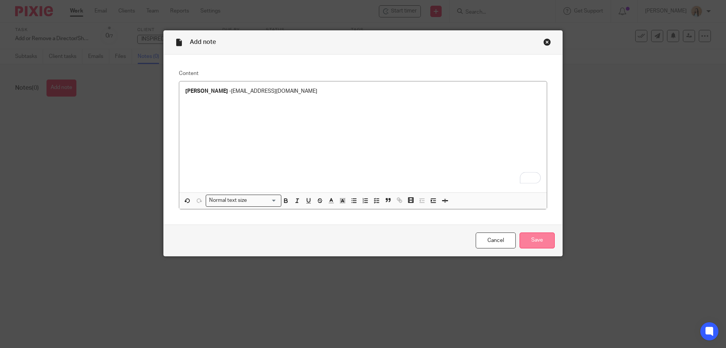
click at [536, 239] on input "Save" at bounding box center [537, 240] width 35 height 16
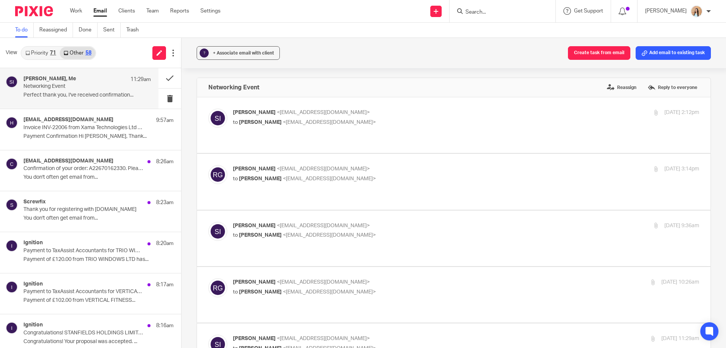
scroll to position [1434, 0]
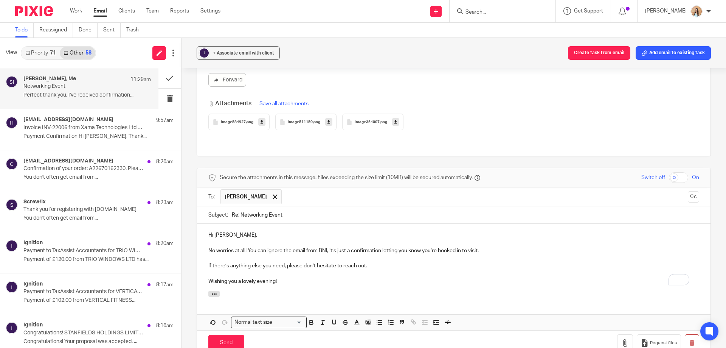
click at [342, 247] on p "No worries at all! You can ignore the email from BNI, it’s just a confirmation …" at bounding box center [453, 251] width 491 height 8
click at [302, 277] on p "Wishing you a lovely evening!" at bounding box center [453, 281] width 491 height 8
click at [224, 334] on input "Send" at bounding box center [226, 342] width 36 height 16
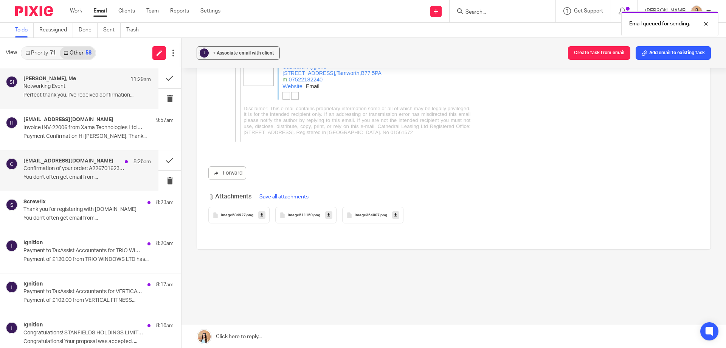
scroll to position [1302, 0]
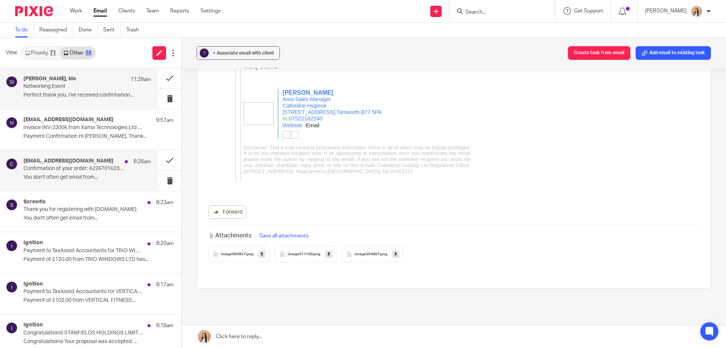
click at [87, 177] on p "You don't often get email from..." at bounding box center [86, 177] width 127 height 6
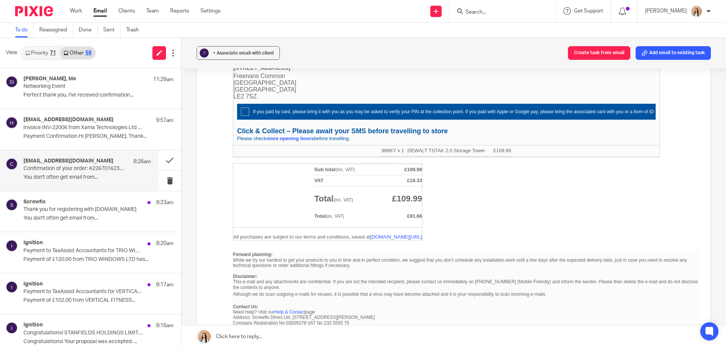
scroll to position [329, 0]
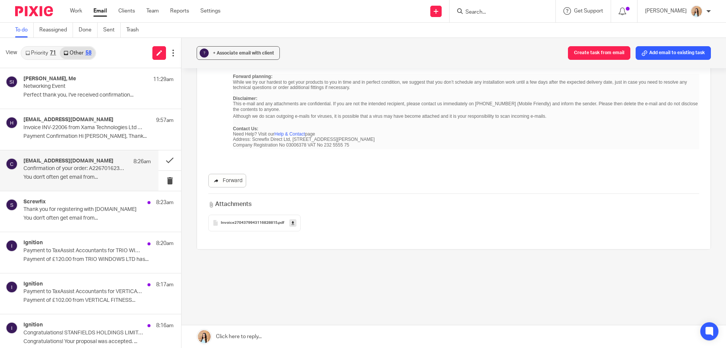
click at [231, 179] on link "Forward" at bounding box center [227, 181] width 38 height 14
click at [165, 158] on button at bounding box center [170, 160] width 23 height 20
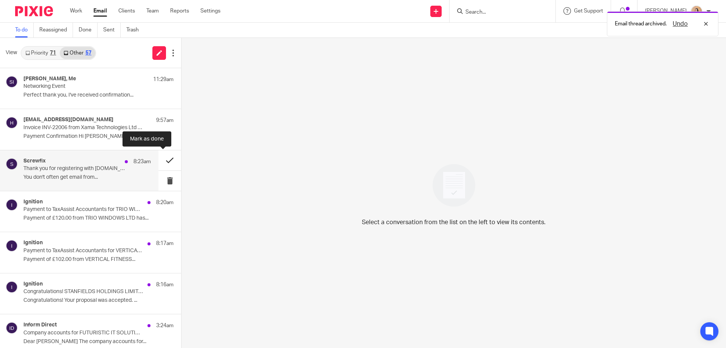
click at [162, 159] on button at bounding box center [170, 160] width 23 height 20
click at [164, 157] on button at bounding box center [170, 160] width 23 height 20
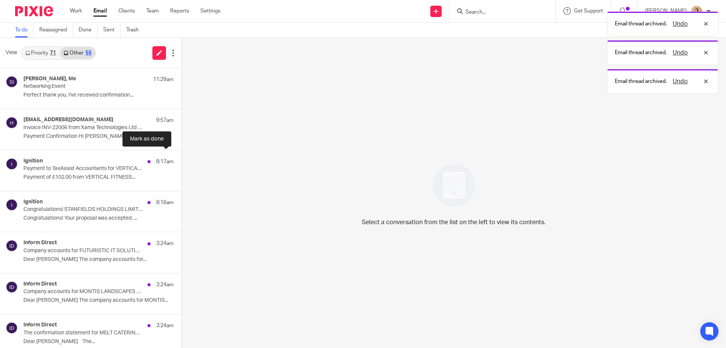
click at [181, 157] on button at bounding box center [184, 160] width 6 height 20
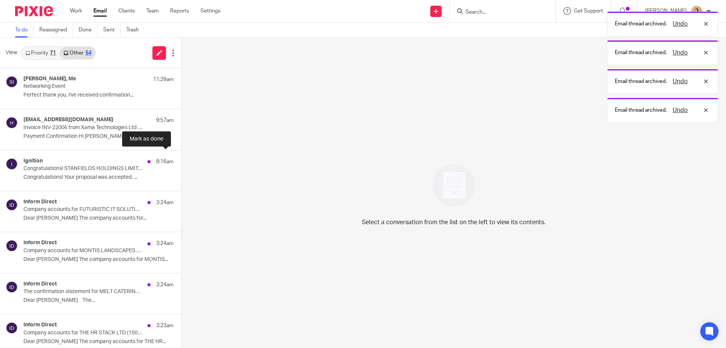
click at [181, 157] on button at bounding box center [184, 160] width 6 height 20
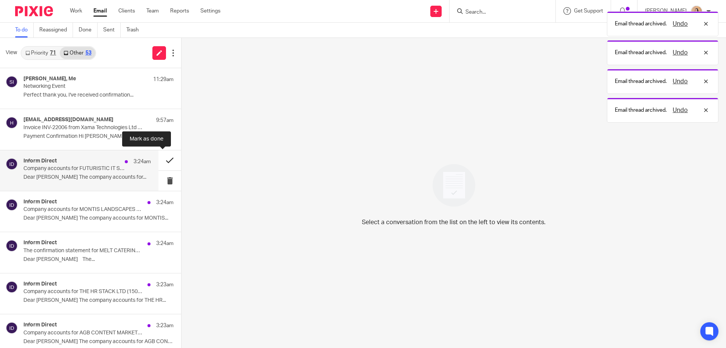
click at [164, 157] on button at bounding box center [170, 160] width 23 height 20
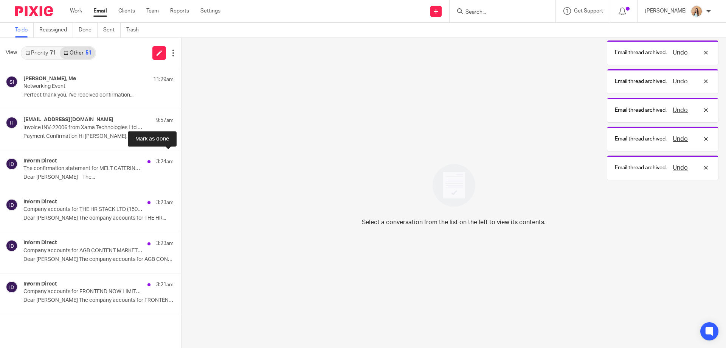
click at [181, 157] on button at bounding box center [184, 160] width 6 height 20
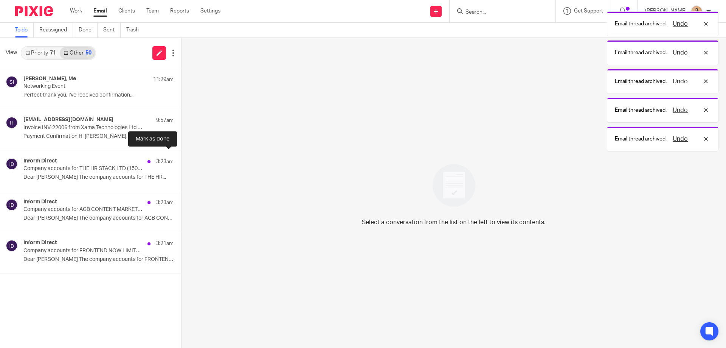
click at [181, 157] on button at bounding box center [184, 160] width 6 height 20
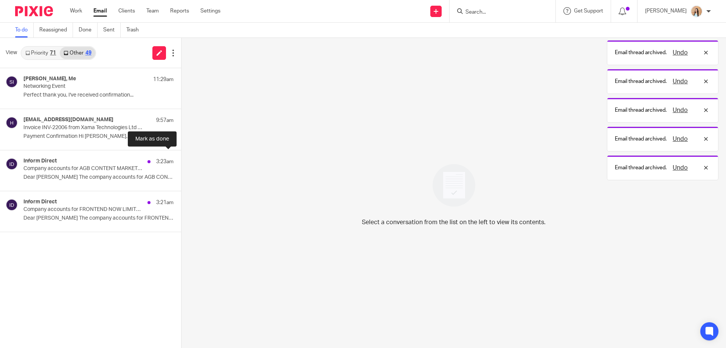
click at [181, 157] on button at bounding box center [184, 160] width 6 height 20
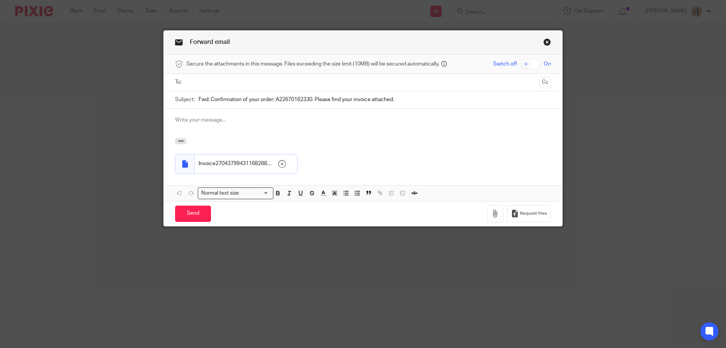
click at [229, 82] on input "text" at bounding box center [363, 82] width 348 height 9
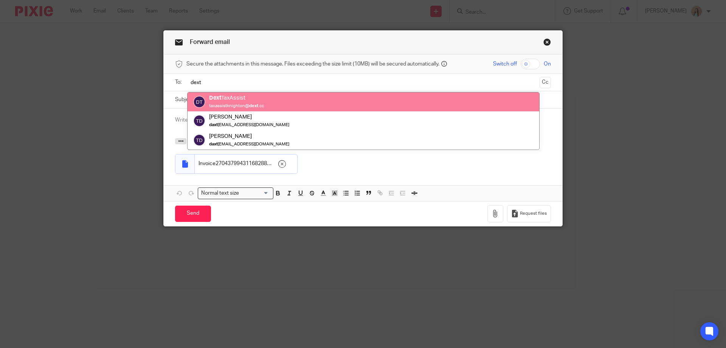
type input "dext"
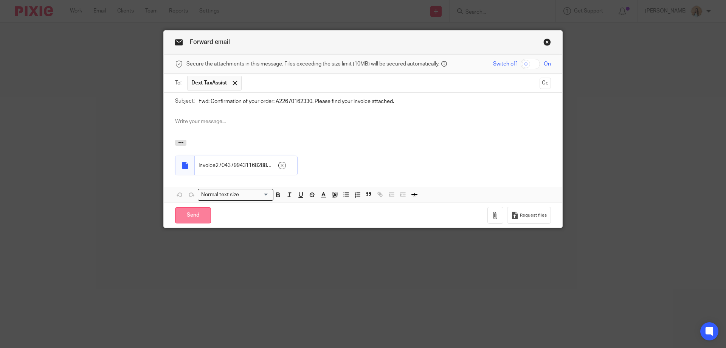
click at [182, 219] on input "Send" at bounding box center [193, 215] width 36 height 16
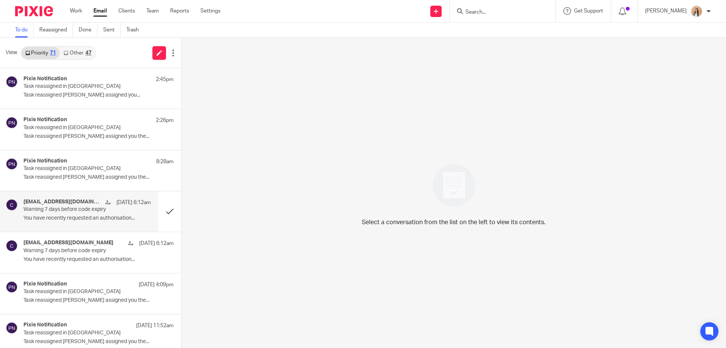
click at [84, 211] on p "Warning 7 days before code expiry" at bounding box center [74, 209] width 102 height 6
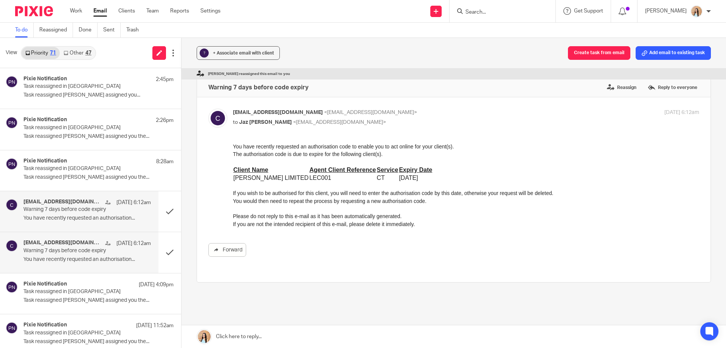
click at [96, 236] on div "[EMAIL_ADDRESS][DOMAIN_NAME] [DATE] 6:12am Warning 7 days before code expiry Yo…" at bounding box center [79, 252] width 159 height 40
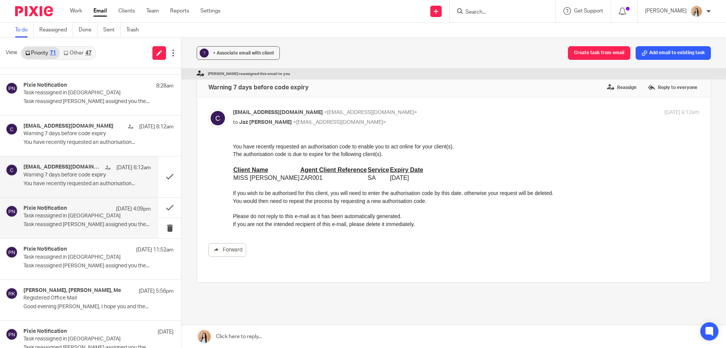
click at [89, 210] on div "Pixie Notification [DATE] 4:09pm" at bounding box center [86, 209] width 127 height 8
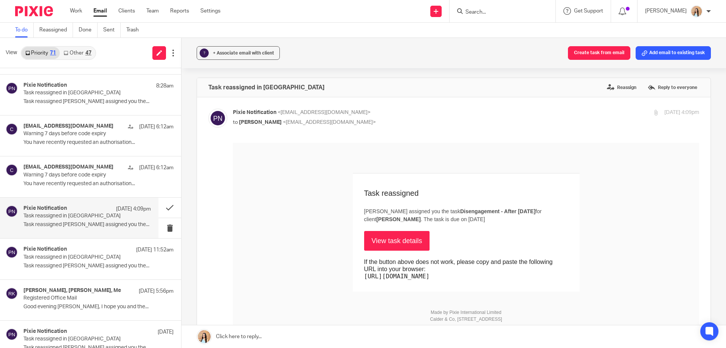
scroll to position [0, 0]
click at [90, 255] on p "Task reassigned in [GEOGRAPHIC_DATA]" at bounding box center [74, 257] width 102 height 6
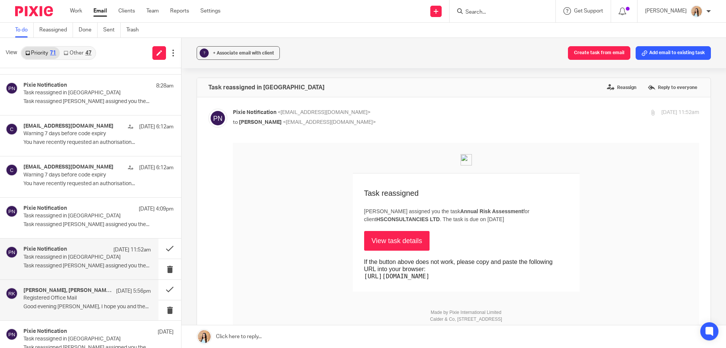
scroll to position [113, 0]
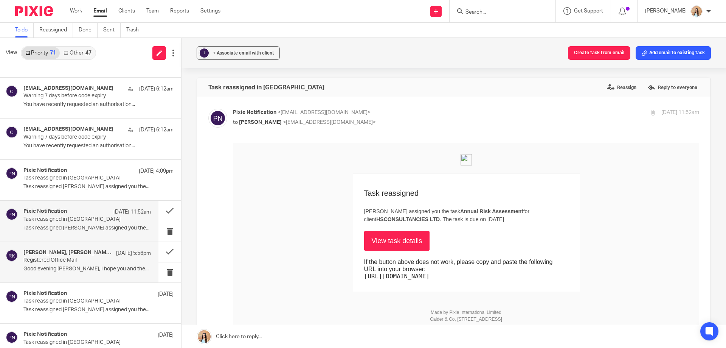
click at [92, 254] on h4 "[PERSON_NAME], [PERSON_NAME], Me" at bounding box center [67, 252] width 89 height 6
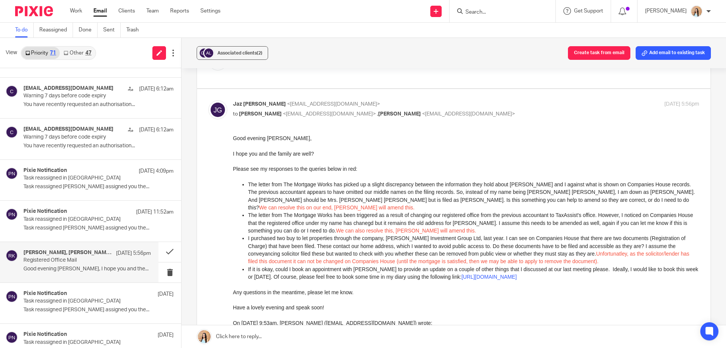
scroll to position [241, 0]
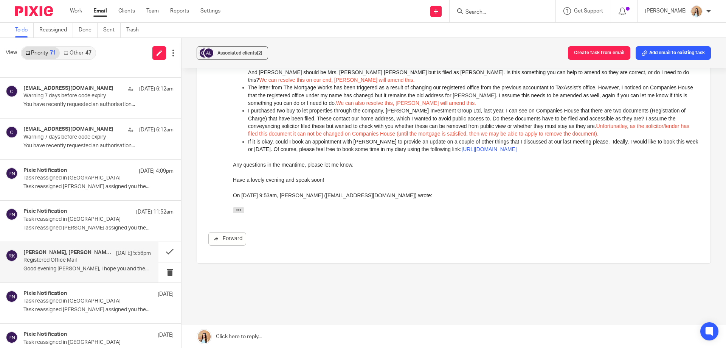
click at [225, 339] on link at bounding box center [454, 336] width 545 height 23
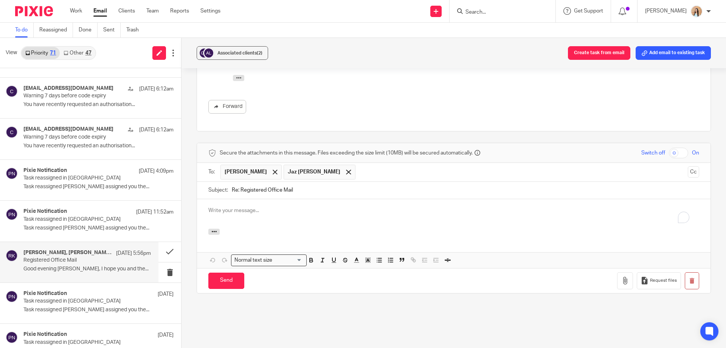
scroll to position [0, 0]
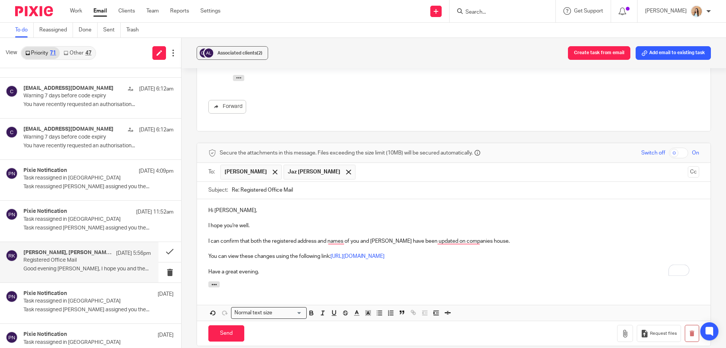
click at [454, 237] on p "I can confirm that both the registered address and names of you and [PERSON_NAM…" at bounding box center [453, 241] width 491 height 8
click at [334, 237] on p "I can confirm that both the registered address and names of you and [PERSON_NAM…" at bounding box center [453, 241] width 491 height 8
click at [479, 230] on p "To enrich screen reader interactions, please activate Accessibility in Grammarl…" at bounding box center [453, 234] width 491 height 8
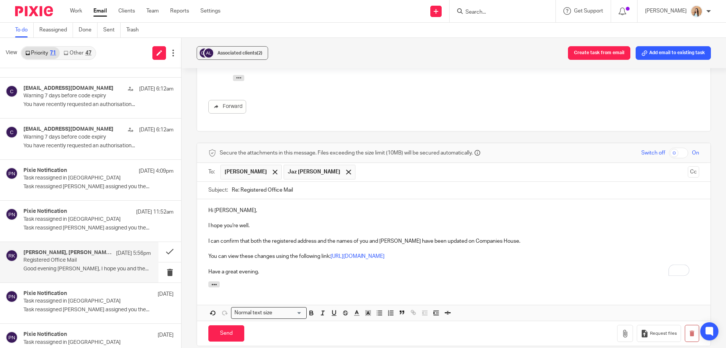
click at [477, 237] on p "I can confirm that both the registered address and the names of you and [PERSON…" at bounding box center [453, 241] width 491 height 8
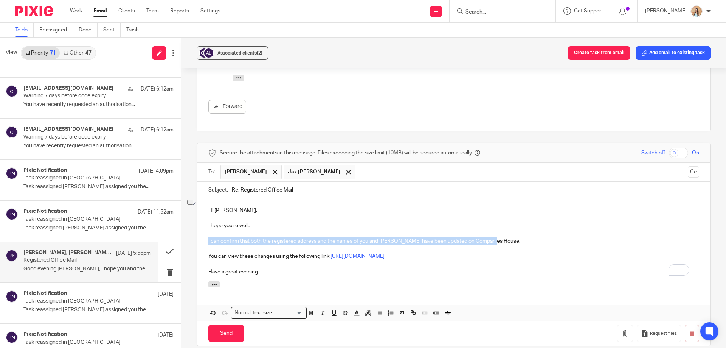
copy p "I can confirm that both the registered address and the names of you and [PERSON…"
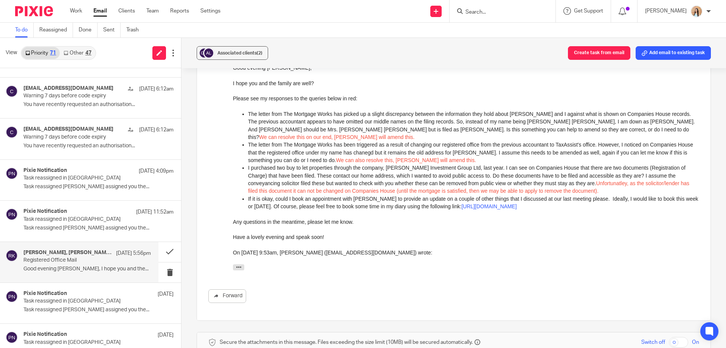
scroll to position [335, 0]
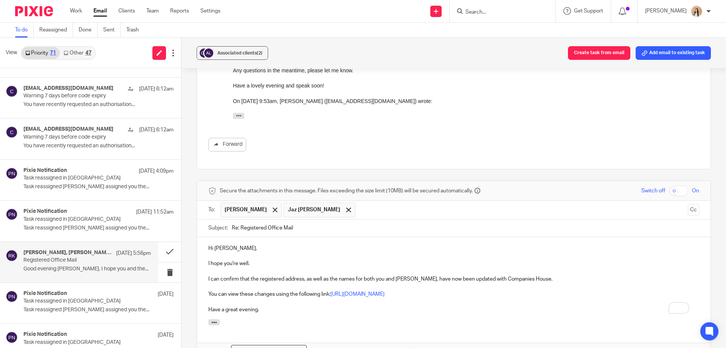
click at [206, 297] on div "Hi Gurtej, I hope you're well. I can confirm that the registered address, as we…" at bounding box center [454, 278] width 514 height 82
click at [210, 306] on p "To enrich screen reader interactions, please activate Accessibility in Grammarl…" at bounding box center [453, 310] width 491 height 8
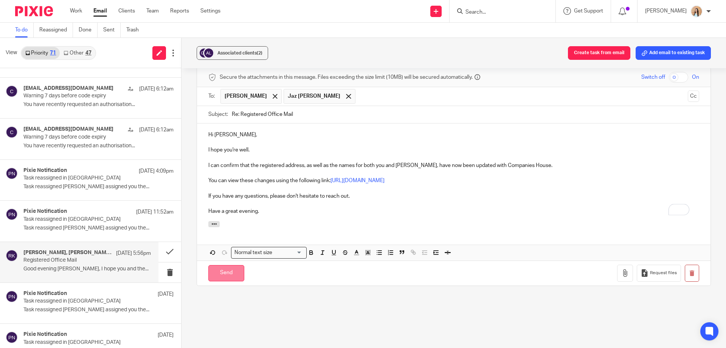
click at [226, 265] on input "Send" at bounding box center [226, 273] width 36 height 16
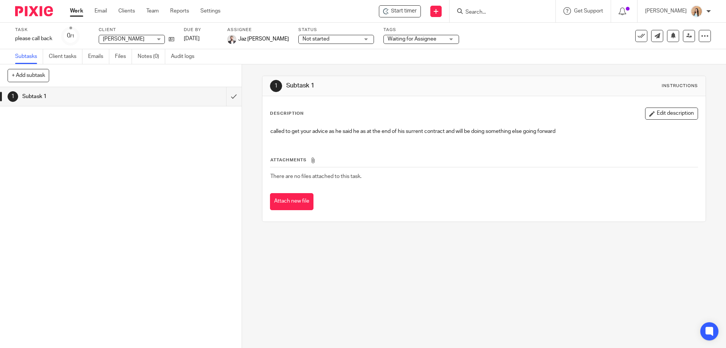
drag, startPoint x: 281, startPoint y: 1, endPoint x: 512, endPoint y: 12, distance: 231.4
click at [512, 12] on input "Search" at bounding box center [499, 12] width 68 height 7
click at [497, 12] on input "Search" at bounding box center [499, 12] width 68 height 7
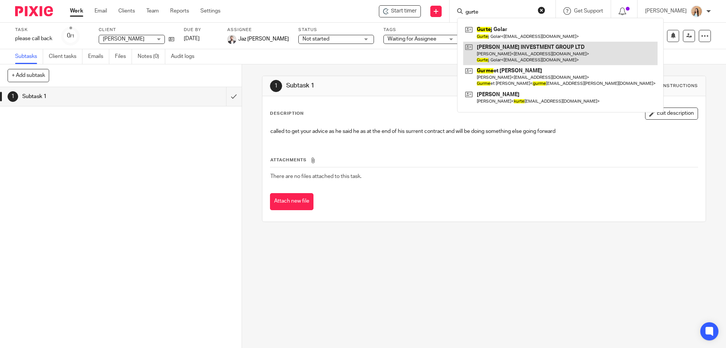
type input "gurte"
click at [514, 51] on link at bounding box center [560, 53] width 194 height 23
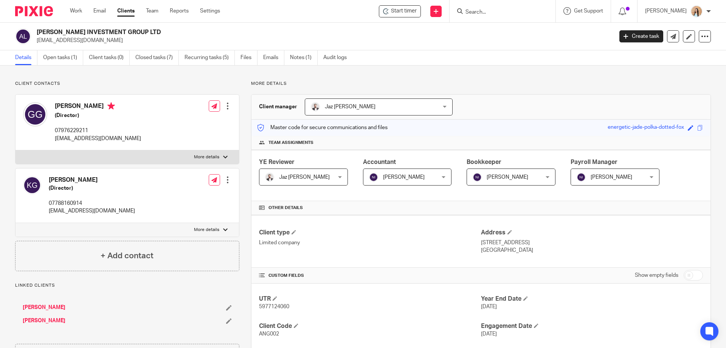
scroll to position [265, 0]
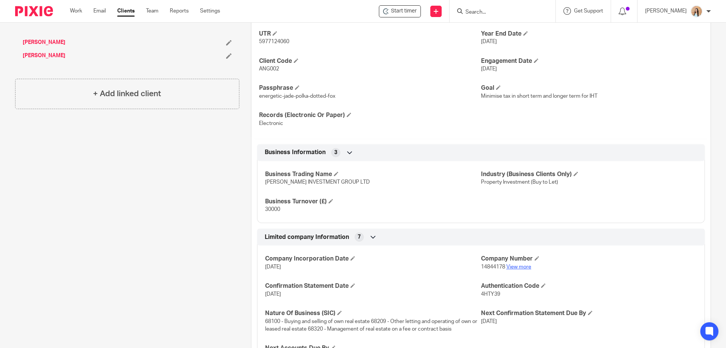
click at [512, 267] on link "View more" at bounding box center [519, 266] width 25 height 5
